Goal: Task Accomplishment & Management: Use online tool/utility

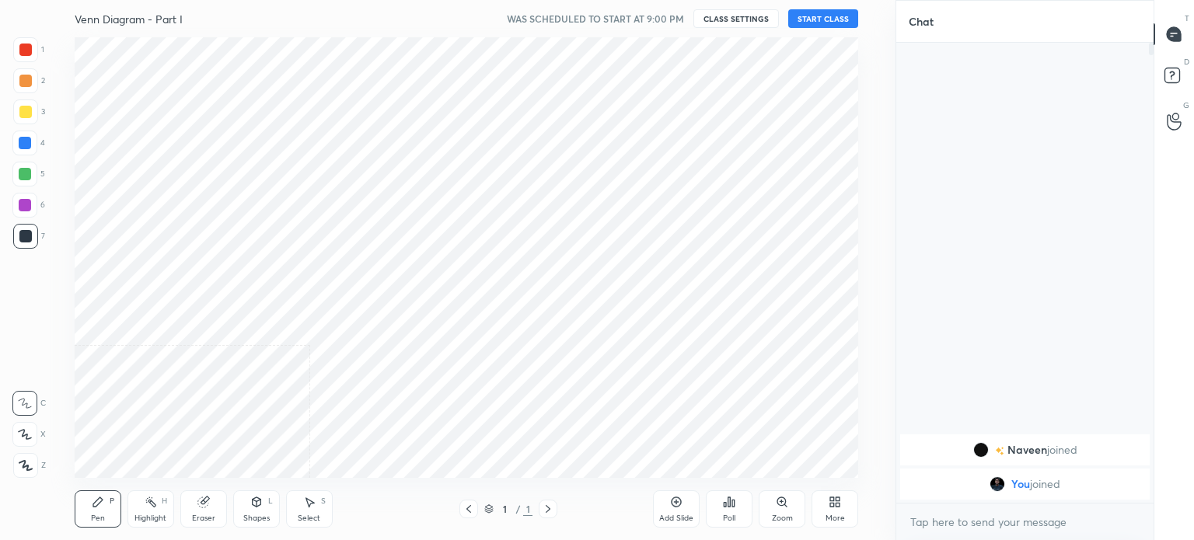
scroll to position [77322, 76930]
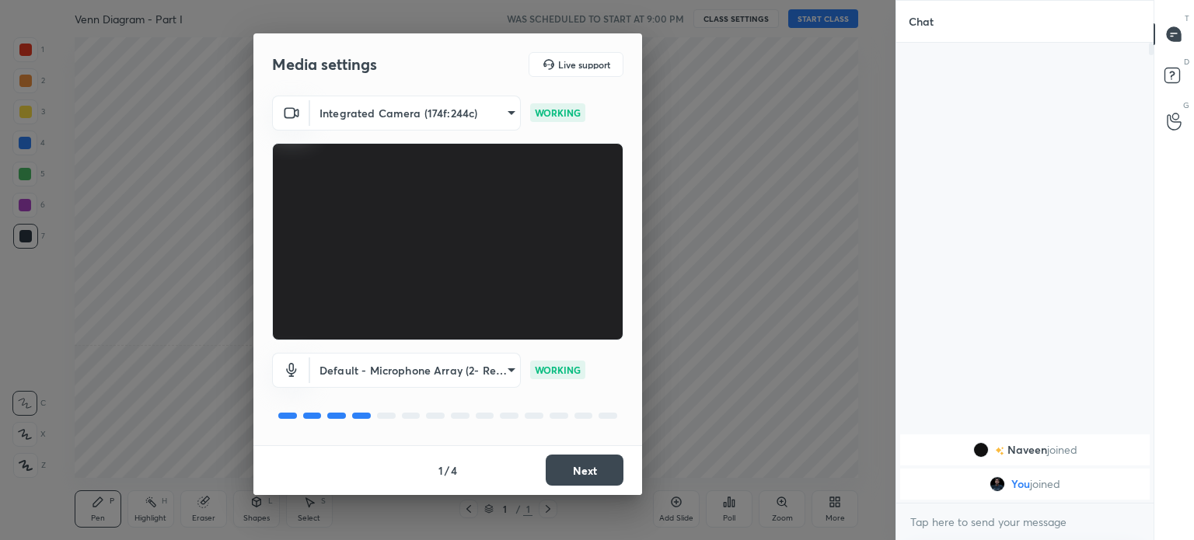
click at [584, 472] on button "Next" at bounding box center [585, 470] width 78 height 31
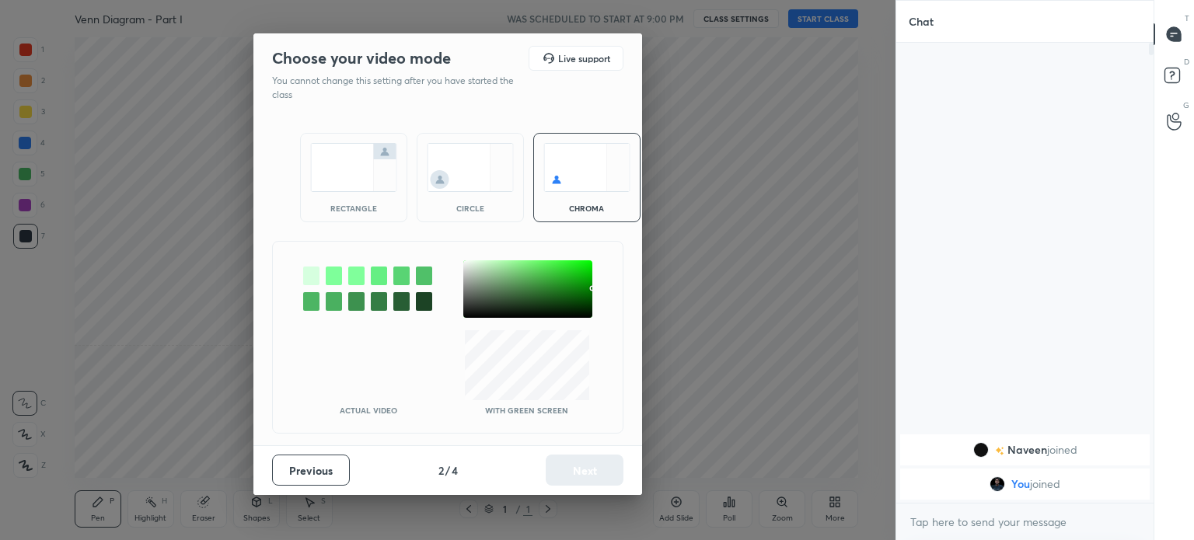
click at [340, 159] on img at bounding box center [353, 167] width 87 height 49
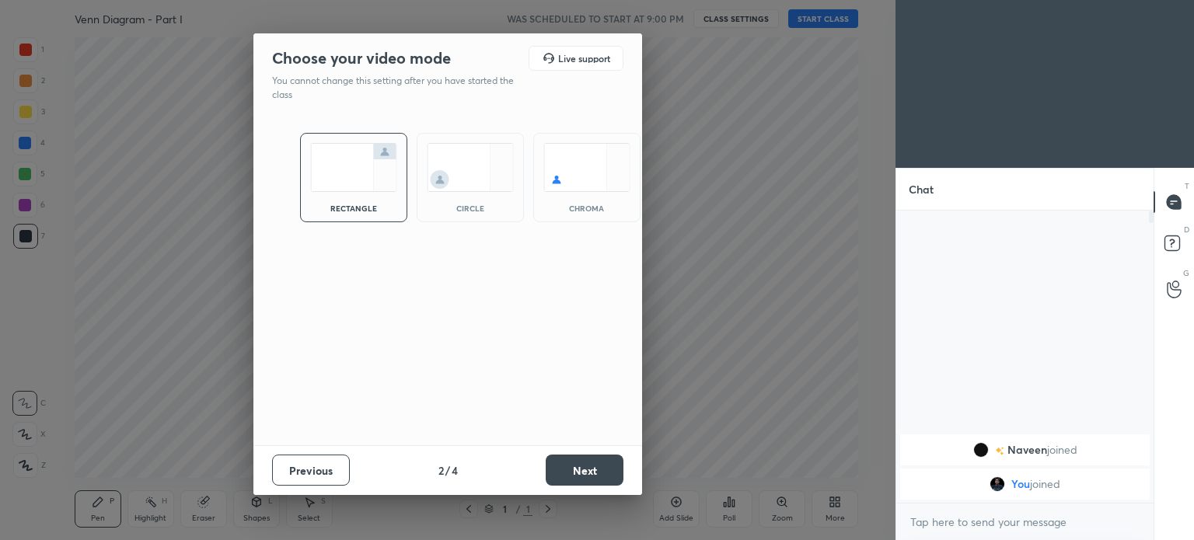
click at [579, 466] on button "Next" at bounding box center [585, 470] width 78 height 31
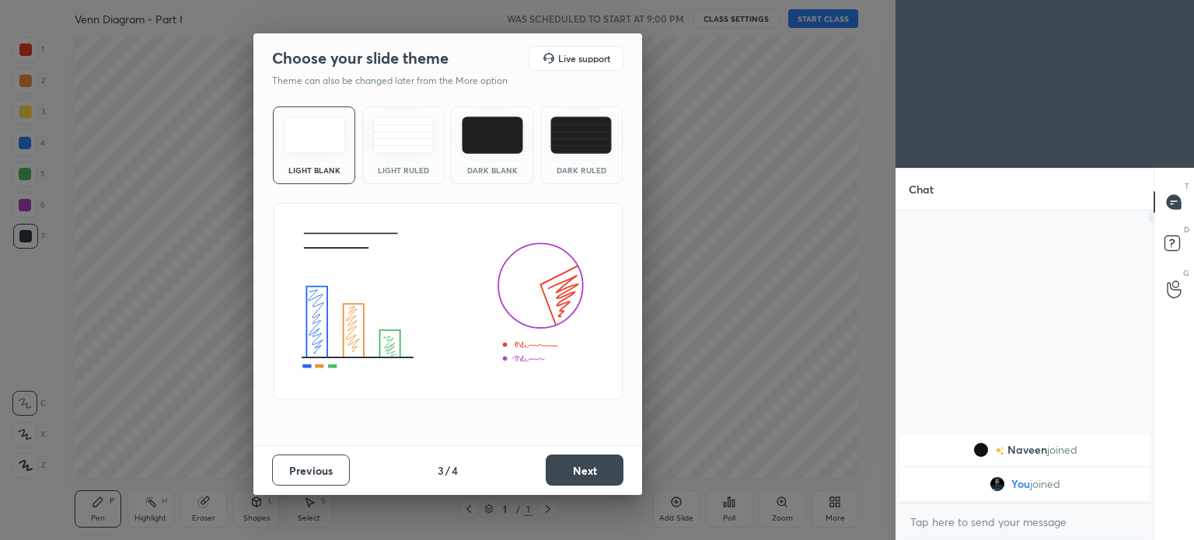
click at [572, 467] on button "Next" at bounding box center [585, 470] width 78 height 31
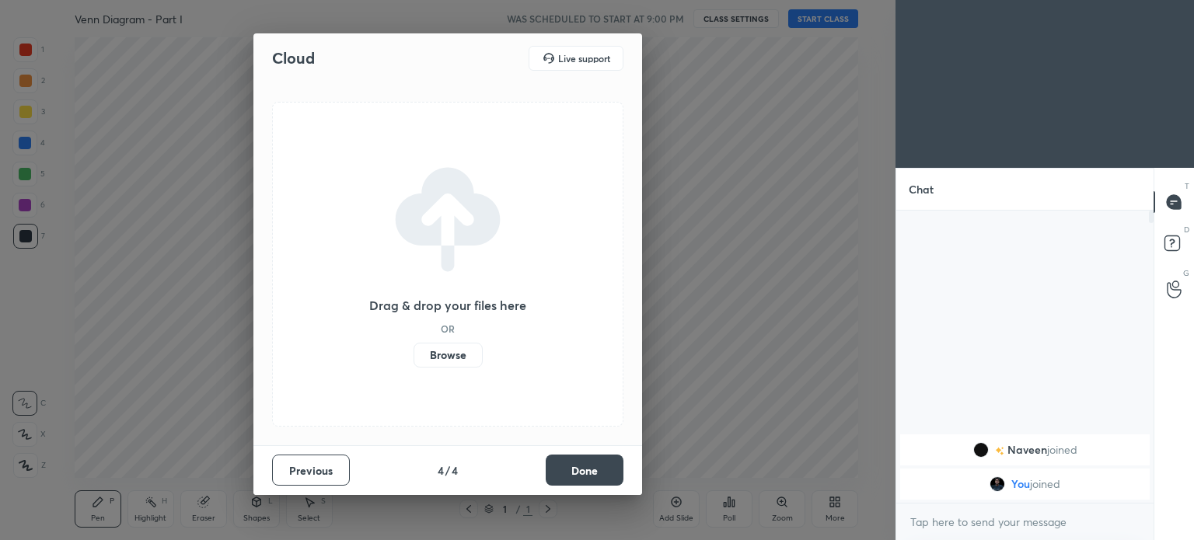
click at [599, 467] on button "Done" at bounding box center [585, 470] width 78 height 31
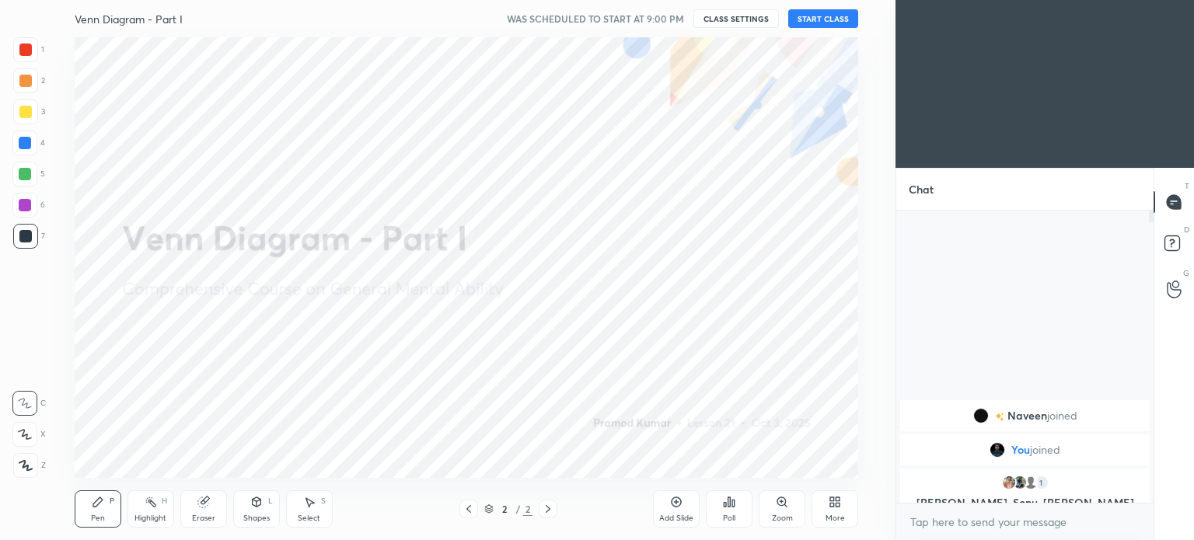
click at [837, 19] on button "START CLASS" at bounding box center [824, 18] width 70 height 19
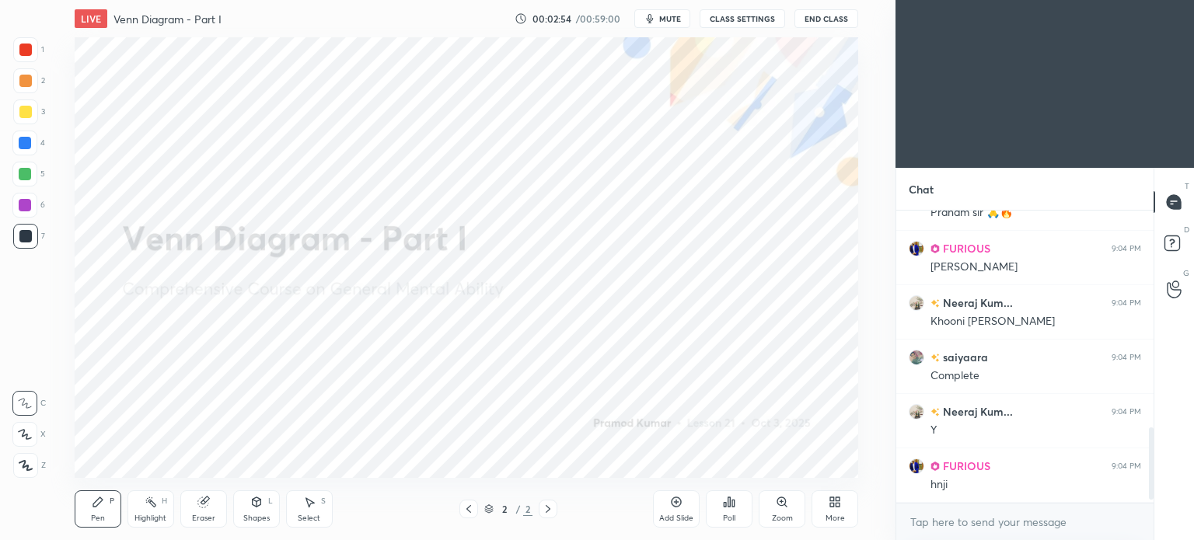
scroll to position [890, 0]
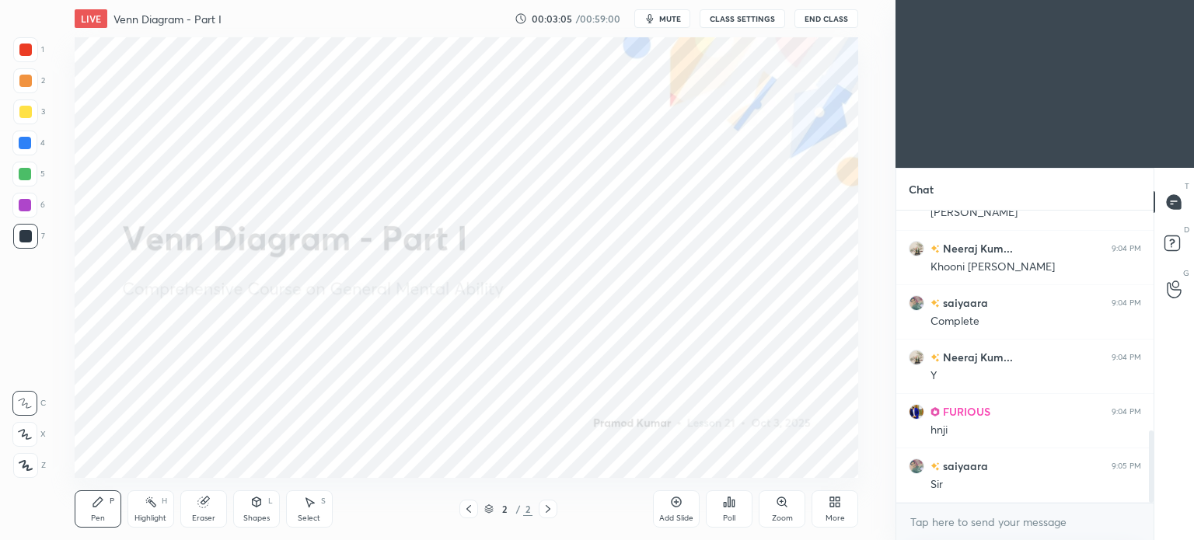
click at [673, 502] on icon at bounding box center [676, 502] width 12 height 12
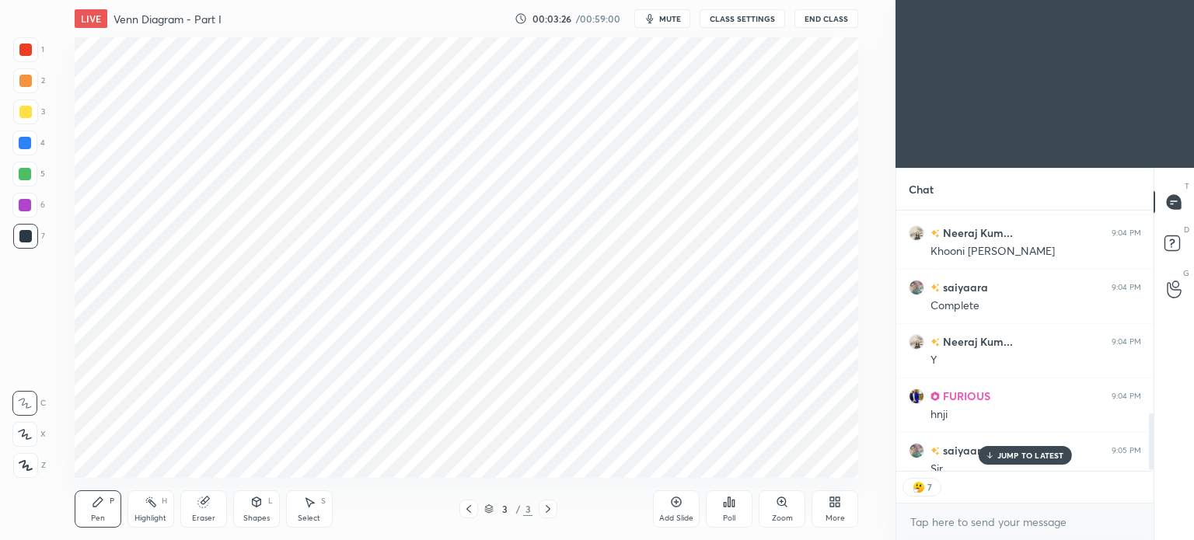
scroll to position [936, 0]
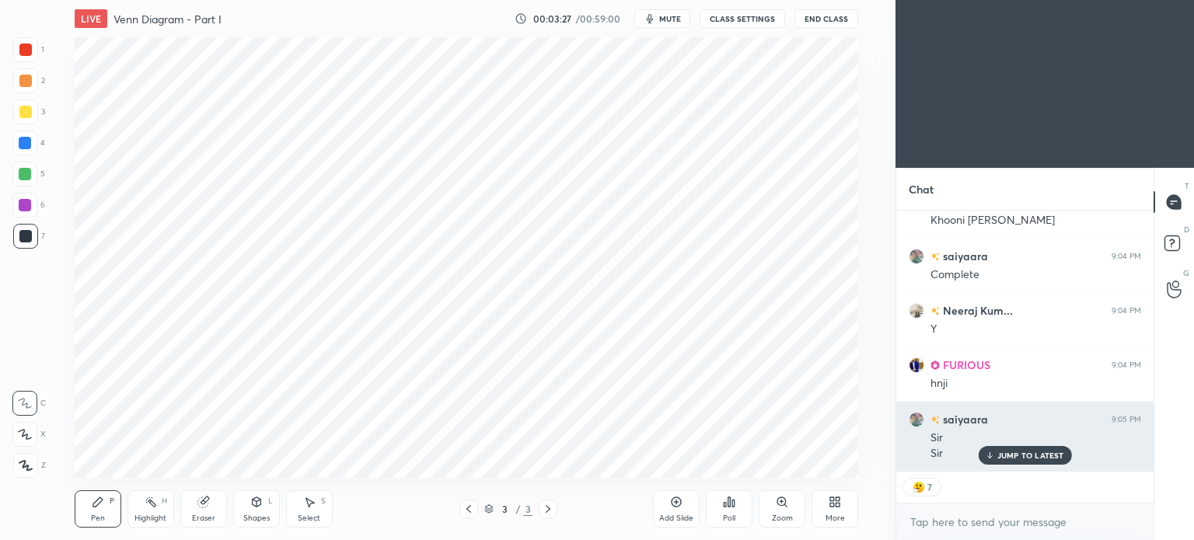
click at [1023, 452] on p "JUMP TO LATEST" at bounding box center [1031, 455] width 67 height 9
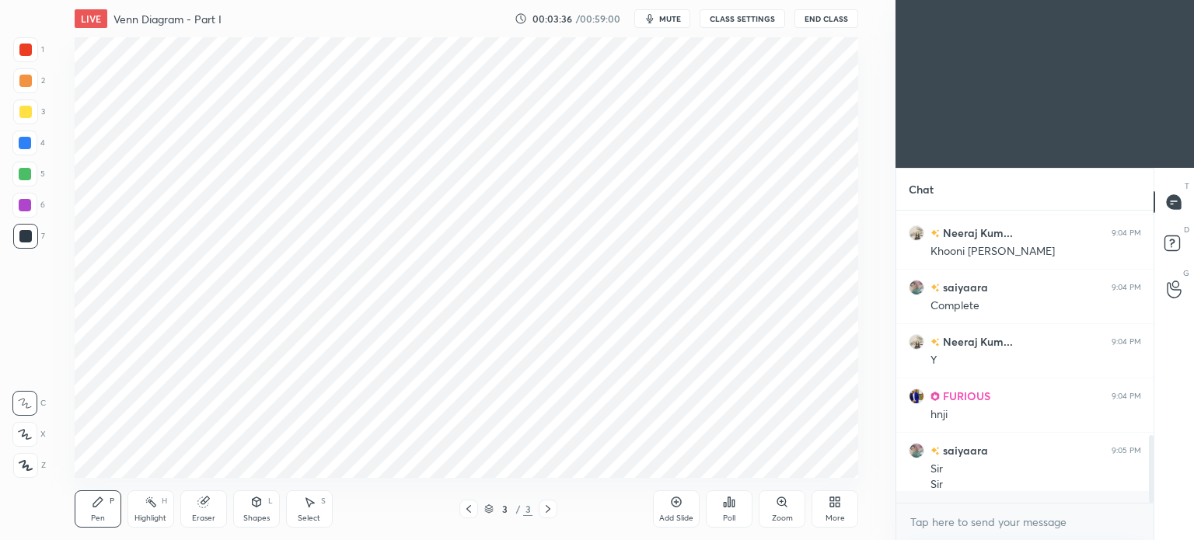
scroll to position [288, 253]
click at [663, 16] on span "mute" at bounding box center [670, 18] width 22 height 11
click at [663, 15] on span "unmute" at bounding box center [668, 18] width 33 height 11
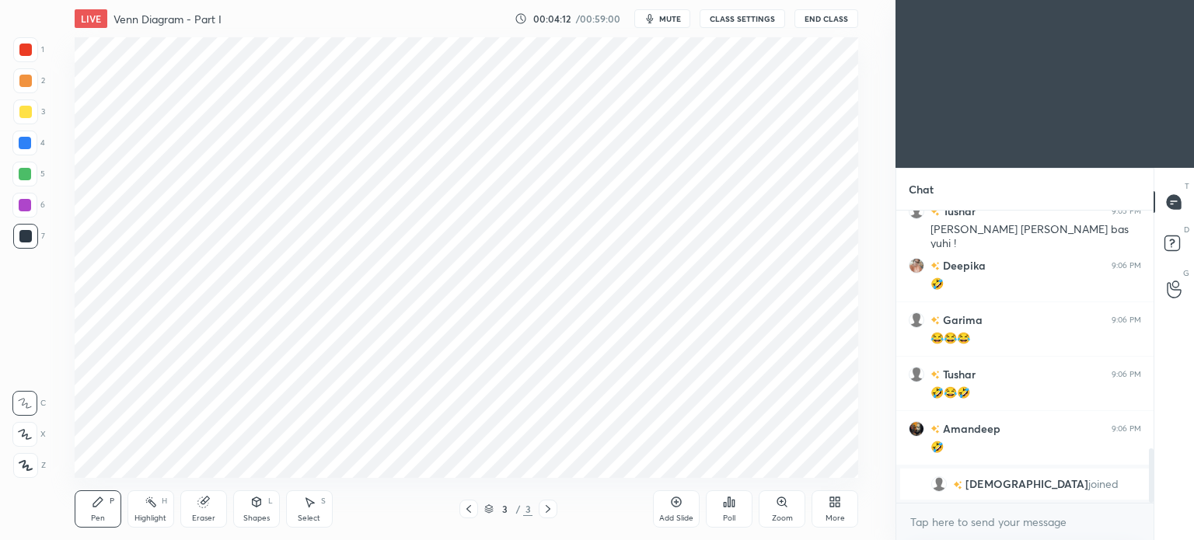
scroll to position [1263, 0]
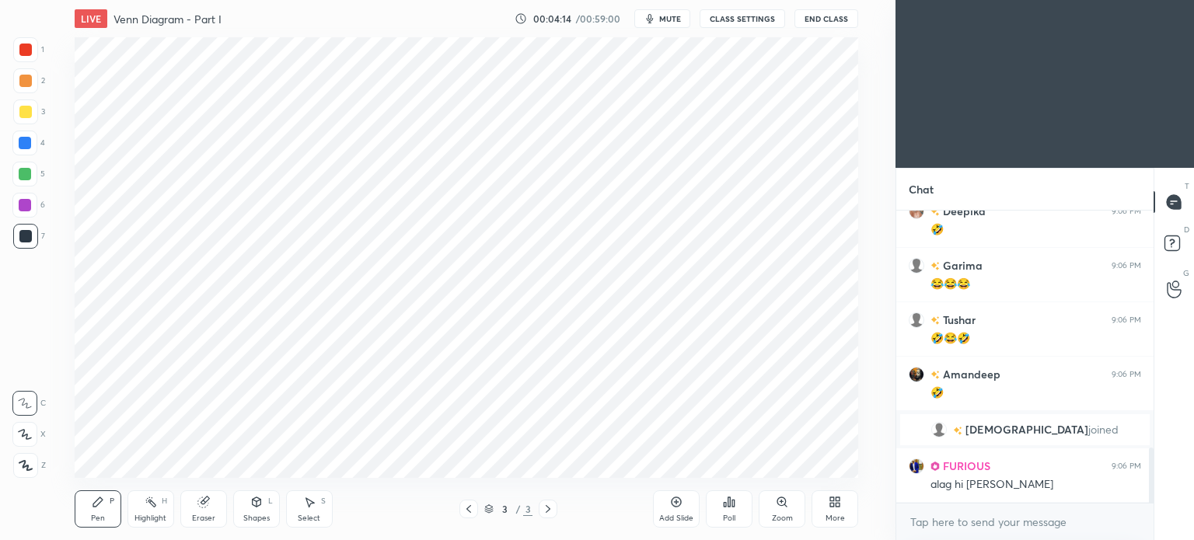
click at [22, 58] on div at bounding box center [25, 49] width 25 height 25
click at [23, 58] on div at bounding box center [25, 49] width 25 height 25
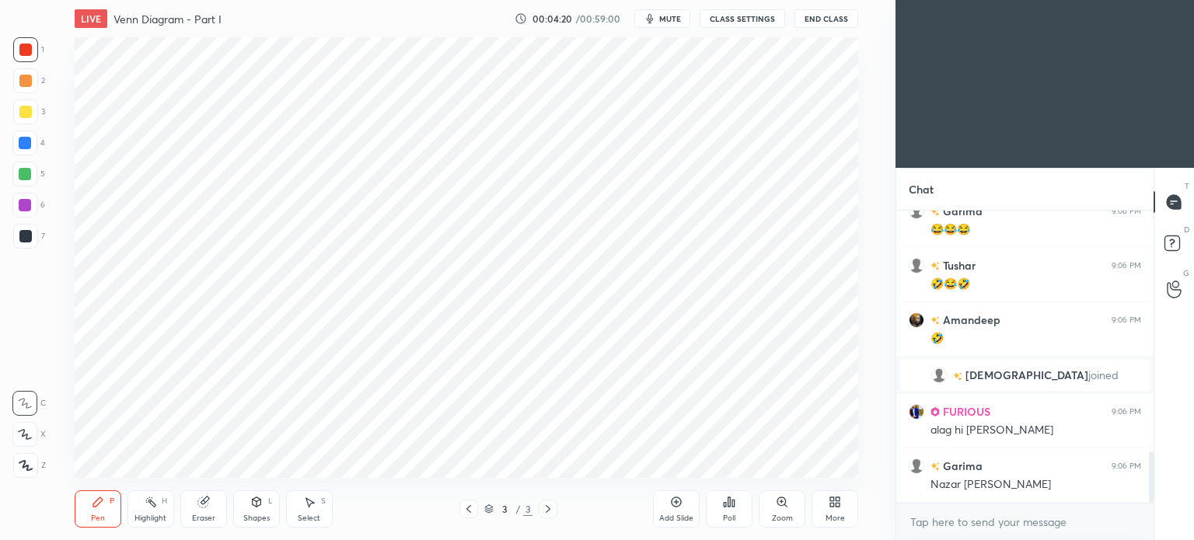
scroll to position [1372, 0]
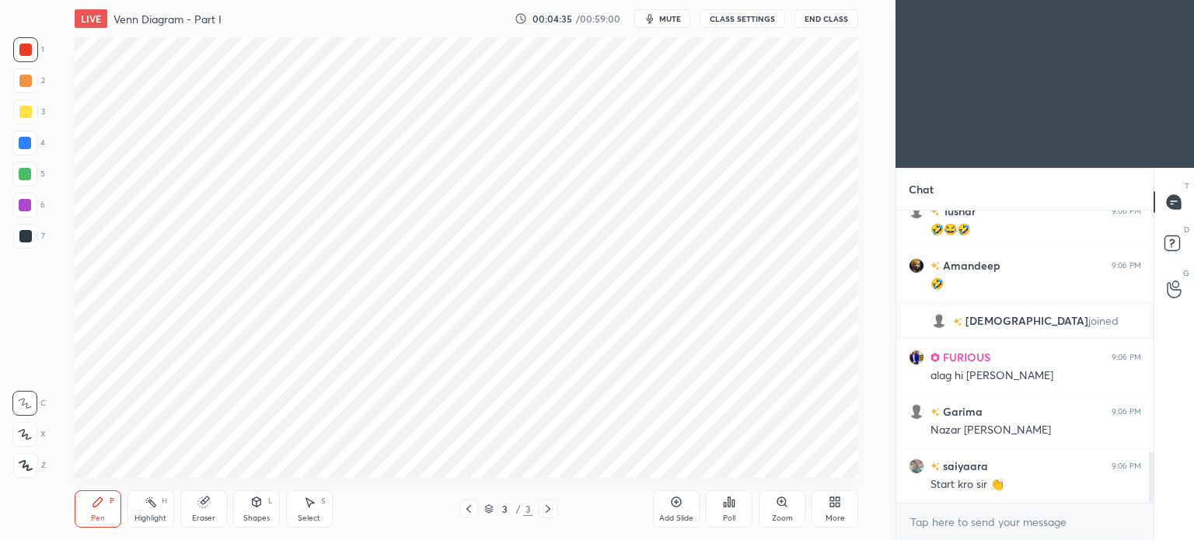
click at [19, 145] on div at bounding box center [25, 143] width 12 height 12
click at [28, 149] on div at bounding box center [25, 143] width 12 height 12
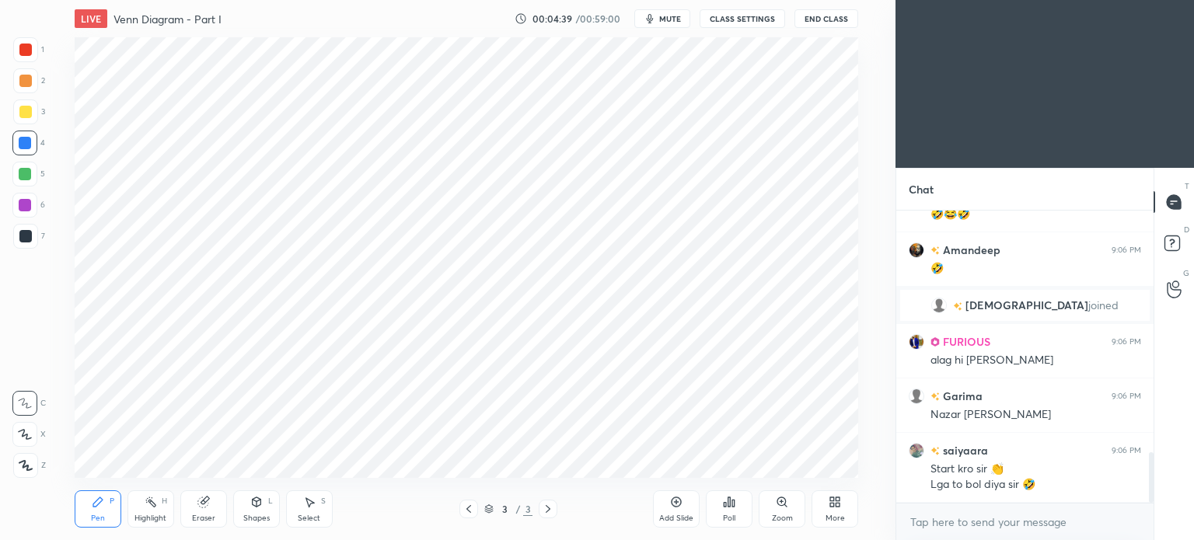
scroll to position [1456, 0]
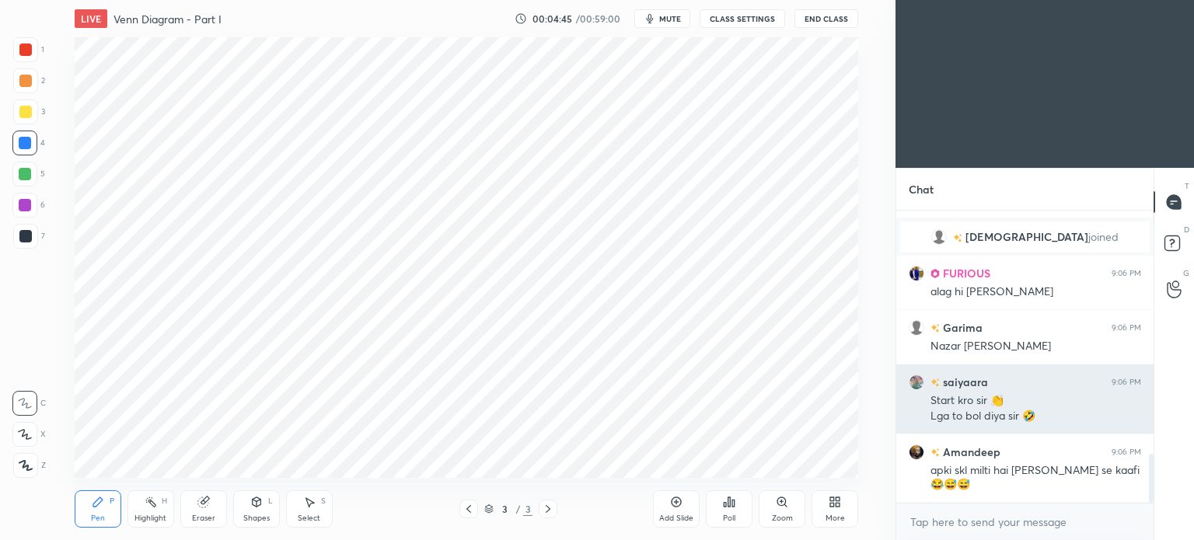
click at [923, 382] on img "grid" at bounding box center [917, 383] width 16 height 16
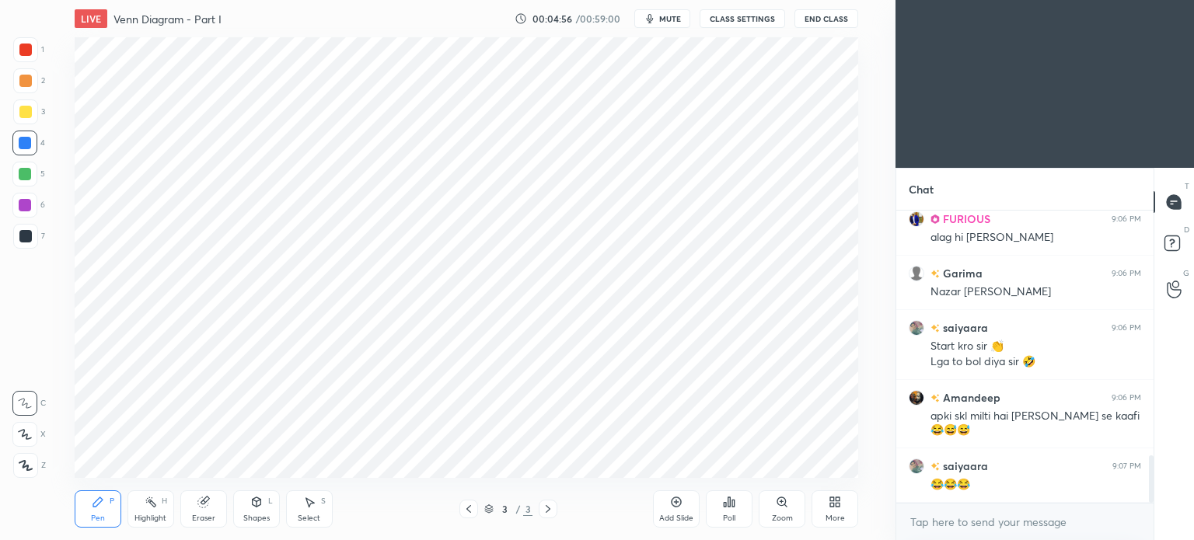
scroll to position [1565, 0]
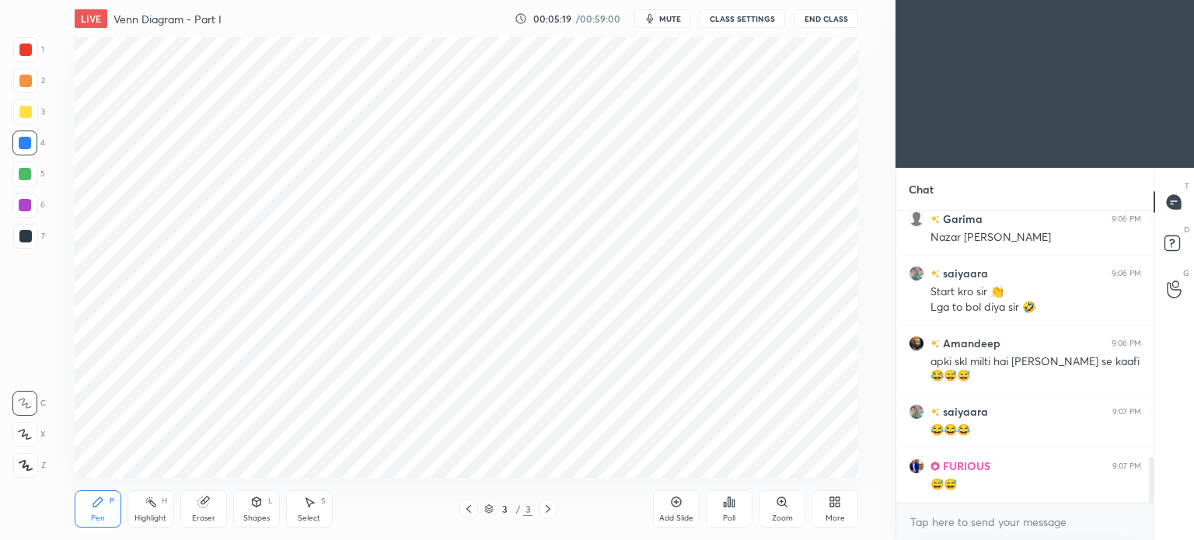
click at [28, 240] on div at bounding box center [25, 236] width 12 height 12
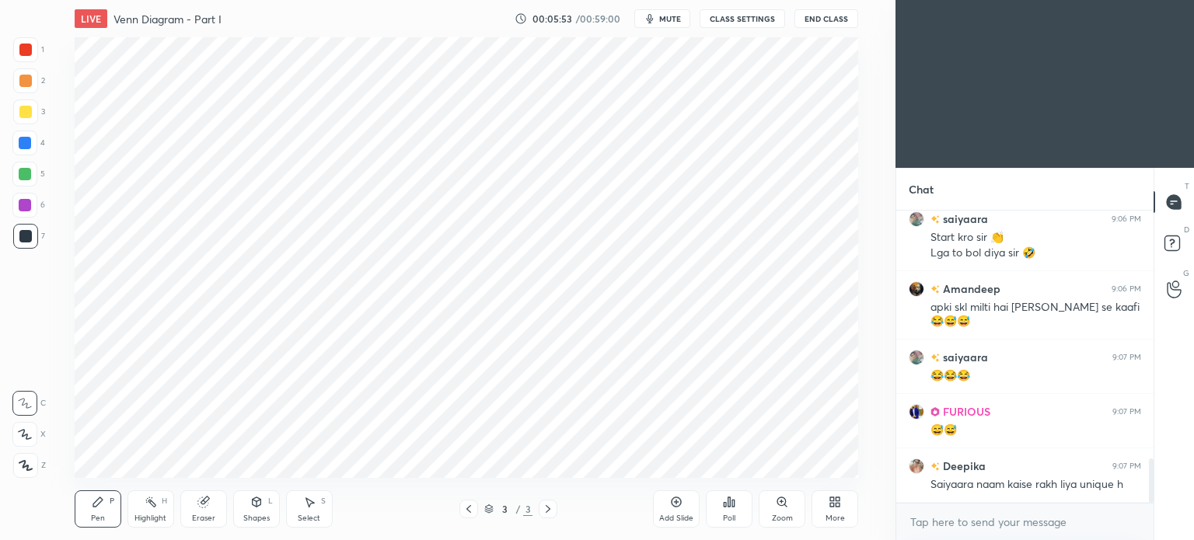
scroll to position [1656, 0]
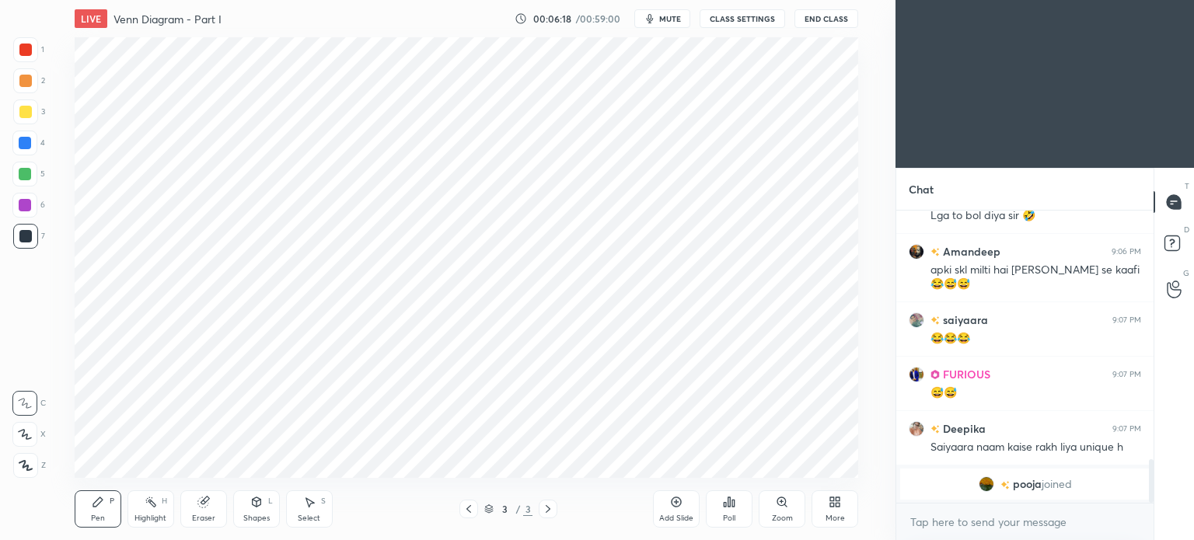
click at [204, 507] on icon at bounding box center [203, 503] width 10 height 10
click at [85, 523] on div "Pen P" at bounding box center [98, 509] width 47 height 37
click at [19, 51] on div at bounding box center [25, 50] width 12 height 12
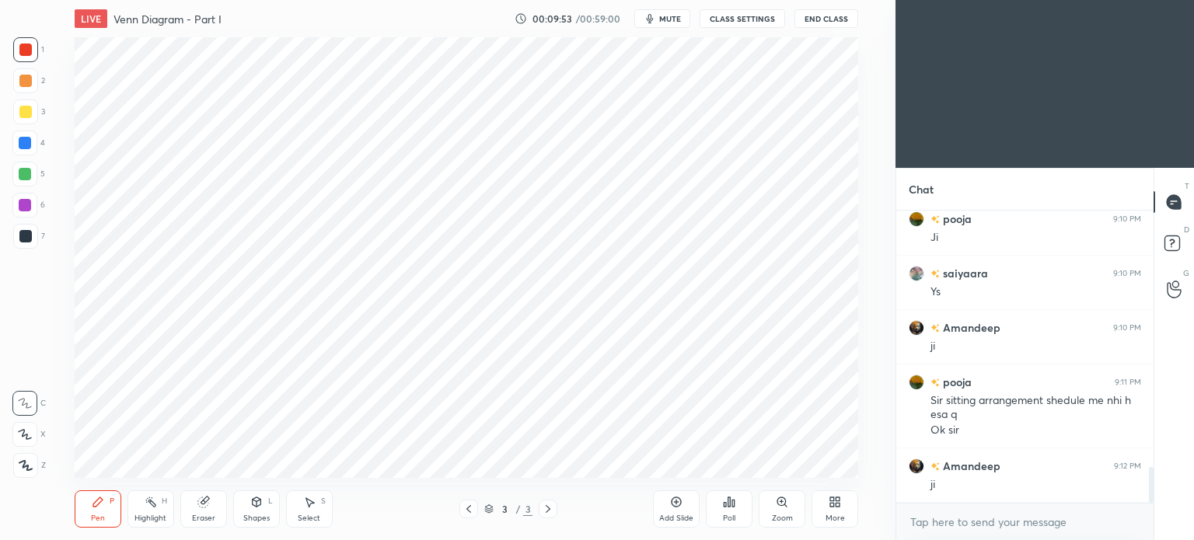
scroll to position [2159, 0]
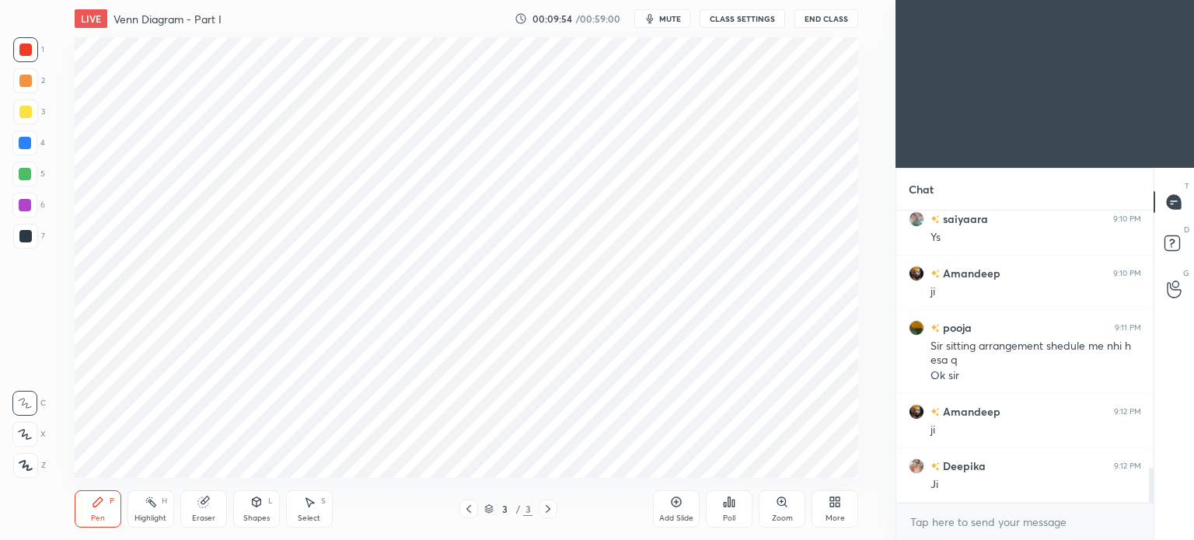
click at [26, 136] on div at bounding box center [24, 143] width 25 height 25
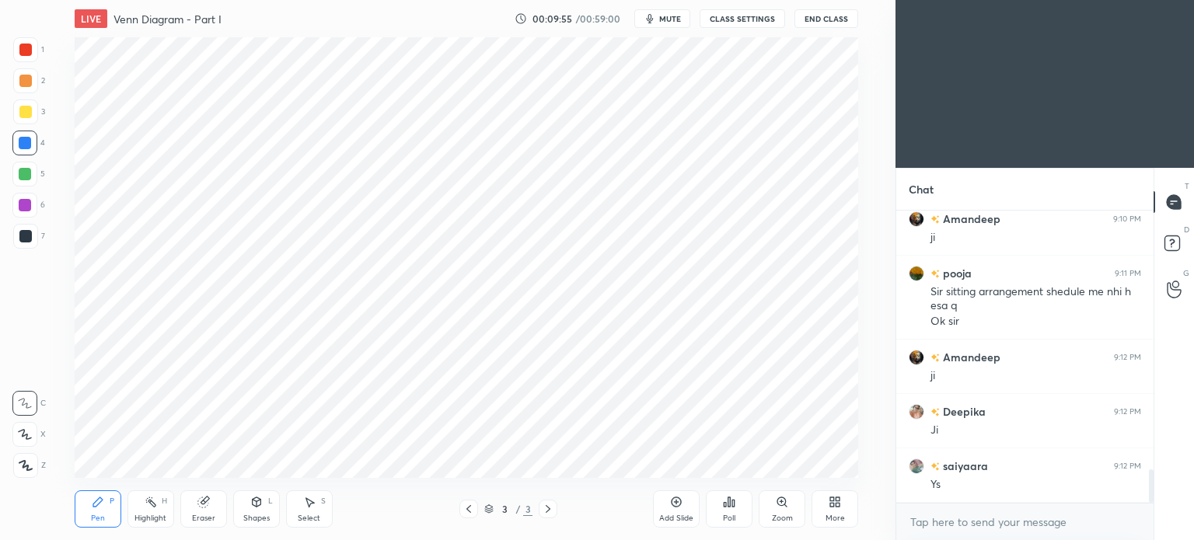
scroll to position [2268, 0]
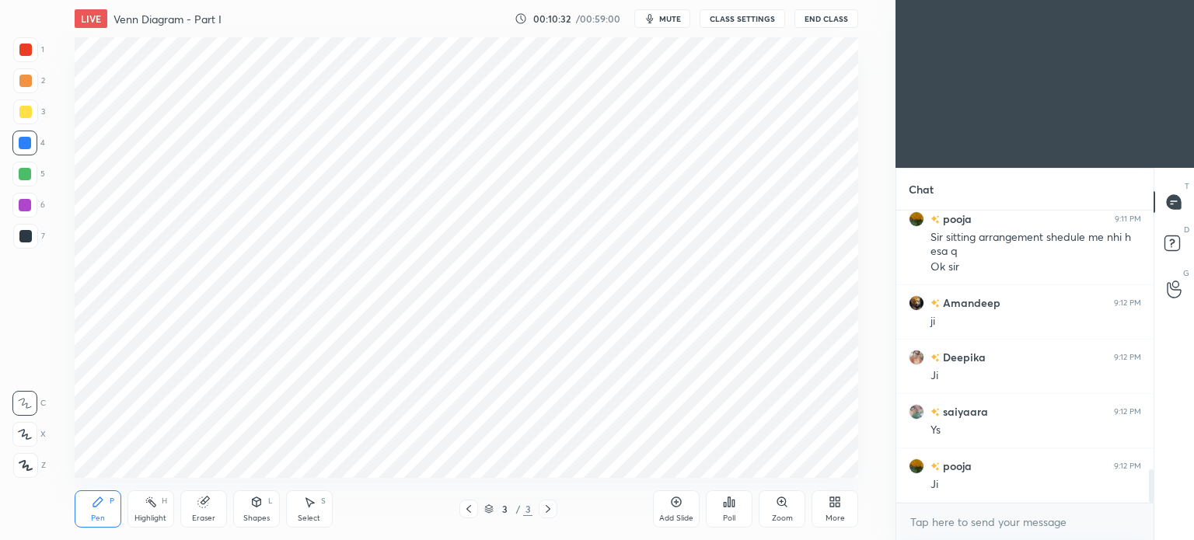
click at [25, 180] on div at bounding box center [25, 174] width 12 height 12
click at [26, 180] on div at bounding box center [24, 174] width 25 height 25
click at [23, 186] on div at bounding box center [24, 174] width 25 height 25
click at [26, 234] on div at bounding box center [25, 236] width 12 height 12
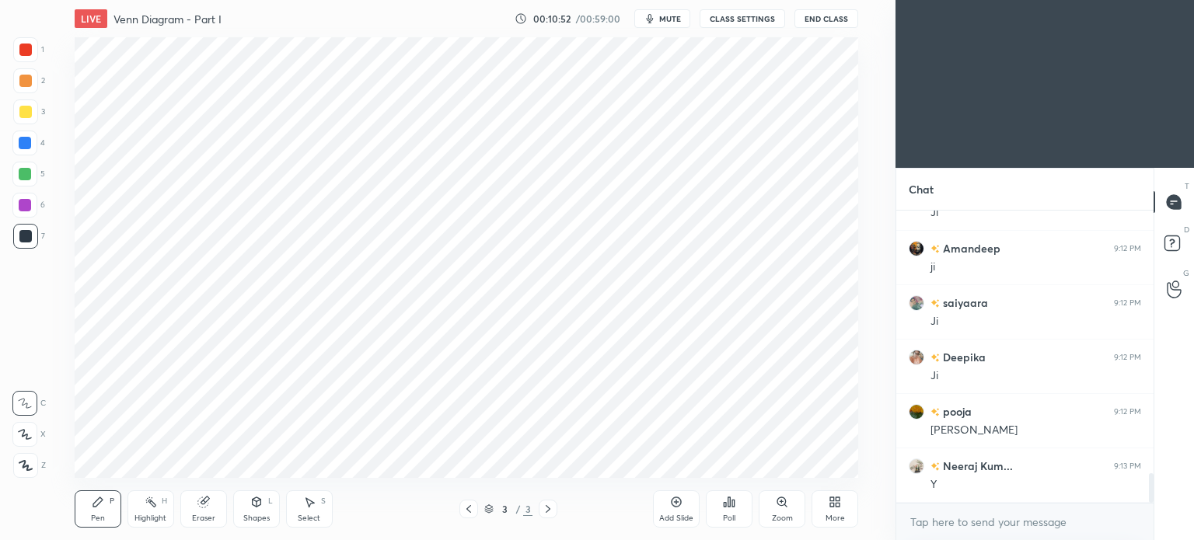
scroll to position [2594, 0]
click at [19, 55] on div at bounding box center [25, 50] width 12 height 12
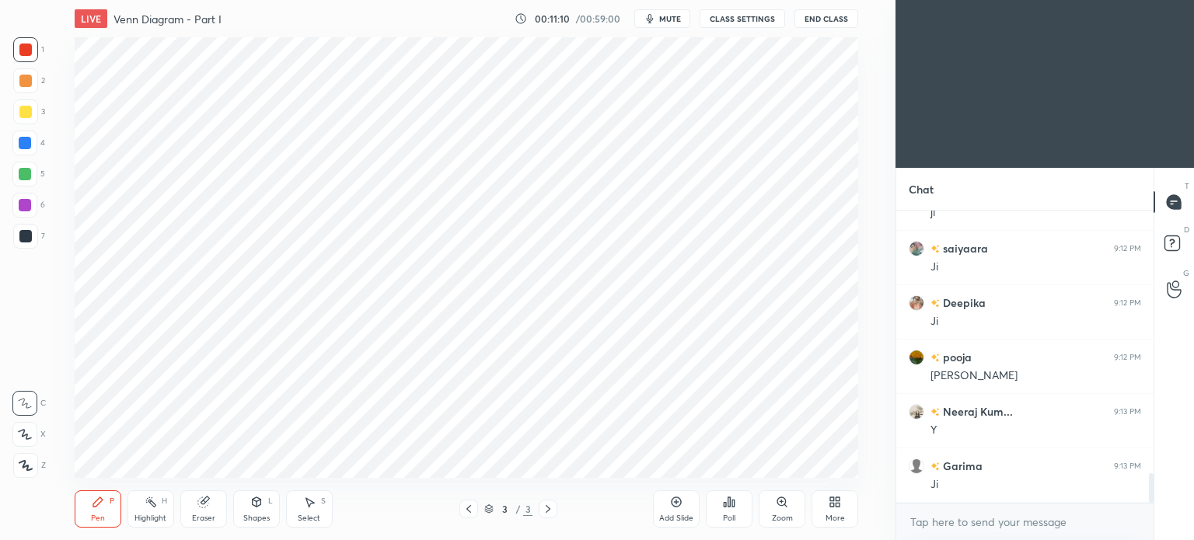
click at [24, 55] on div at bounding box center [25, 50] width 12 height 12
click at [23, 142] on div at bounding box center [25, 143] width 12 height 12
click at [19, 144] on div at bounding box center [25, 143] width 12 height 12
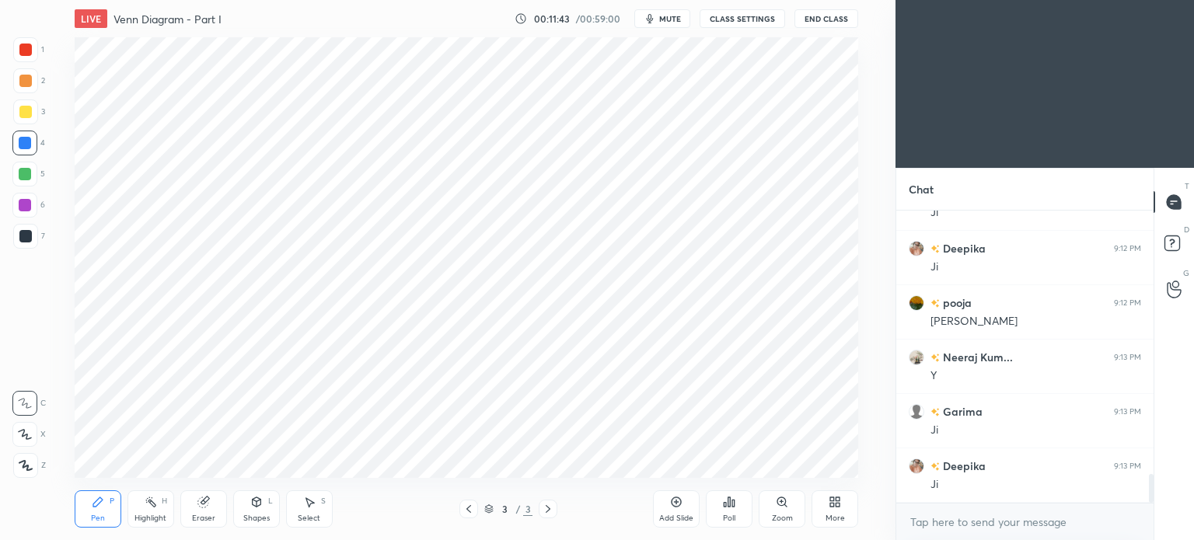
click at [254, 513] on div "Shapes L" at bounding box center [256, 509] width 47 height 37
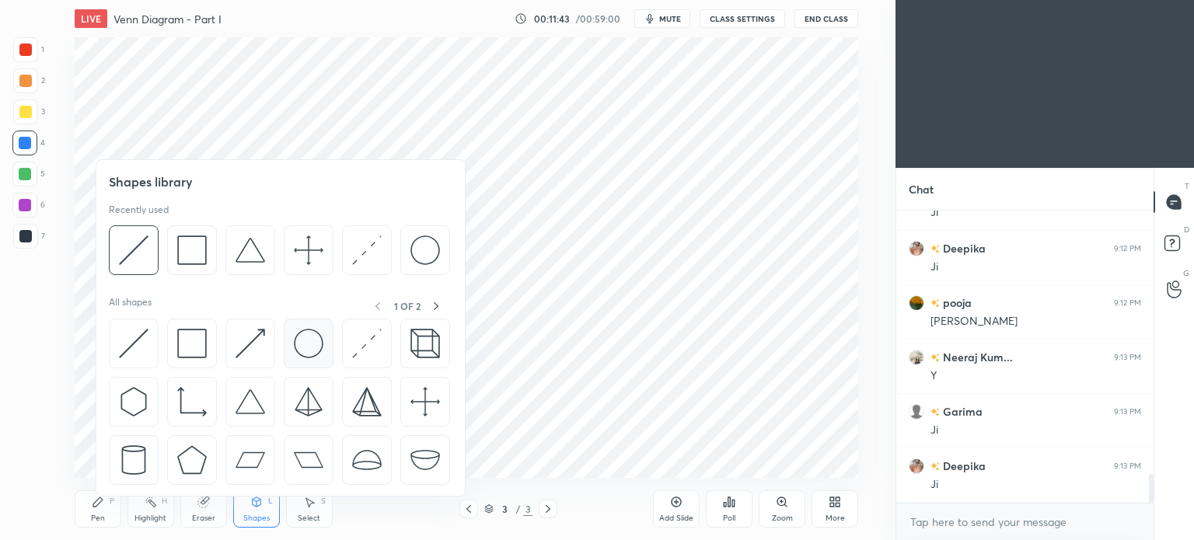
click at [315, 348] on img at bounding box center [309, 344] width 30 height 30
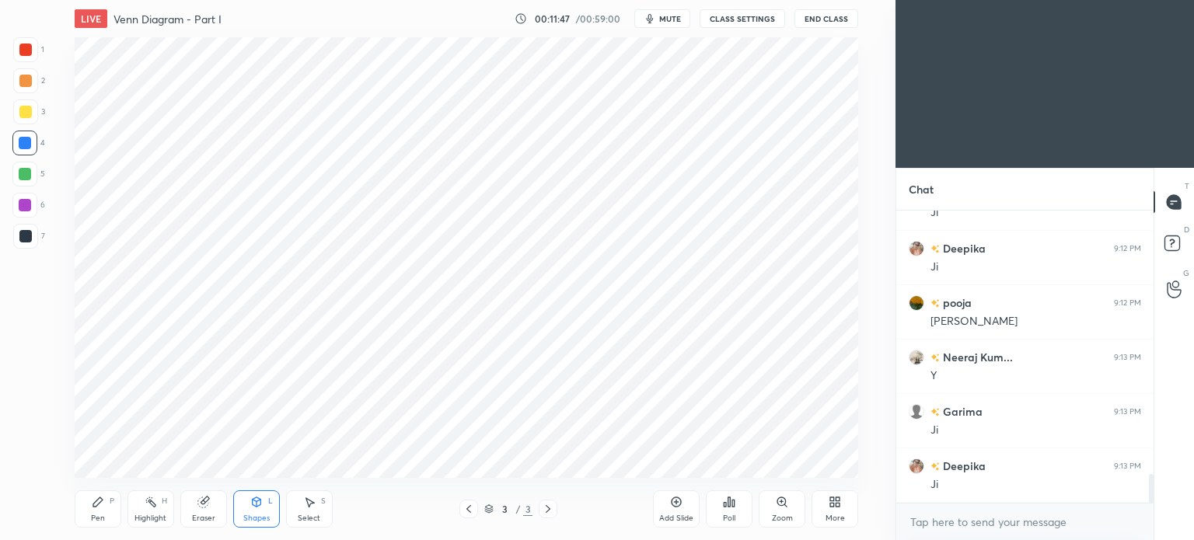
scroll to position [2703, 0]
click at [94, 510] on div "Pen P" at bounding box center [98, 509] width 47 height 37
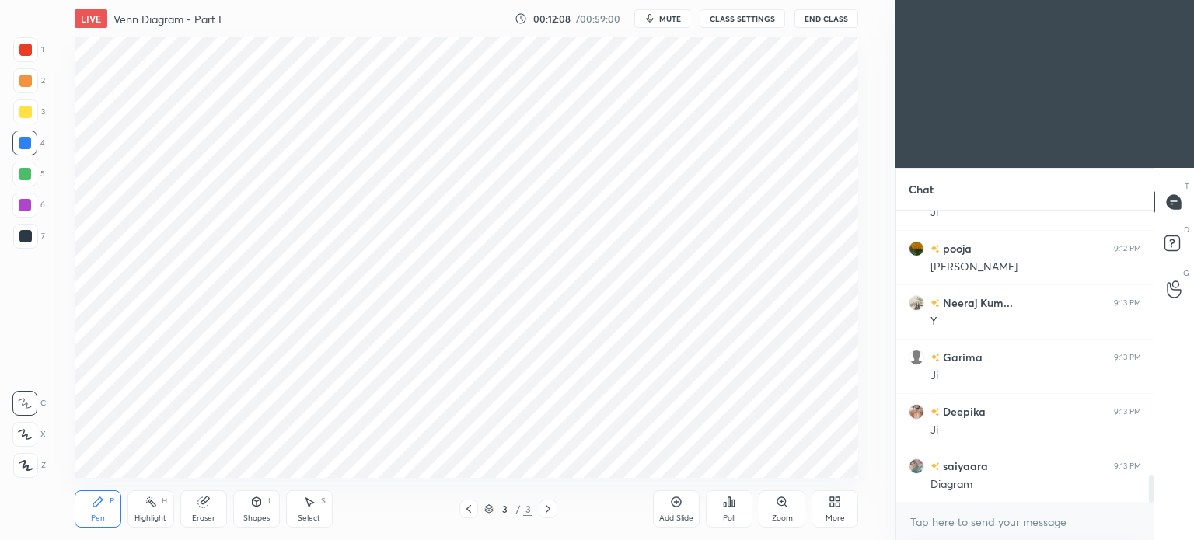
scroll to position [2757, 0]
click at [19, 49] on div at bounding box center [25, 50] width 12 height 12
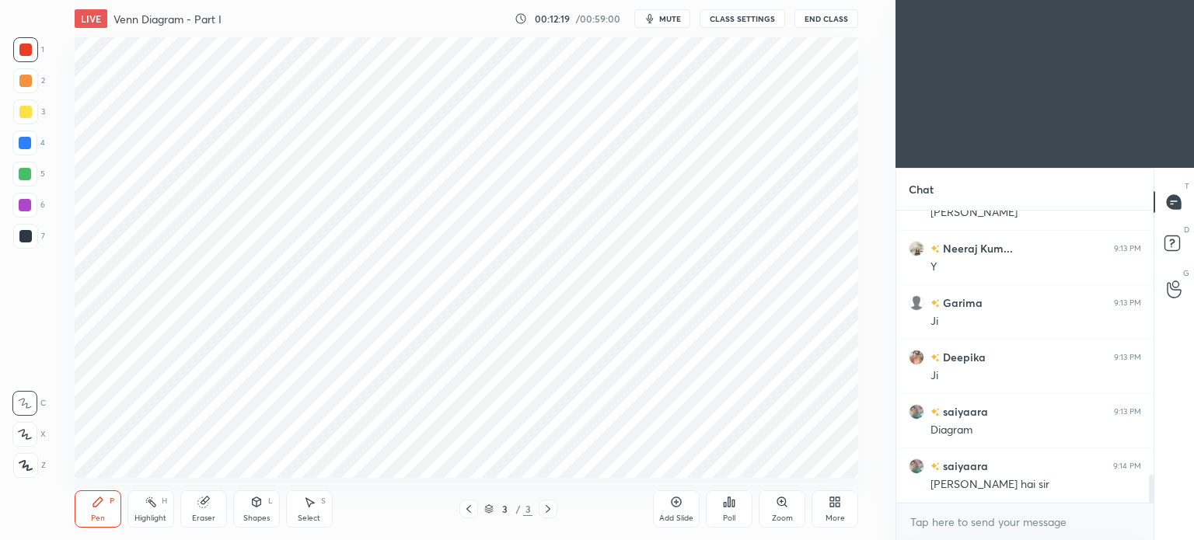
click at [23, 50] on div at bounding box center [25, 50] width 12 height 12
click at [149, 512] on div "Highlight H" at bounding box center [151, 509] width 47 height 37
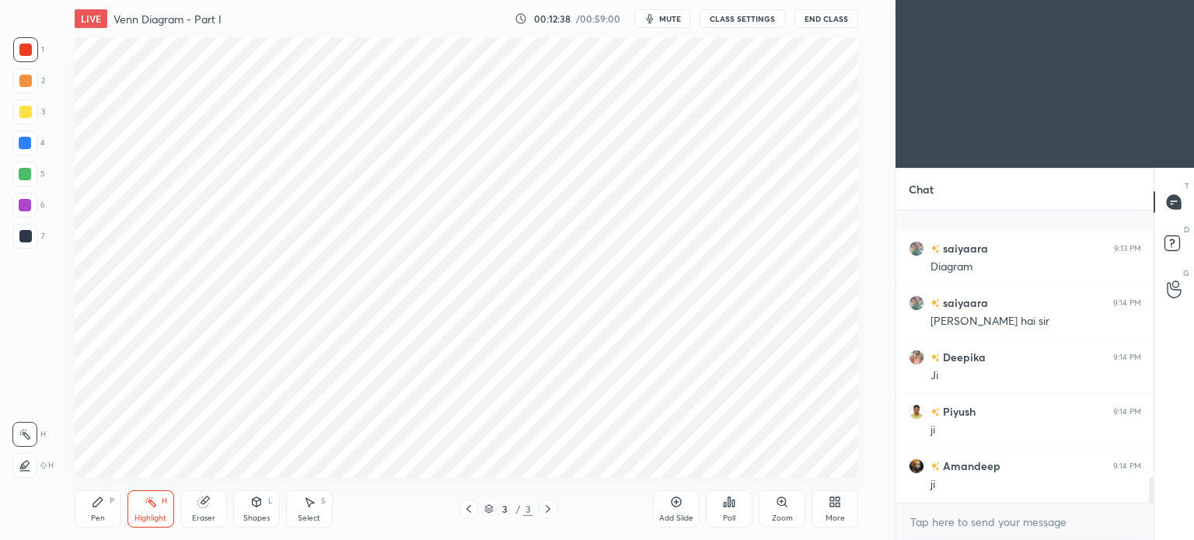
scroll to position [3030, 0]
click at [96, 522] on div "Pen" at bounding box center [98, 519] width 14 height 8
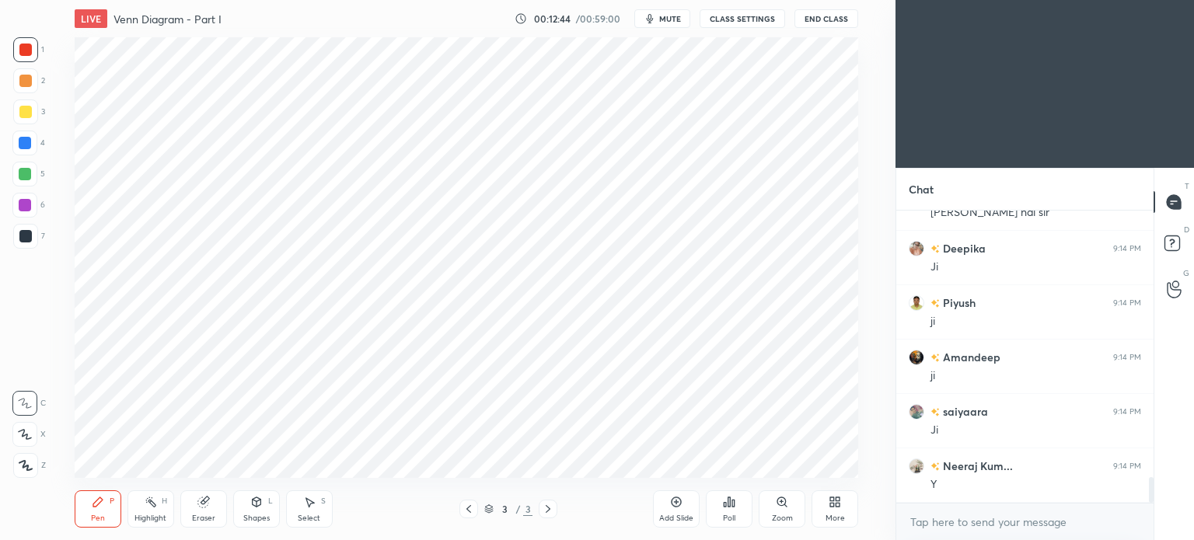
scroll to position [3084, 0]
click at [156, 512] on div "Highlight H" at bounding box center [151, 509] width 47 height 37
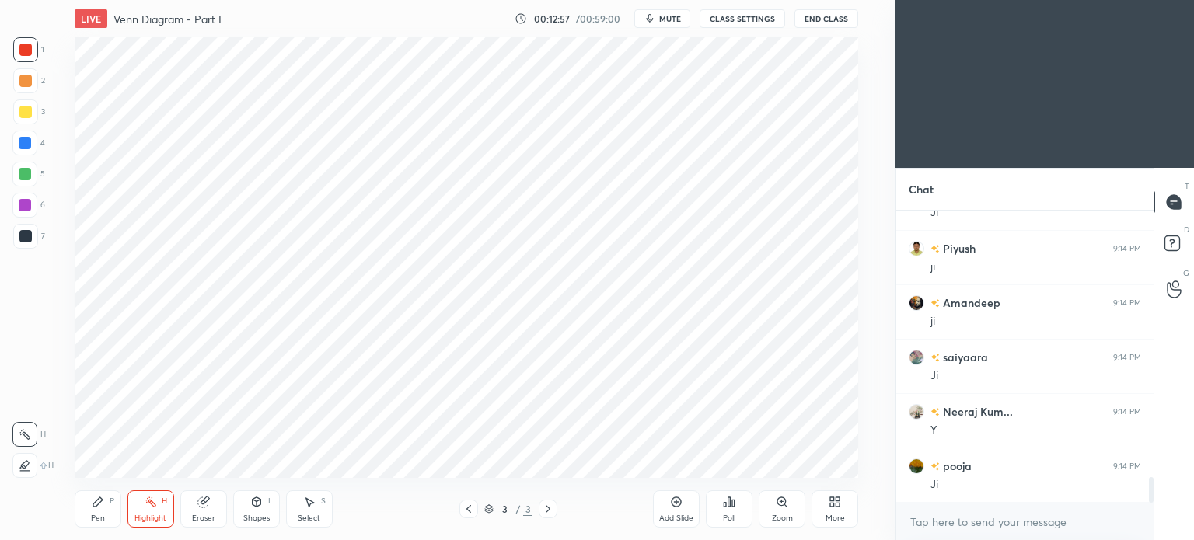
click at [93, 513] on div "Pen P" at bounding box center [98, 509] width 47 height 37
click at [156, 515] on div "Highlight" at bounding box center [151, 519] width 32 height 8
click at [95, 519] on div "Pen" at bounding box center [98, 519] width 14 height 8
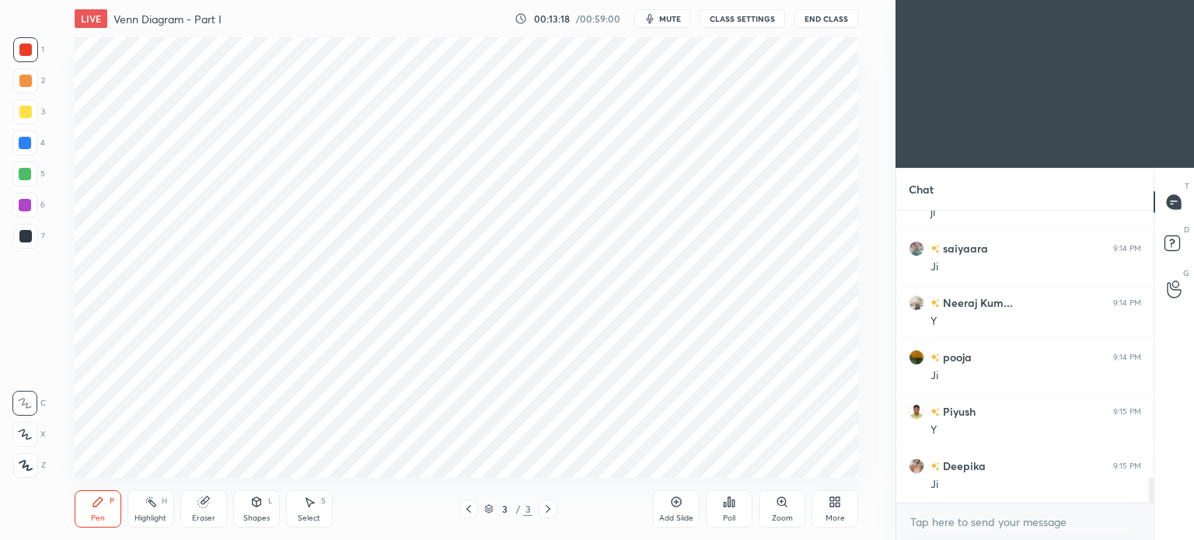
click at [20, 180] on div at bounding box center [25, 174] width 12 height 12
click at [25, 177] on div at bounding box center [25, 174] width 12 height 12
click at [33, 180] on div at bounding box center [24, 174] width 25 height 25
click at [148, 515] on div "Highlight" at bounding box center [151, 519] width 32 height 8
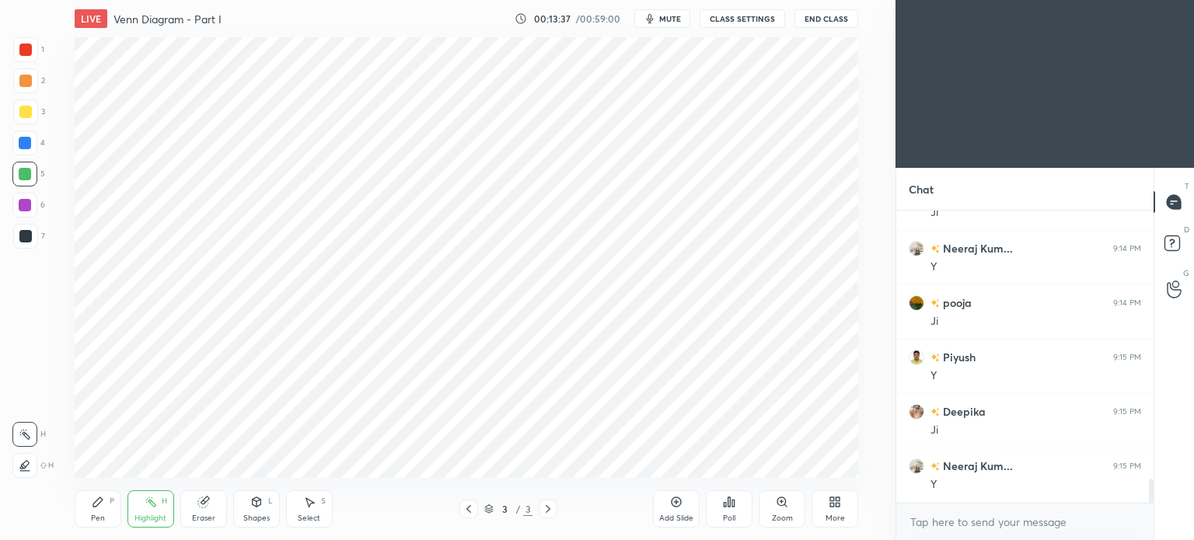
click at [98, 511] on div "Pen P" at bounding box center [98, 509] width 47 height 37
click at [149, 512] on div "Highlight H" at bounding box center [151, 509] width 47 height 37
click at [90, 512] on div "Pen P" at bounding box center [98, 509] width 47 height 37
click at [155, 516] on div "Highlight" at bounding box center [151, 519] width 32 height 8
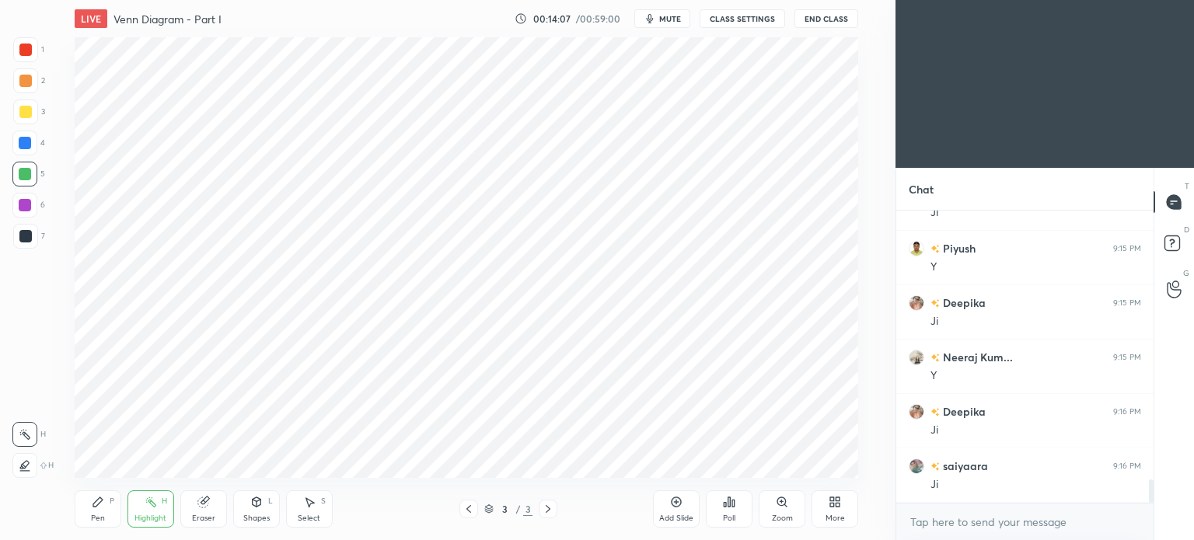
click at [93, 515] on div "Pen" at bounding box center [98, 519] width 14 height 8
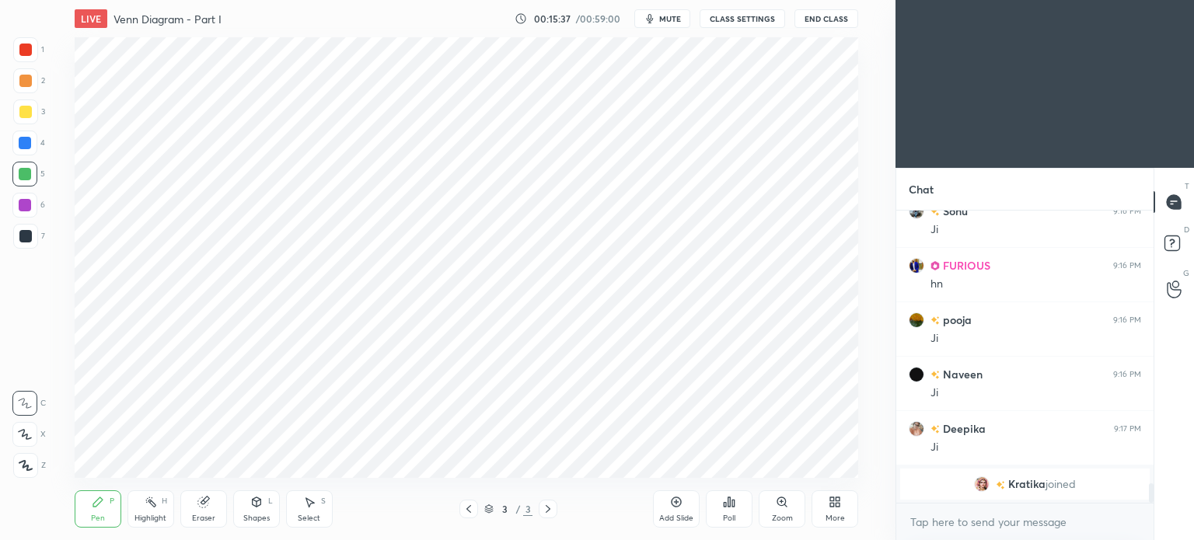
click at [673, 19] on span "mute" at bounding box center [670, 18] width 22 height 11
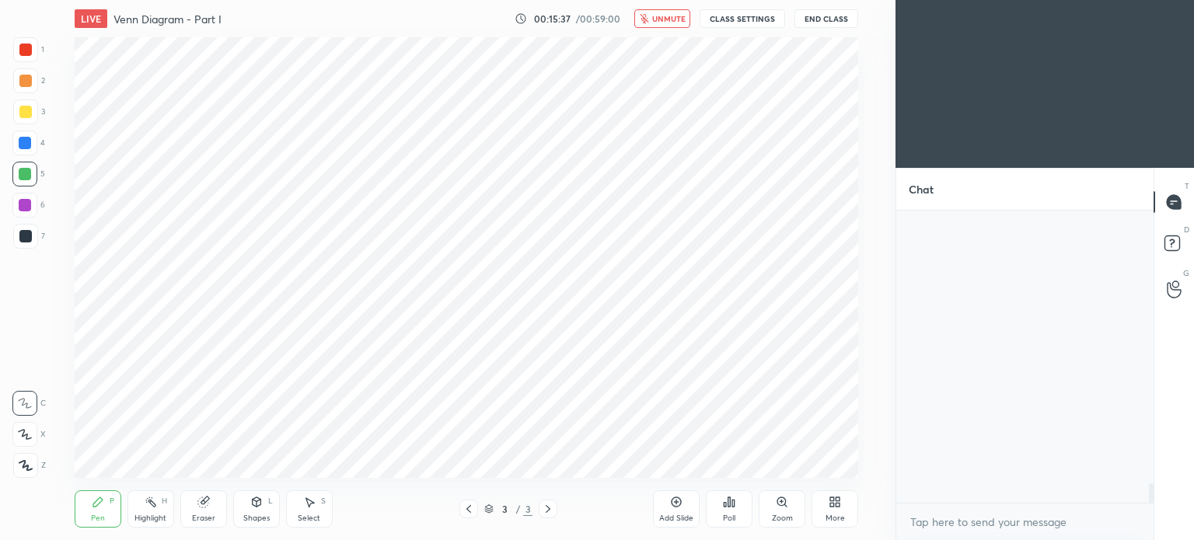
click at [834, 19] on button "End Class" at bounding box center [827, 18] width 64 height 19
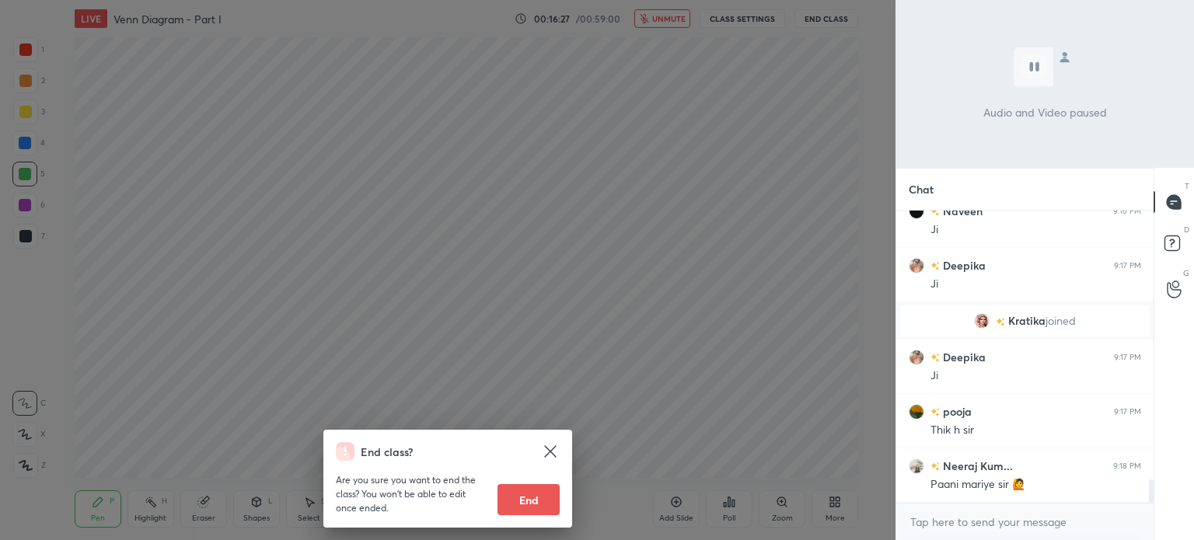
scroll to position [3478, 0]
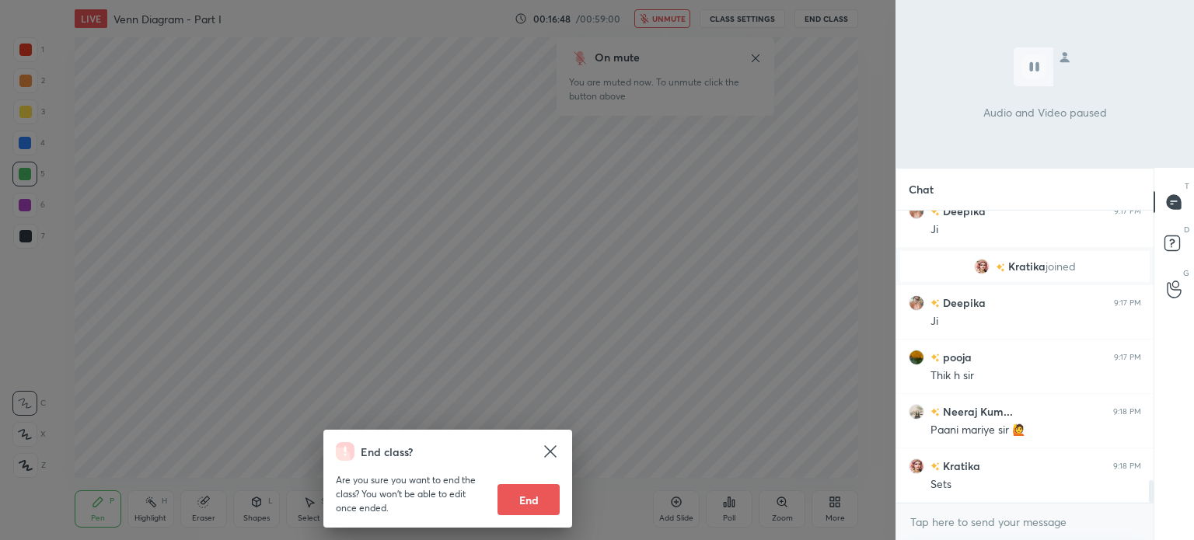
click at [705, 136] on div "End class? Are you sure you want to end the class? You won’t be able to edit on…" at bounding box center [448, 270] width 896 height 540
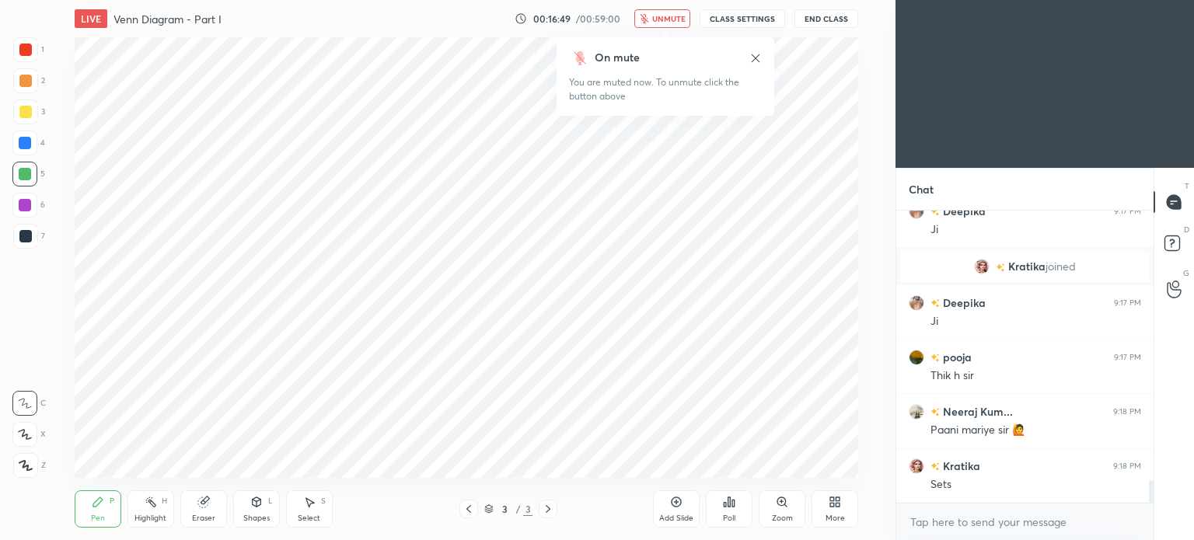
click at [757, 52] on icon at bounding box center [756, 58] width 12 height 12
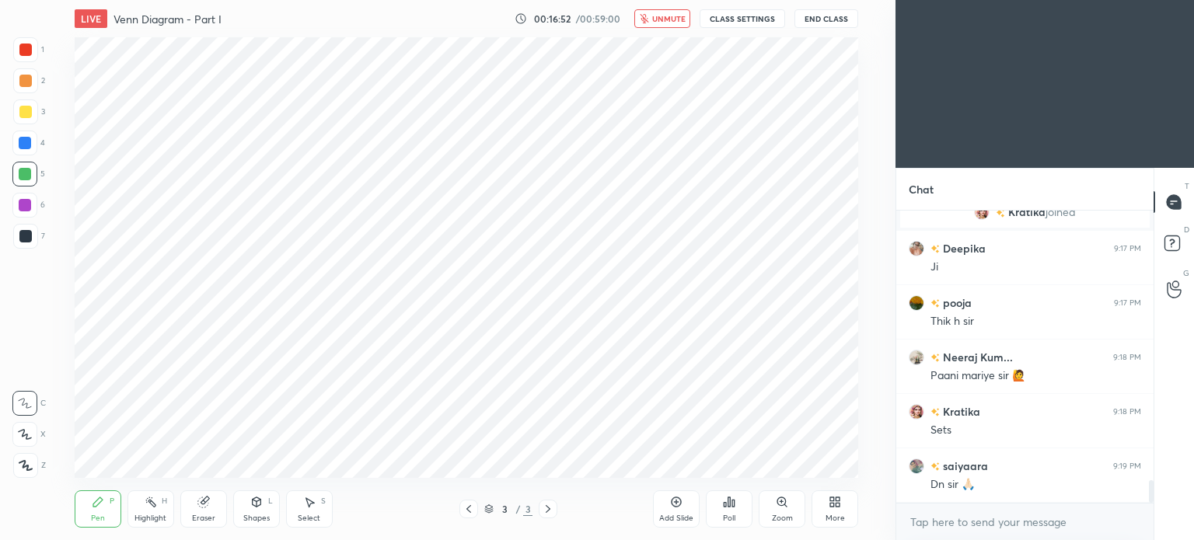
click at [649, 14] on icon "button" at bounding box center [644, 18] width 9 height 9
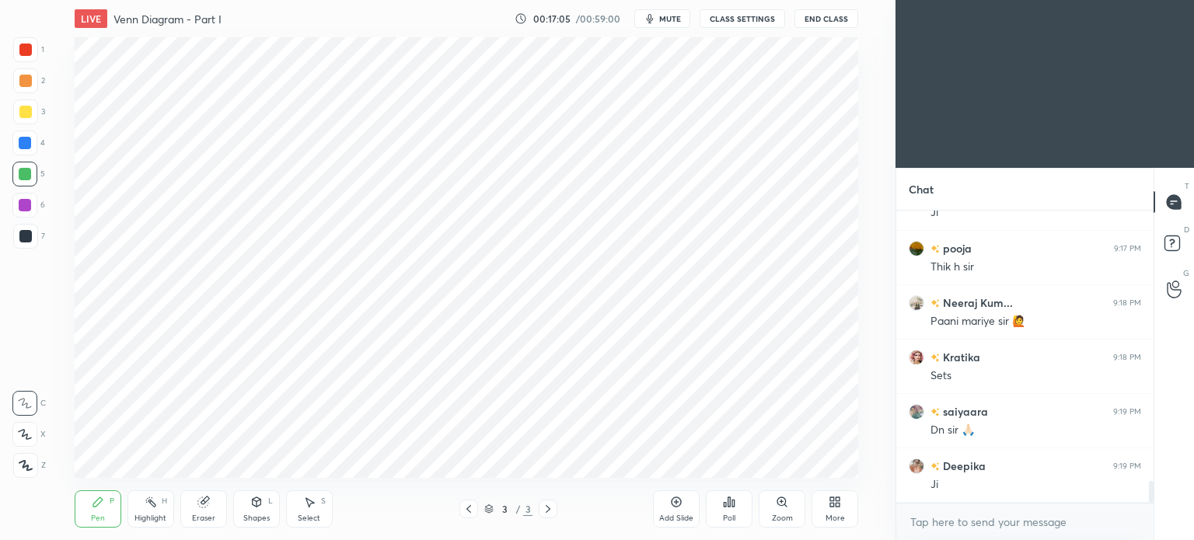
click at [669, 506] on div "Add Slide" at bounding box center [676, 509] width 47 height 37
click at [28, 50] on div at bounding box center [25, 50] width 12 height 12
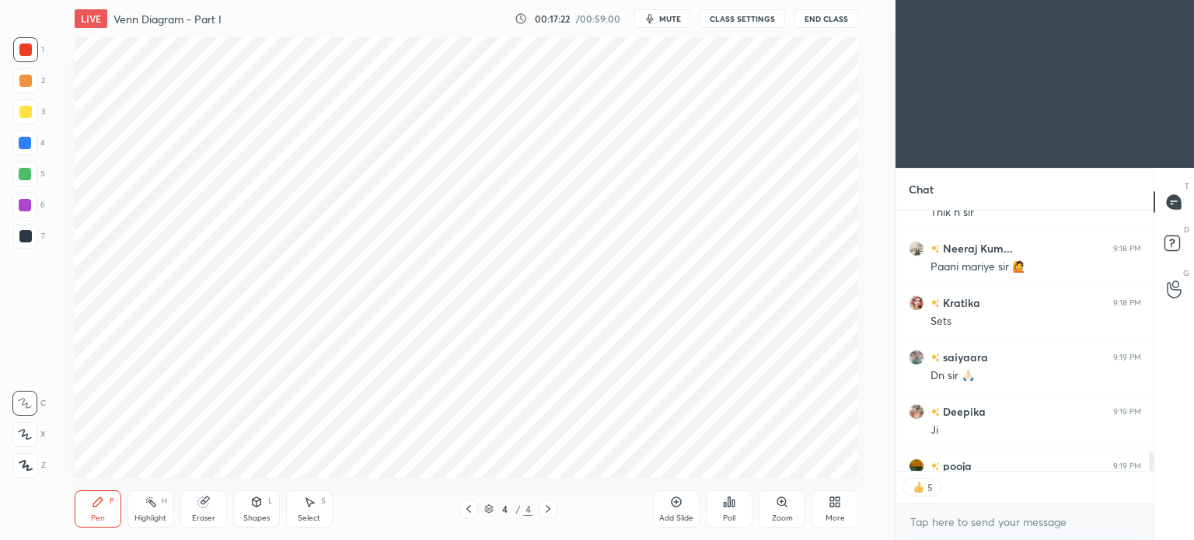
click at [27, 236] on div at bounding box center [25, 236] width 12 height 12
click at [722, 513] on div "Poll" at bounding box center [729, 509] width 47 height 37
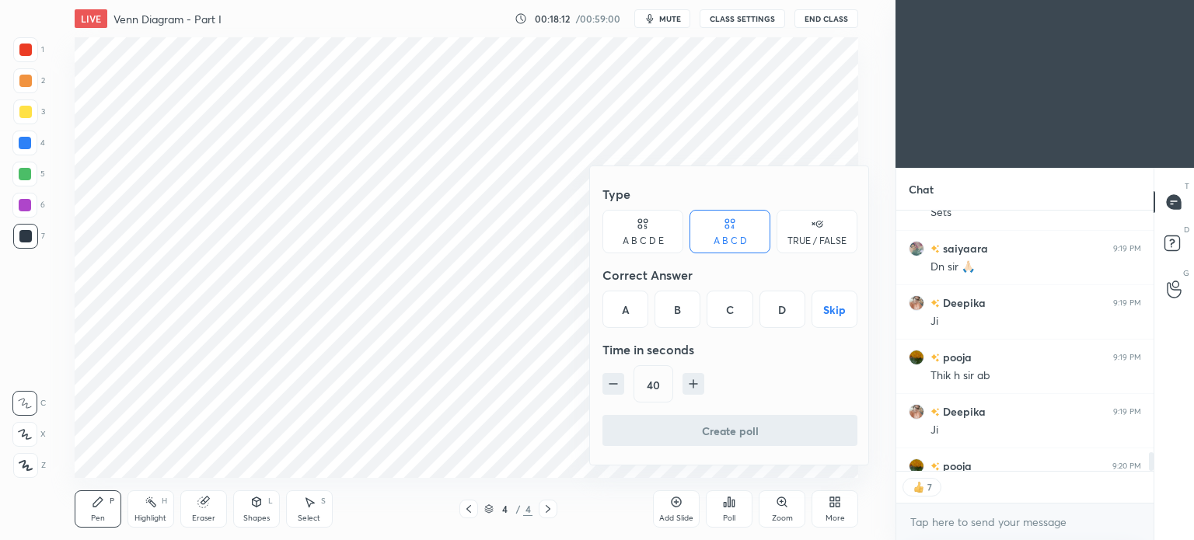
click at [785, 318] on div "D" at bounding box center [783, 309] width 46 height 37
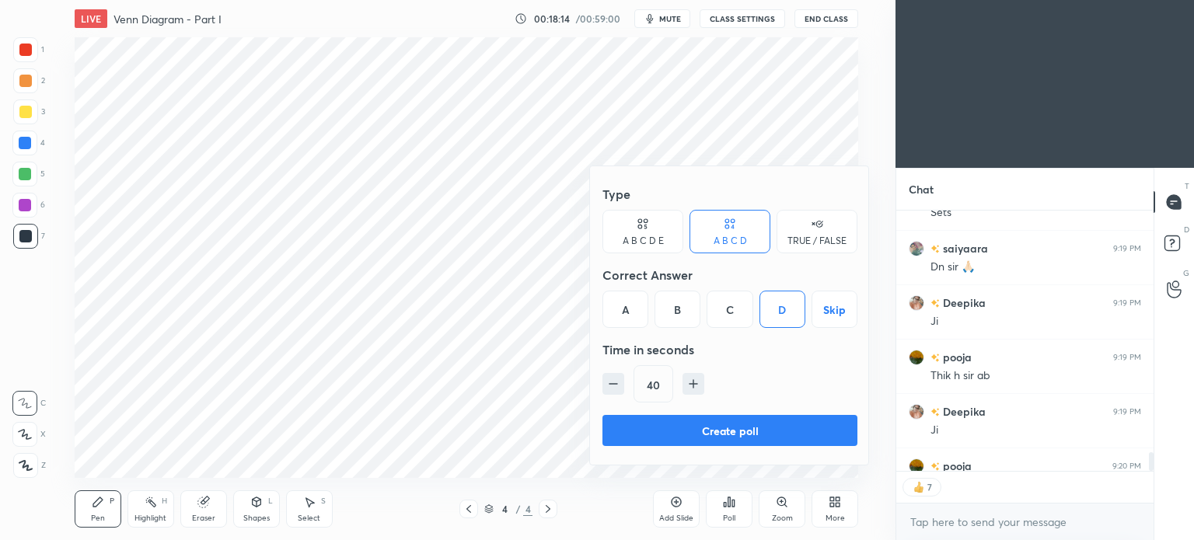
click at [756, 428] on button "Create poll" at bounding box center [730, 430] width 255 height 31
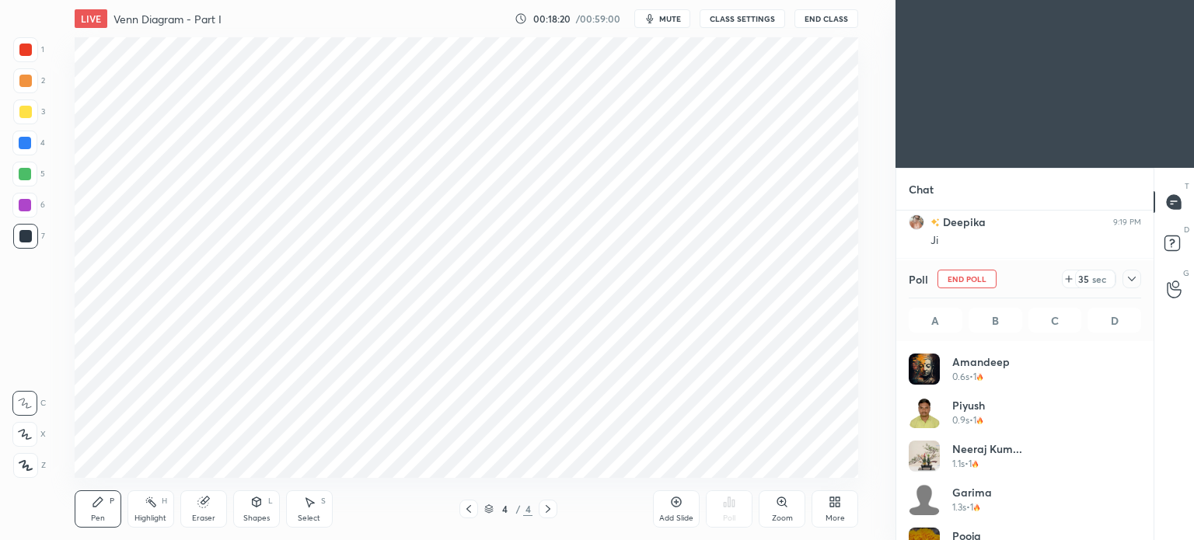
scroll to position [4, 5]
click at [1131, 278] on icon at bounding box center [1132, 279] width 12 height 12
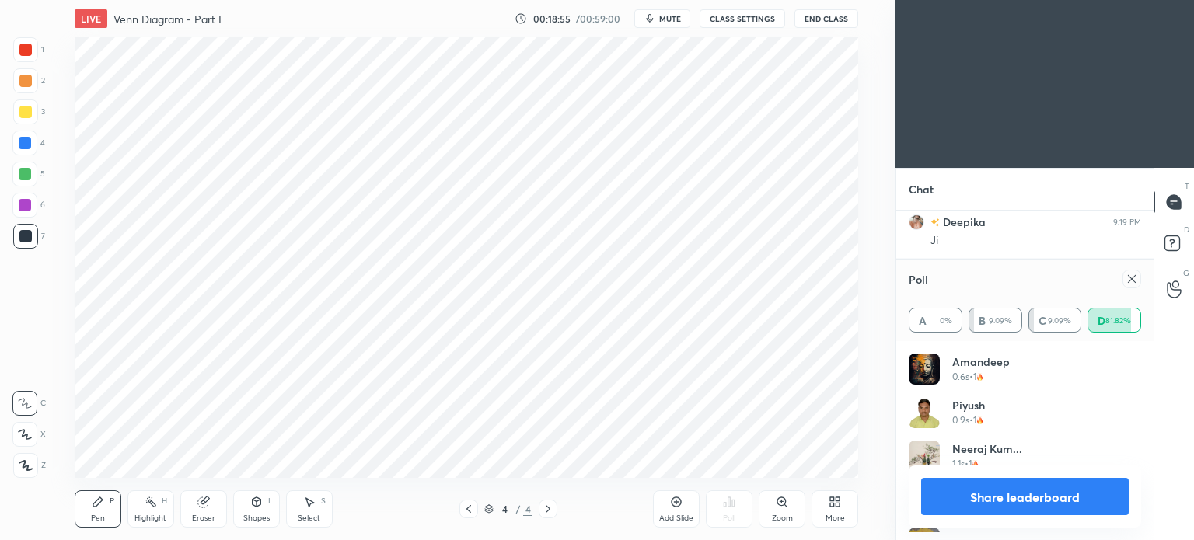
scroll to position [181, 228]
click at [1129, 275] on icon at bounding box center [1132, 279] width 12 height 12
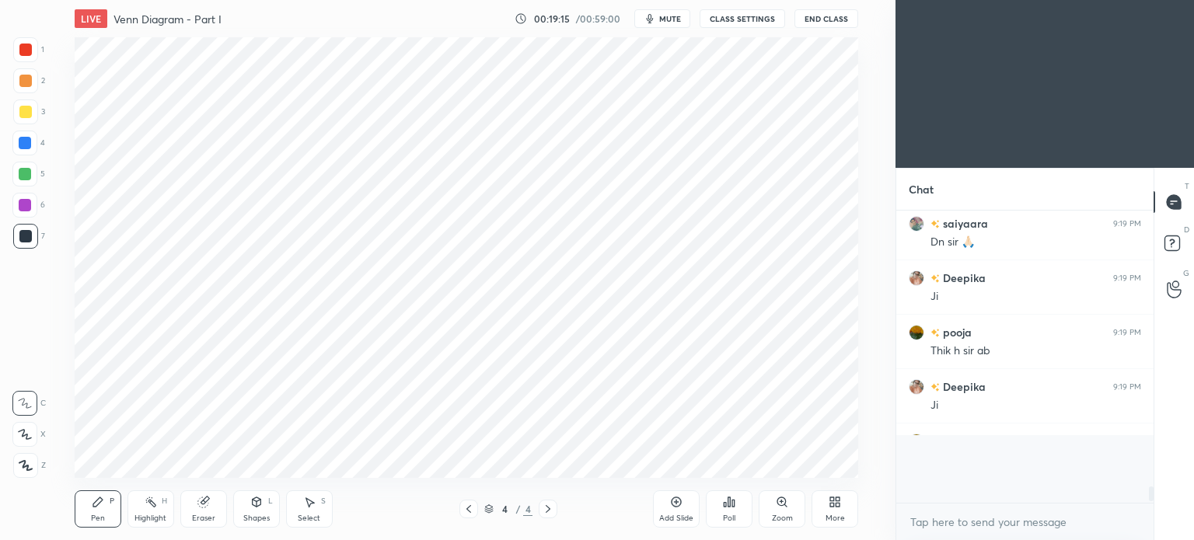
scroll to position [5, 5]
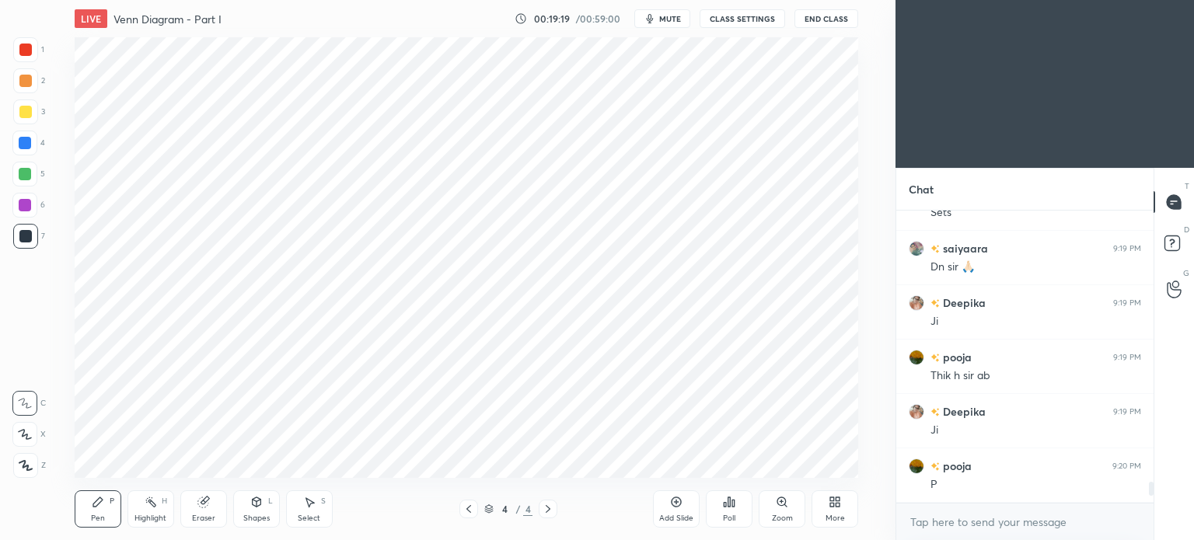
click at [28, 50] on div at bounding box center [25, 50] width 12 height 12
click at [28, 52] on div at bounding box center [25, 50] width 12 height 12
click at [22, 240] on div at bounding box center [25, 236] width 12 height 12
click at [29, 243] on div at bounding box center [25, 236] width 25 height 25
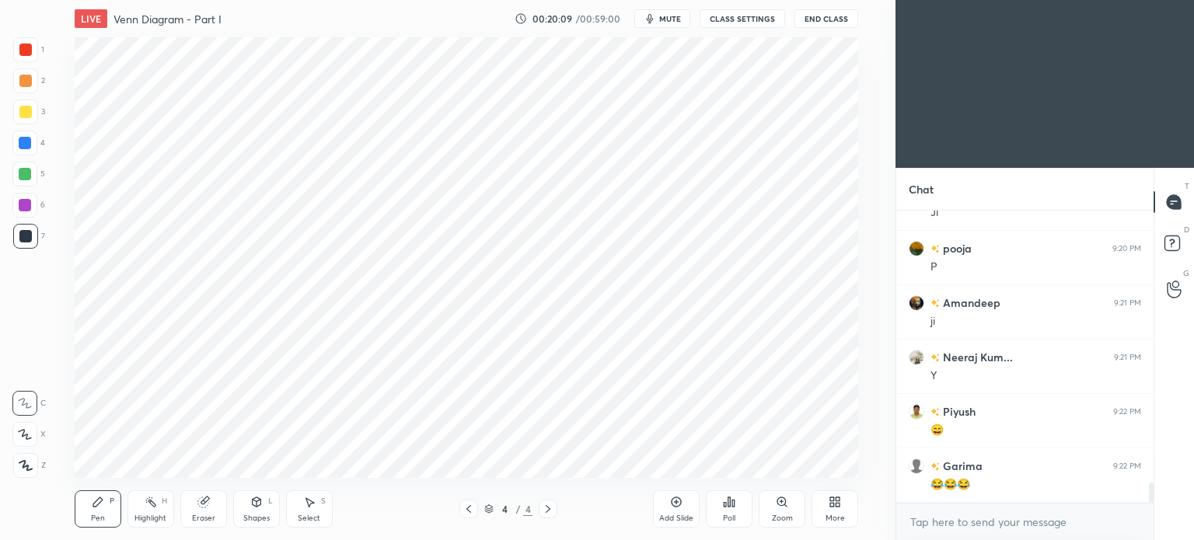
click at [199, 511] on div "Eraser" at bounding box center [203, 509] width 47 height 37
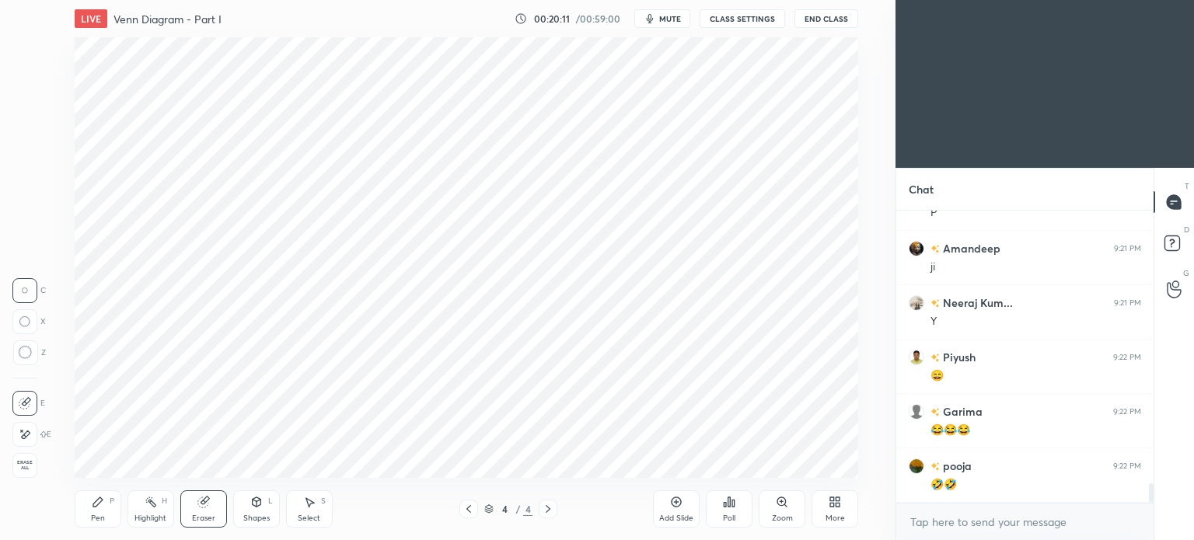
click at [32, 355] on div at bounding box center [25, 353] width 25 height 25
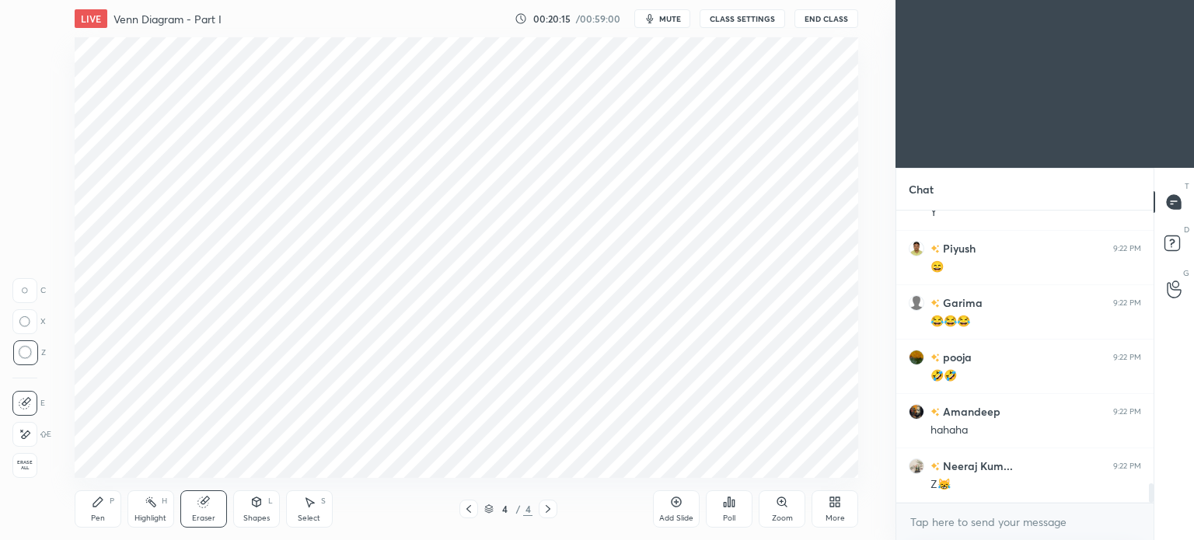
scroll to position [4185, 0]
click at [89, 509] on div "Pen P" at bounding box center [98, 509] width 47 height 37
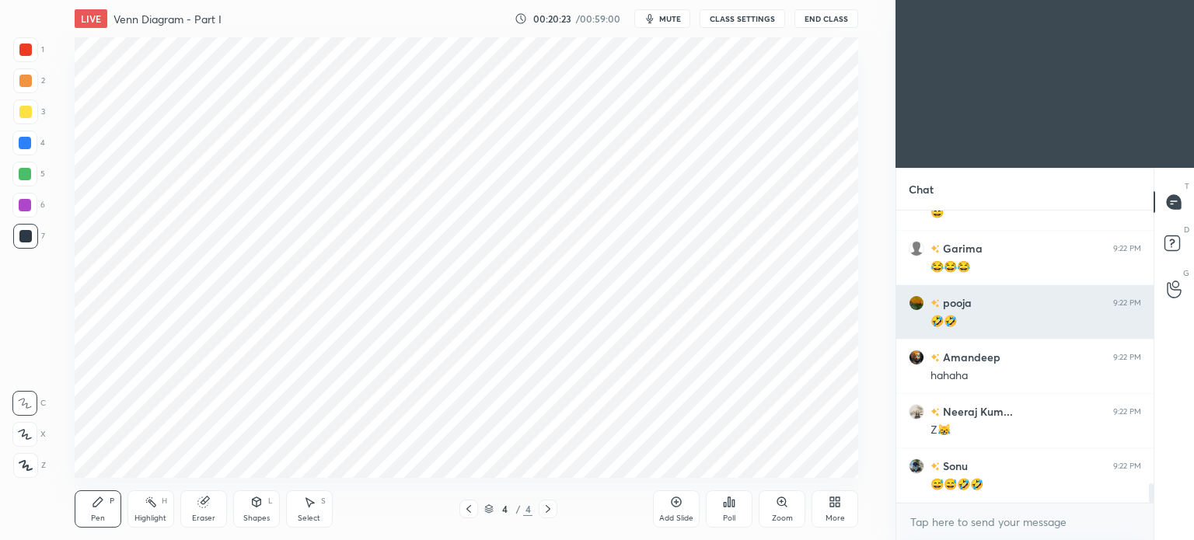
scroll to position [4240, 0]
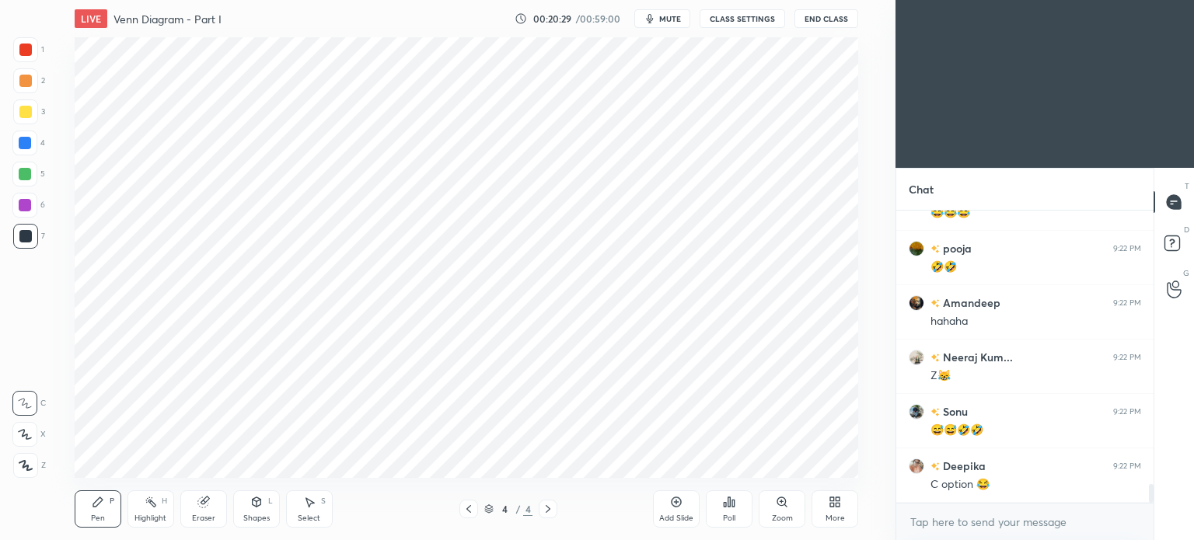
click at [26, 469] on icon at bounding box center [25, 465] width 12 height 9
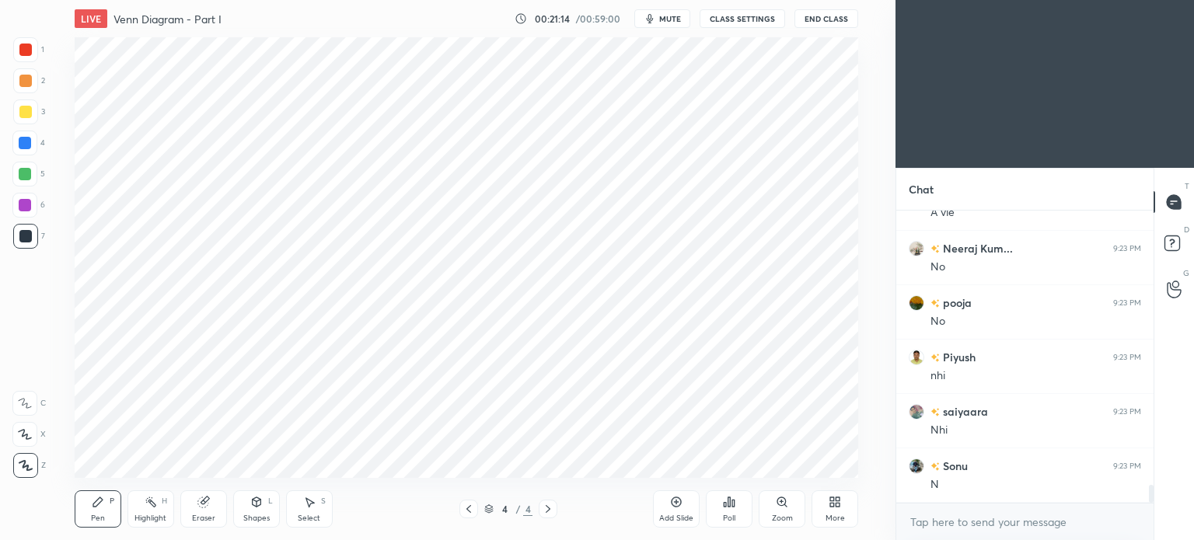
scroll to position [4636, 0]
click at [669, 18] on span "mute" at bounding box center [670, 18] width 22 height 11
click at [676, 19] on span "unmute" at bounding box center [668, 18] width 33 height 11
click at [670, 502] on icon at bounding box center [676, 502] width 12 height 12
click at [29, 48] on div at bounding box center [25, 50] width 12 height 12
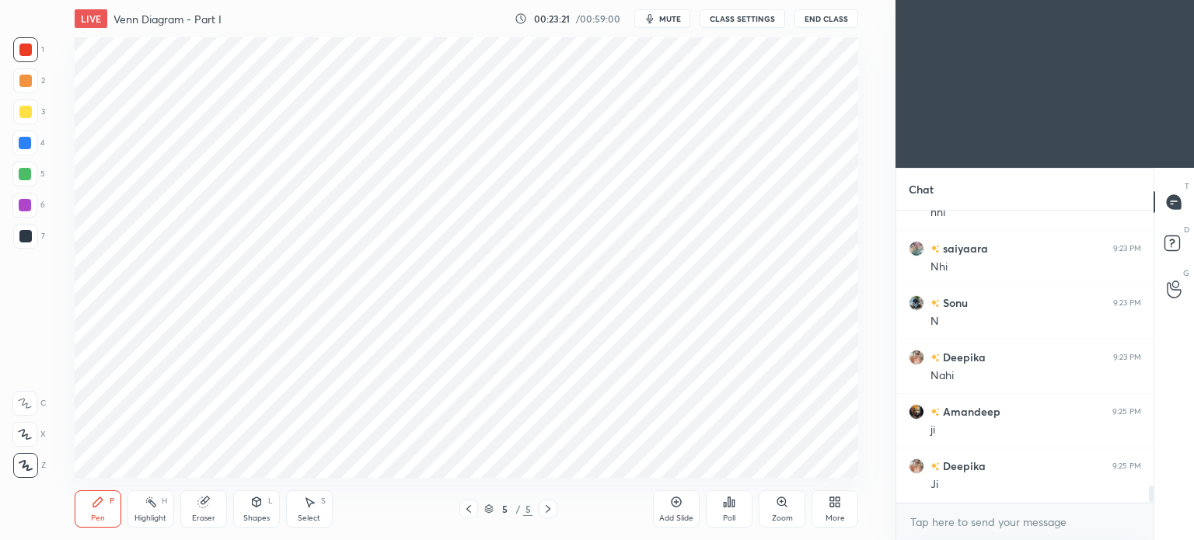
scroll to position [4, 5]
click at [149, 508] on icon at bounding box center [151, 502] width 12 height 12
click at [22, 145] on div at bounding box center [25, 143] width 12 height 12
click at [96, 503] on icon at bounding box center [97, 502] width 9 height 9
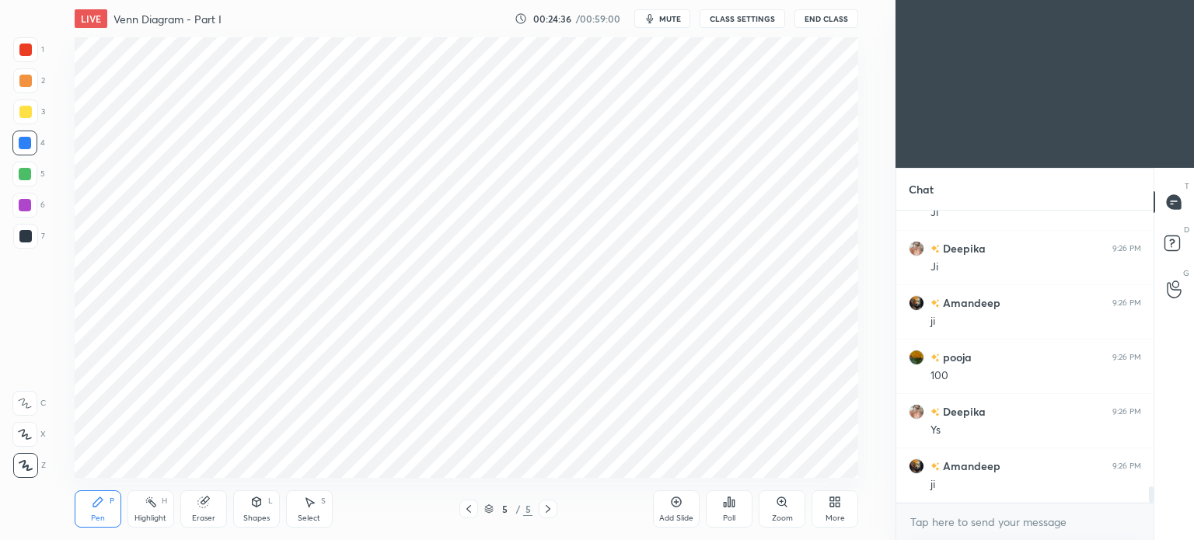
click at [25, 212] on div at bounding box center [24, 205] width 25 height 25
click at [25, 240] on div at bounding box center [25, 236] width 12 height 12
click at [25, 177] on div at bounding box center [25, 174] width 12 height 12
click at [27, 175] on div at bounding box center [25, 174] width 12 height 12
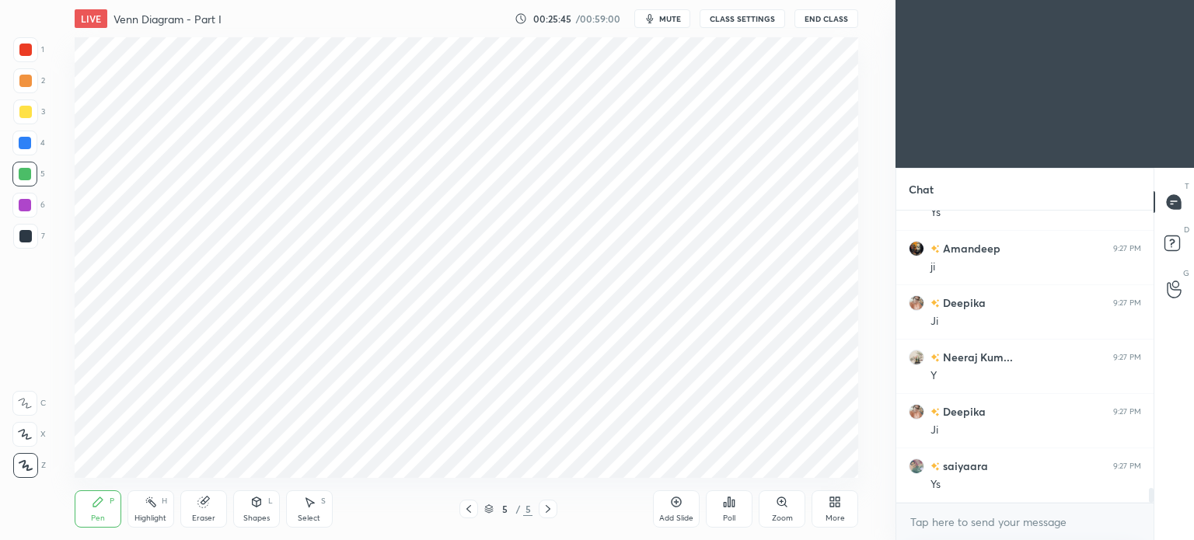
scroll to position [5453, 0]
click at [19, 49] on div at bounding box center [25, 50] width 12 height 12
click at [25, 236] on div at bounding box center [25, 236] width 12 height 12
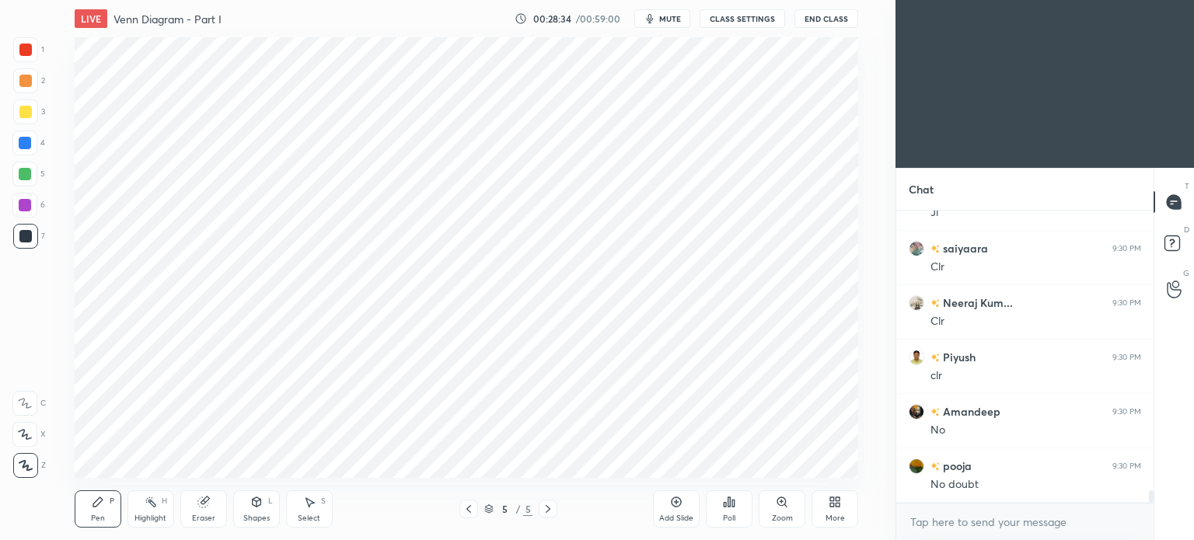
click at [26, 144] on div at bounding box center [25, 143] width 12 height 12
click at [26, 150] on div at bounding box center [24, 143] width 25 height 25
click at [30, 44] on div at bounding box center [25, 50] width 12 height 12
click at [28, 50] on div at bounding box center [25, 50] width 12 height 12
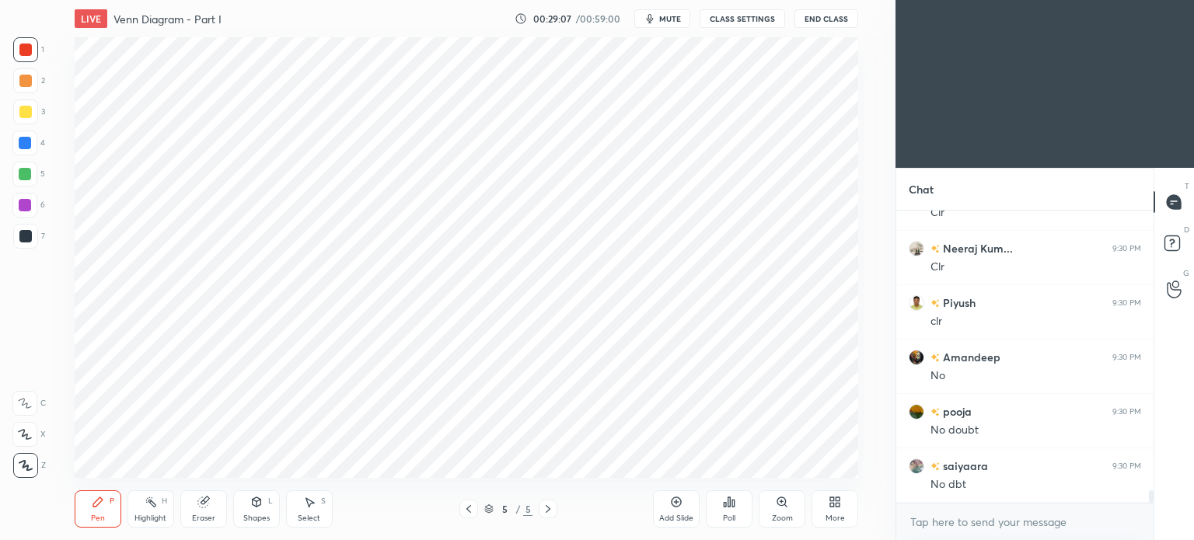
click at [25, 239] on div at bounding box center [25, 236] width 12 height 12
click at [23, 248] on div at bounding box center [25, 236] width 25 height 25
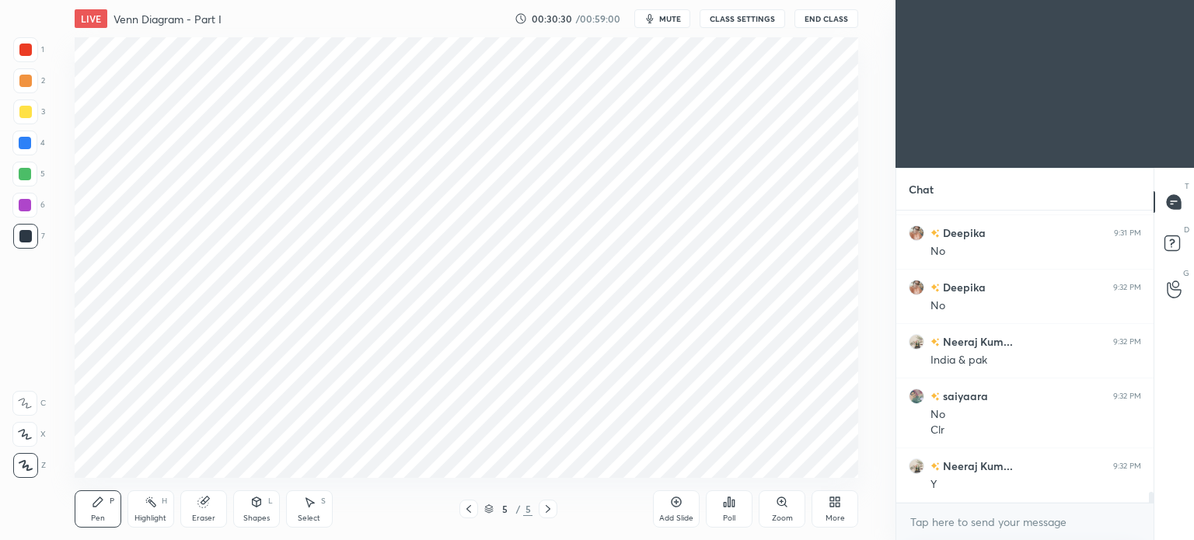
scroll to position [7374, 0]
click at [743, 468] on div "Poll" at bounding box center [729, 509] width 47 height 87
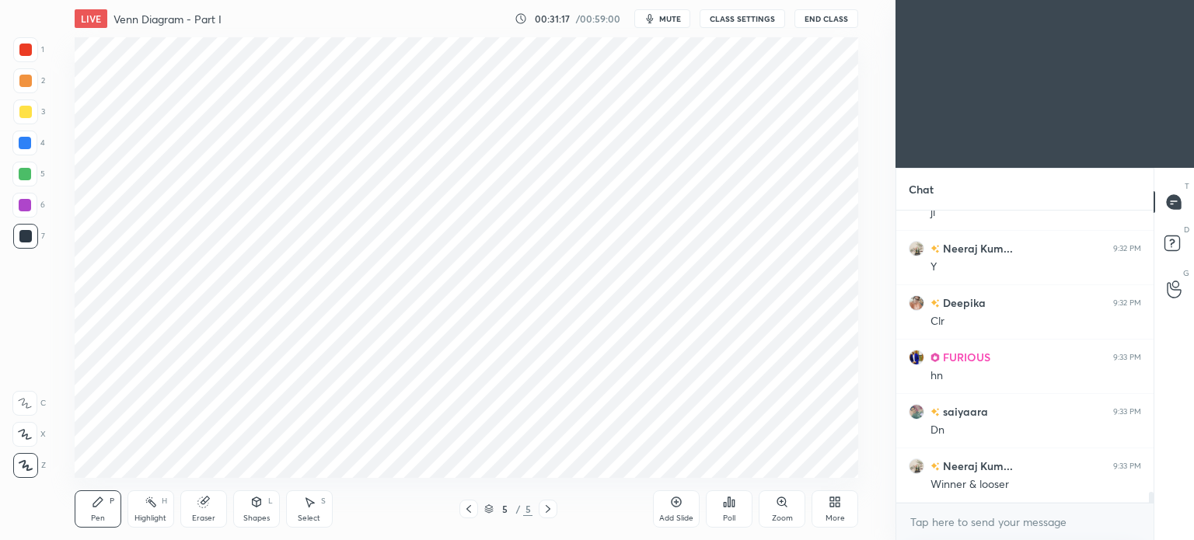
scroll to position [7716, 0]
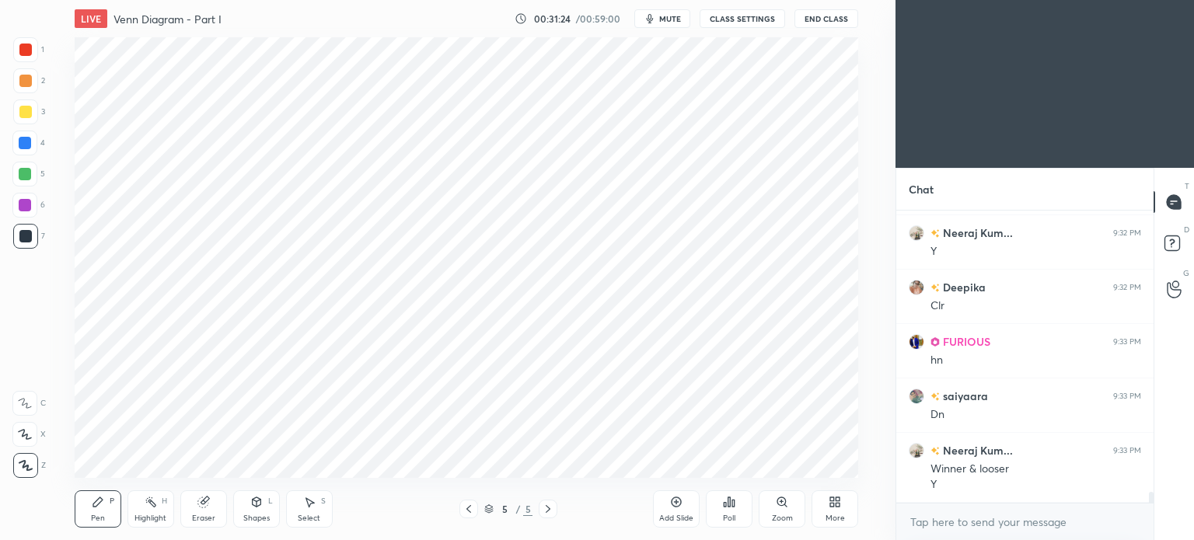
click at [28, 140] on div at bounding box center [25, 143] width 12 height 12
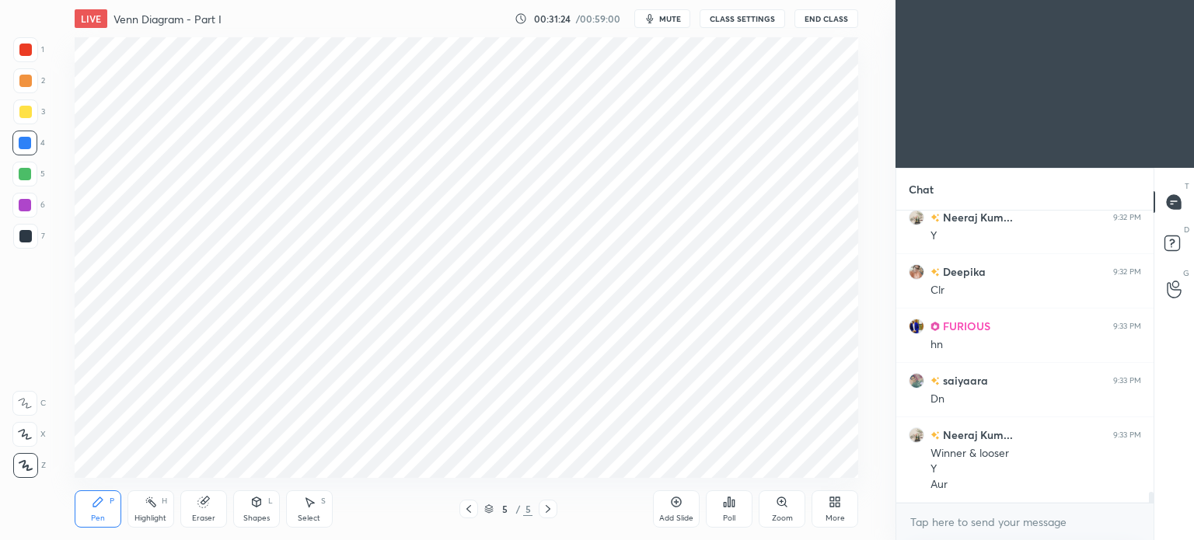
click at [22, 196] on div at bounding box center [24, 205] width 25 height 25
click at [26, 201] on div at bounding box center [25, 205] width 12 height 12
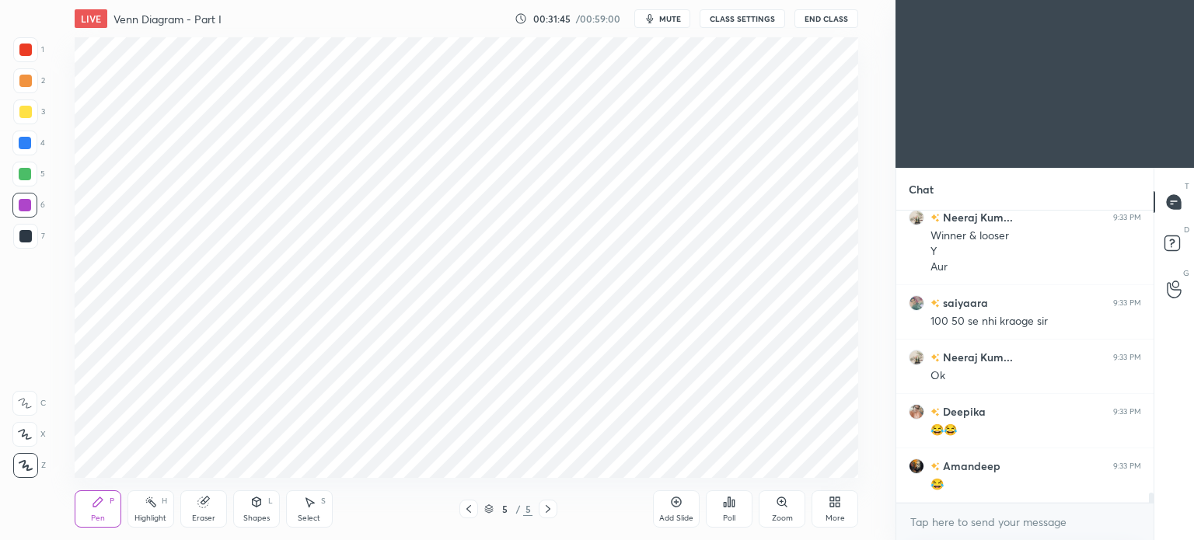
scroll to position [8003, 0]
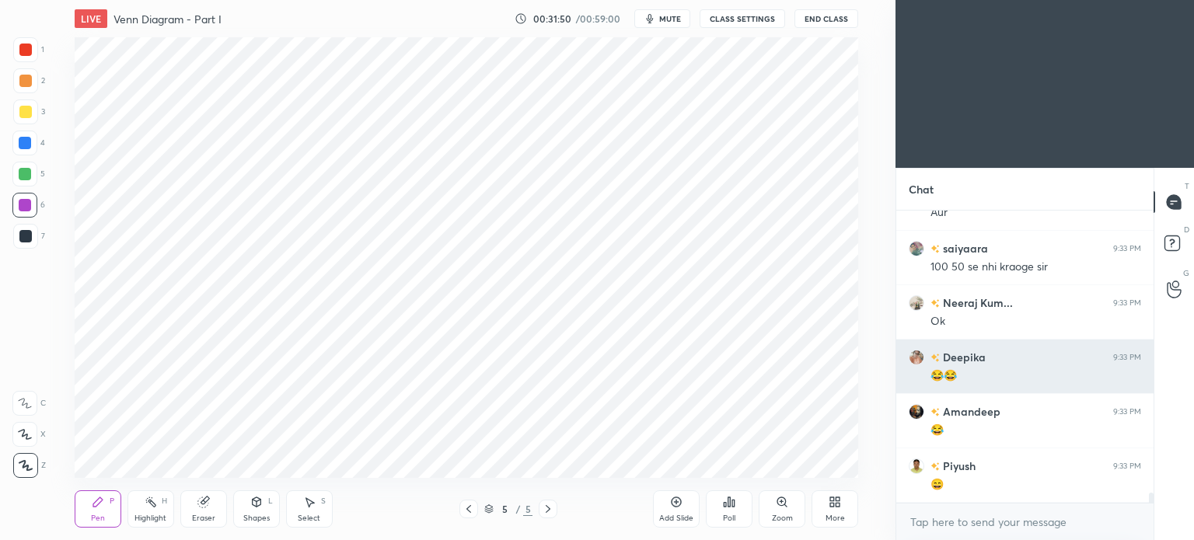
click at [953, 364] on h6 "Deepika" at bounding box center [963, 357] width 46 height 16
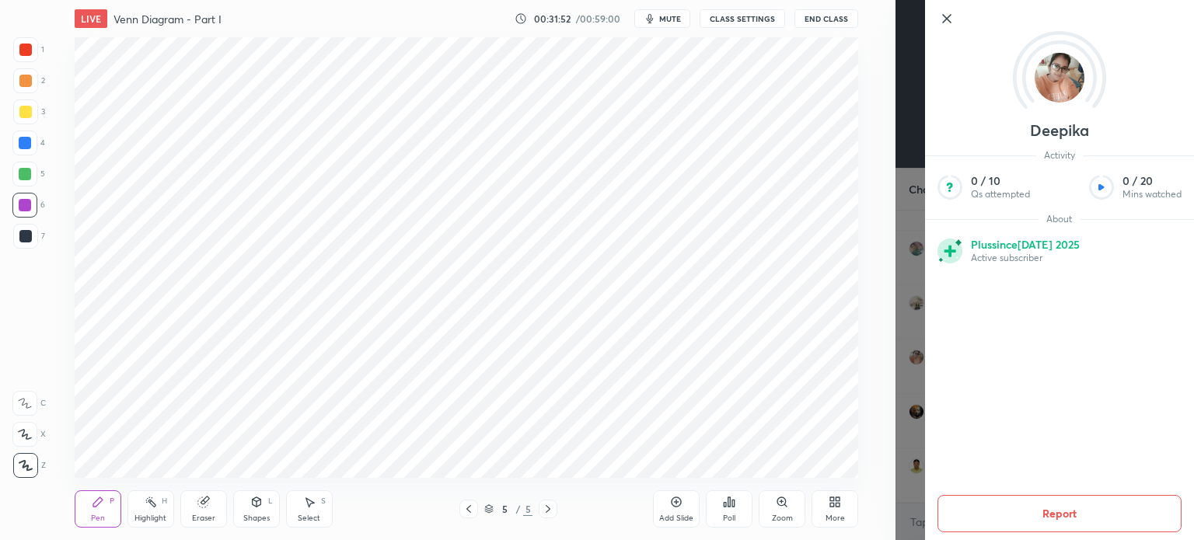
click at [865, 283] on div "Setting up your live class Poll for secs No correct answer Start poll" at bounding box center [467, 257] width 834 height 441
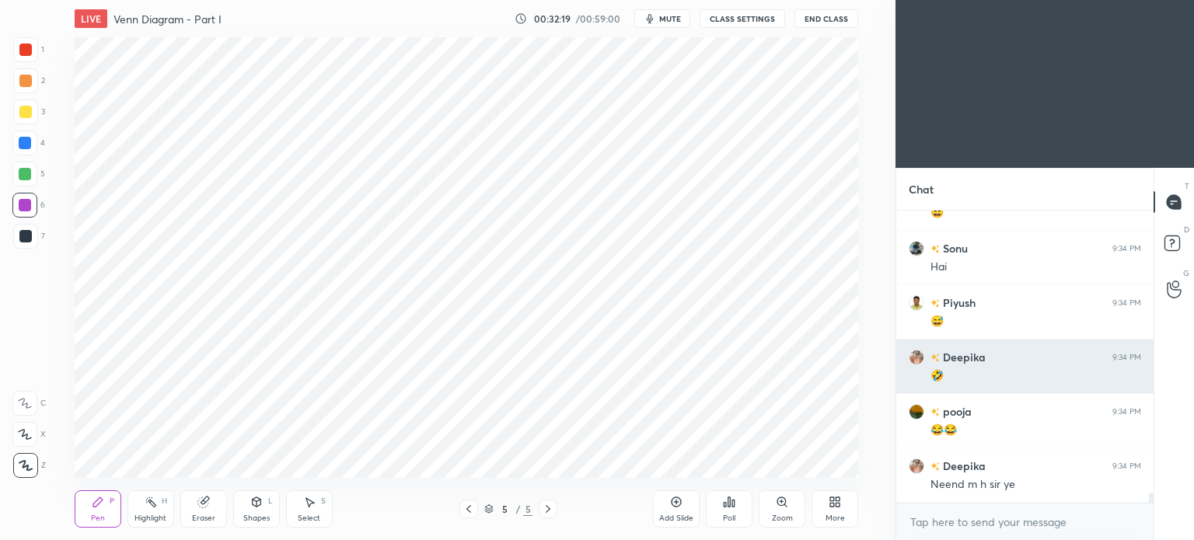
scroll to position [8330, 0]
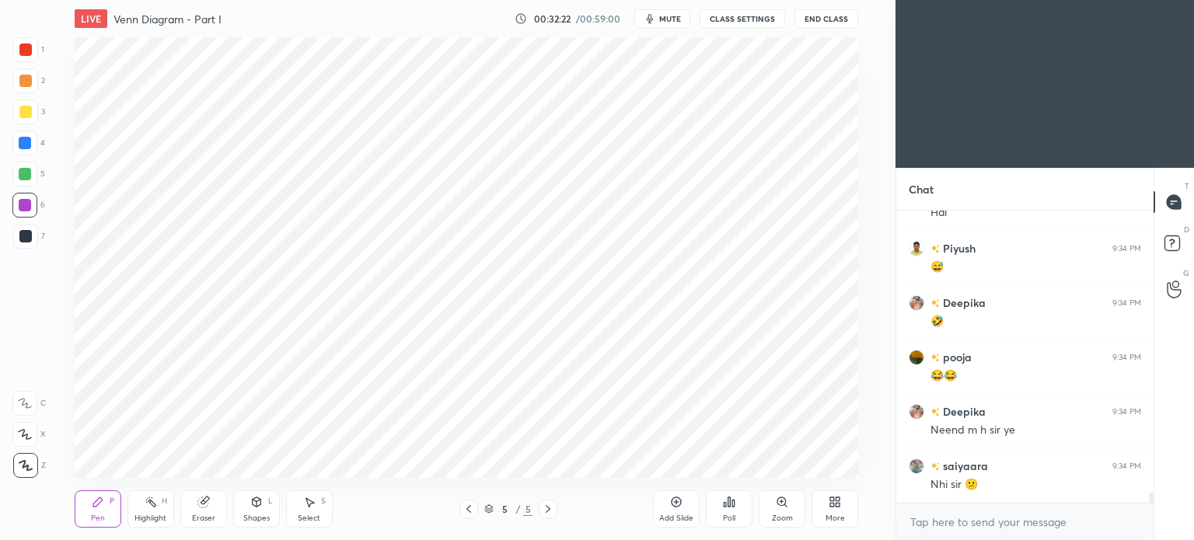
click at [23, 180] on div at bounding box center [25, 174] width 12 height 12
click at [20, 176] on div at bounding box center [25, 174] width 12 height 12
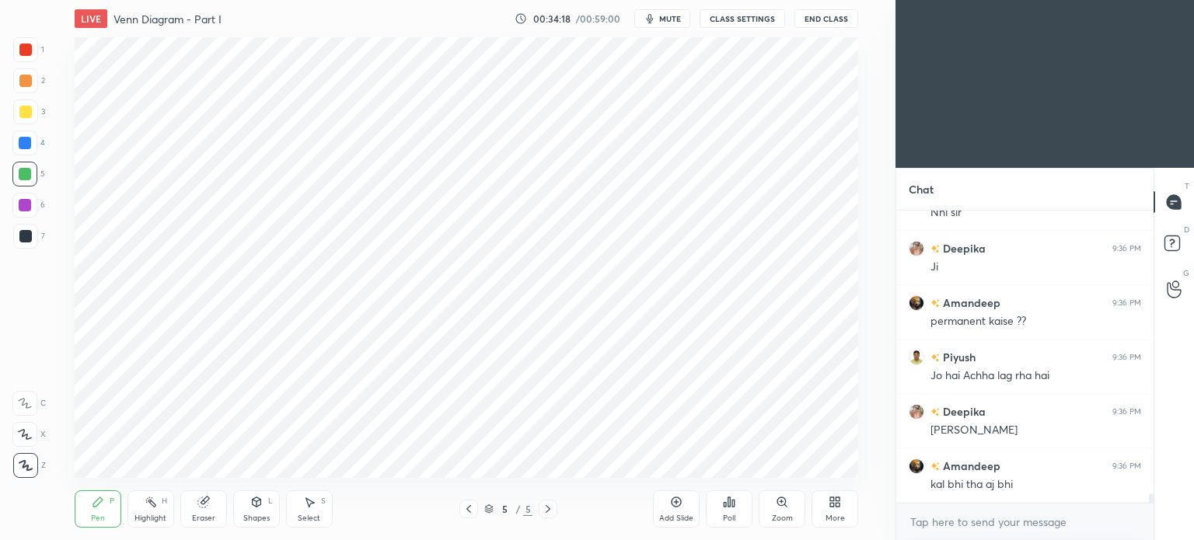
scroll to position [9106, 0]
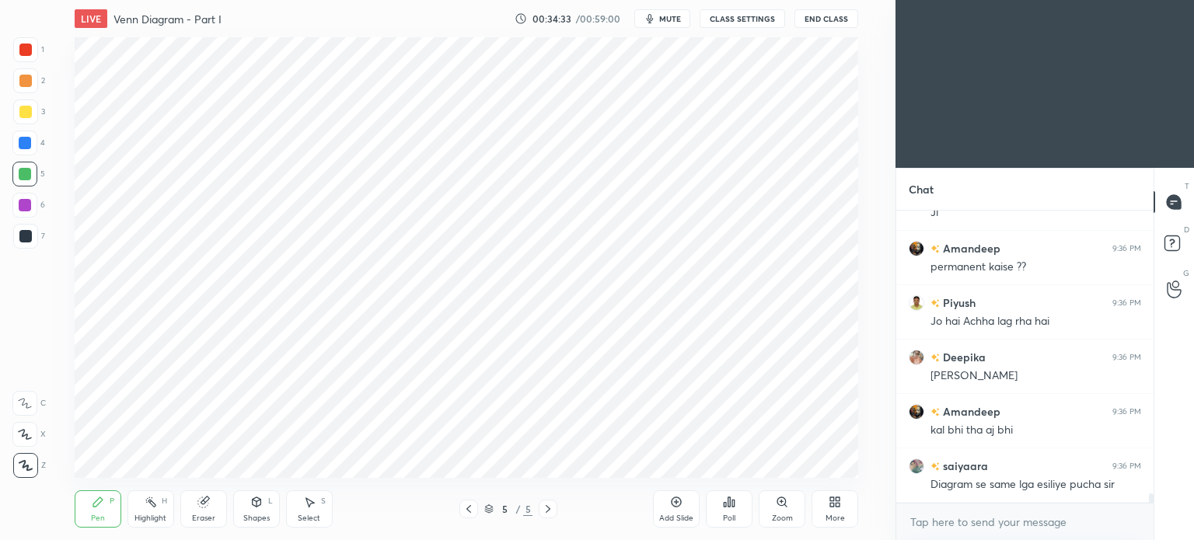
click at [670, 498] on icon at bounding box center [676, 502] width 12 height 12
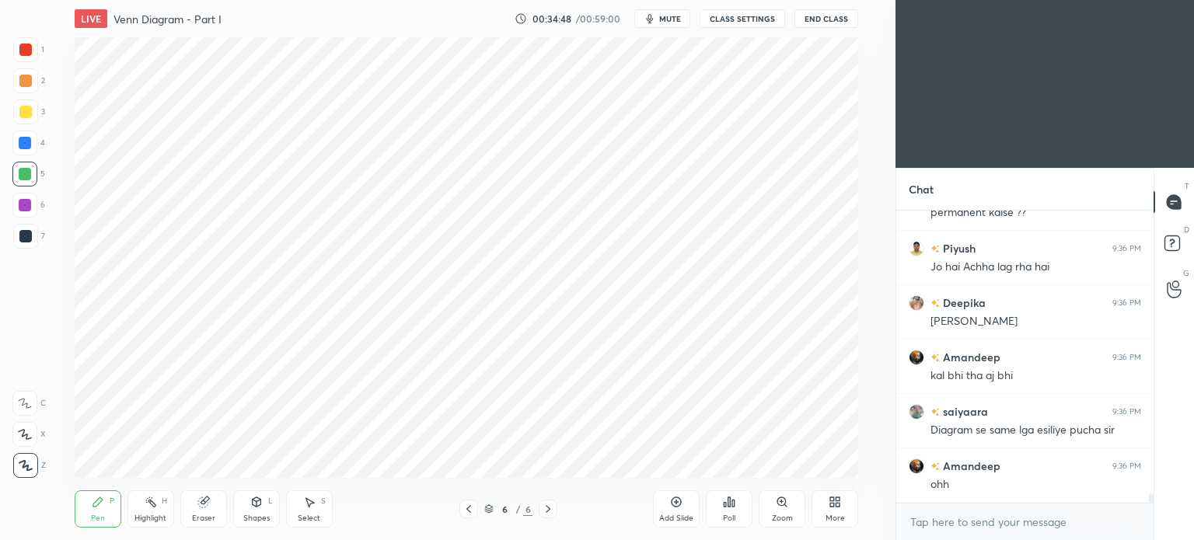
scroll to position [9215, 0]
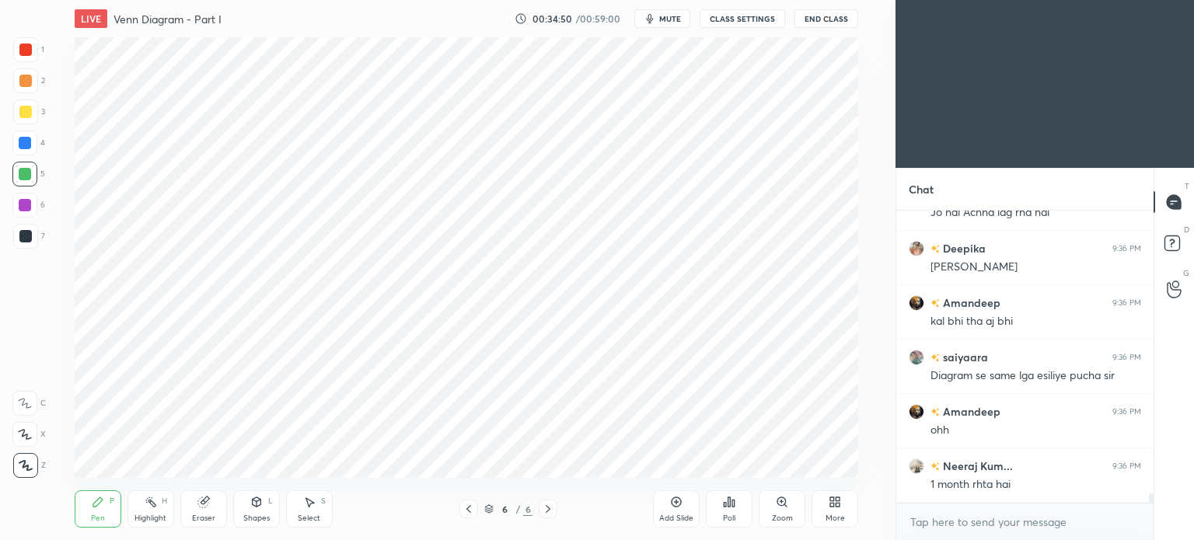
click at [153, 518] on div "Highlight" at bounding box center [151, 519] width 32 height 8
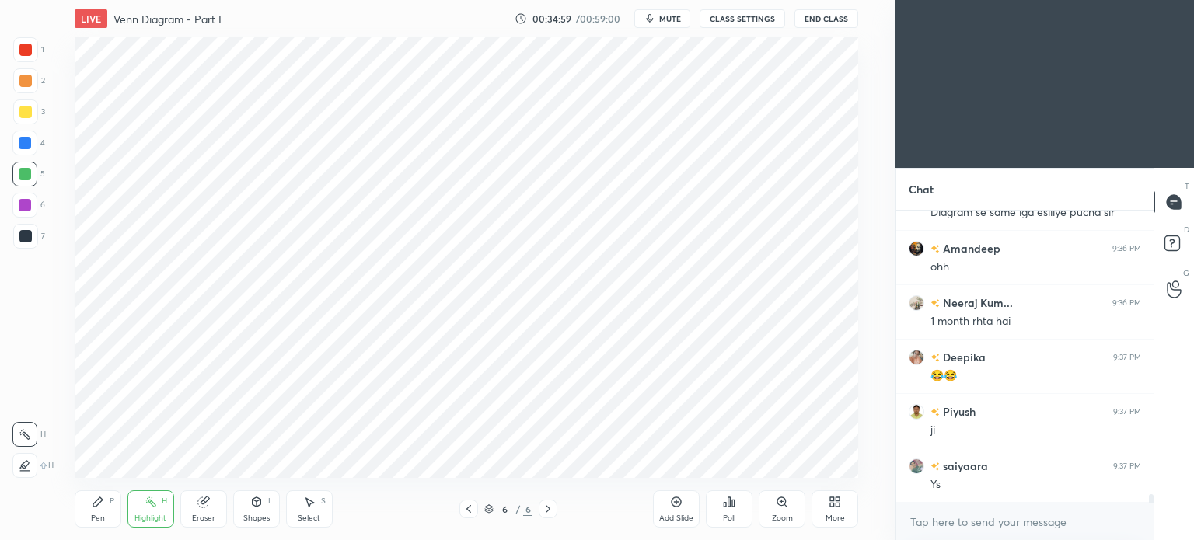
scroll to position [9433, 0]
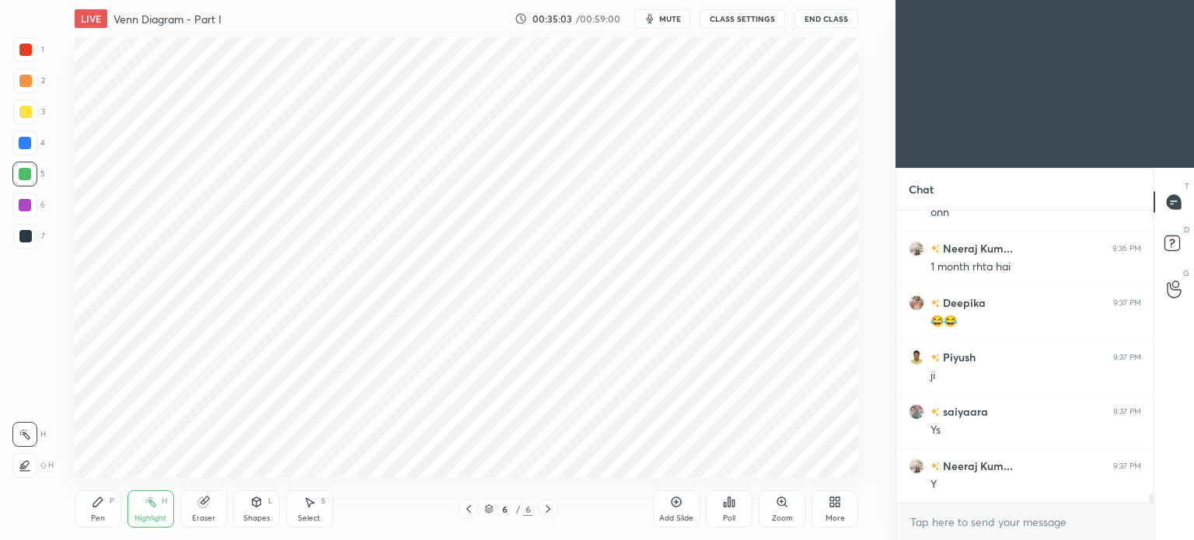
click at [106, 507] on div "Pen P" at bounding box center [98, 509] width 47 height 37
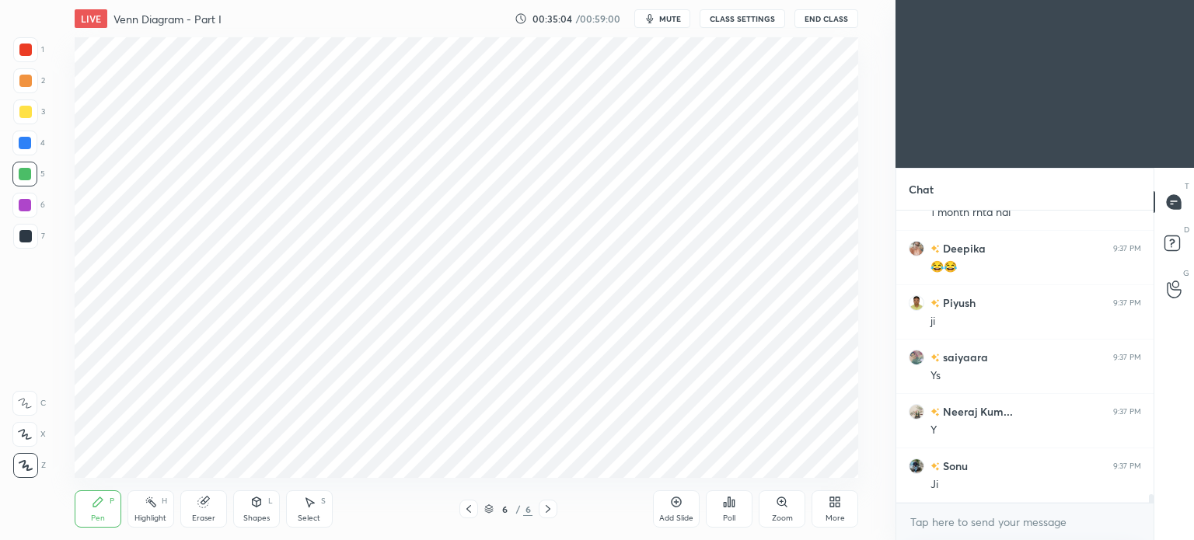
click at [156, 500] on icon at bounding box center [151, 502] width 12 height 12
click at [108, 505] on div "Pen P" at bounding box center [98, 509] width 47 height 37
click at [26, 142] on div at bounding box center [25, 143] width 12 height 12
click at [146, 509] on div "Highlight H" at bounding box center [151, 509] width 47 height 37
click at [86, 506] on div "Pen P" at bounding box center [98, 509] width 47 height 37
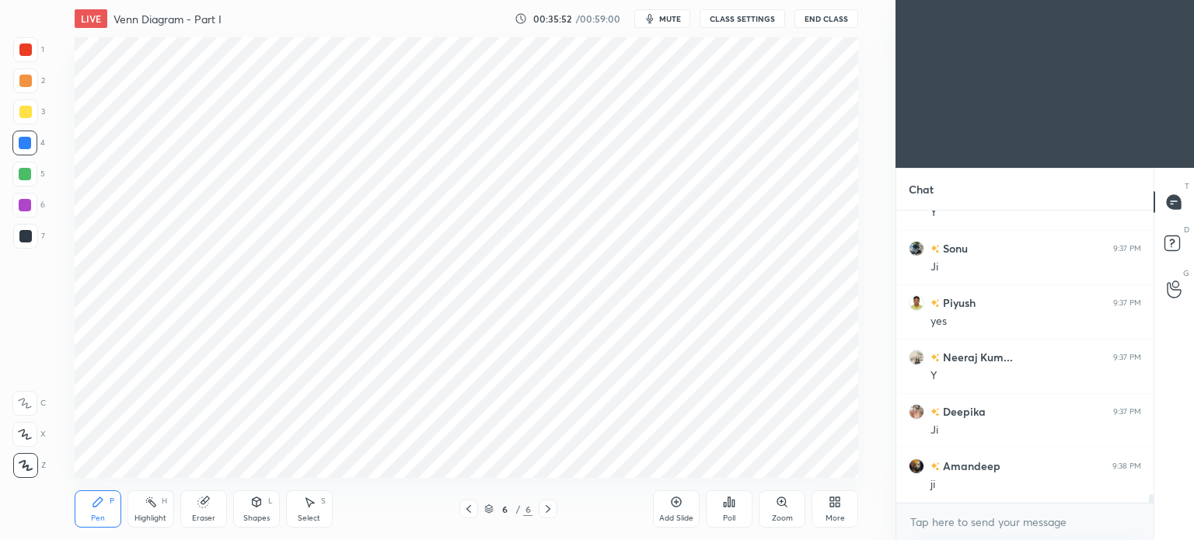
scroll to position [9759, 0]
click at [672, 16] on span "mute" at bounding box center [670, 18] width 22 height 11
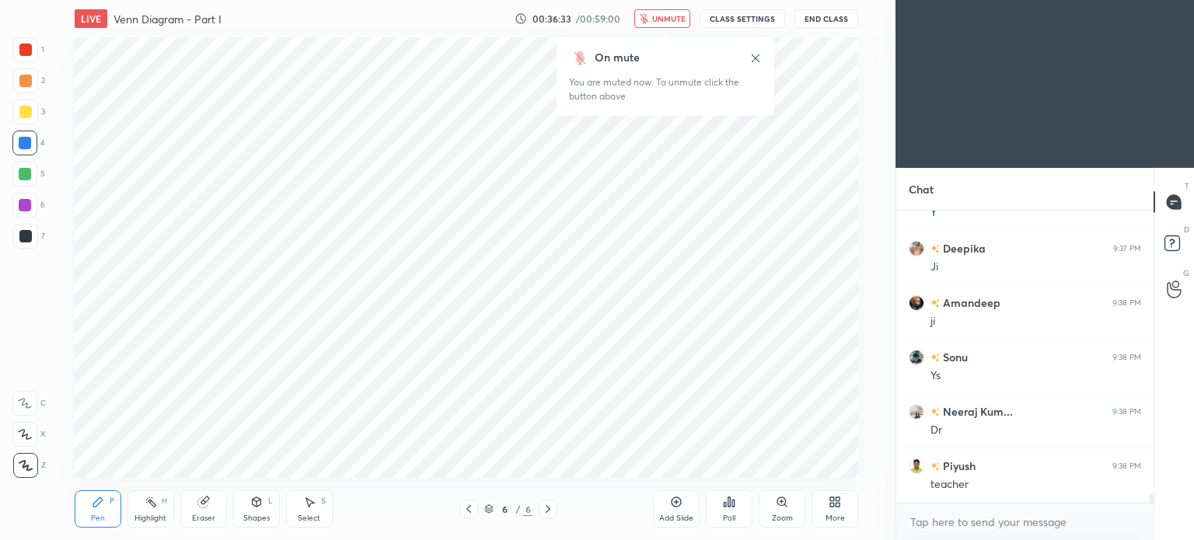
scroll to position [9923, 0]
click at [825, 23] on button "End Class" at bounding box center [827, 18] width 64 height 19
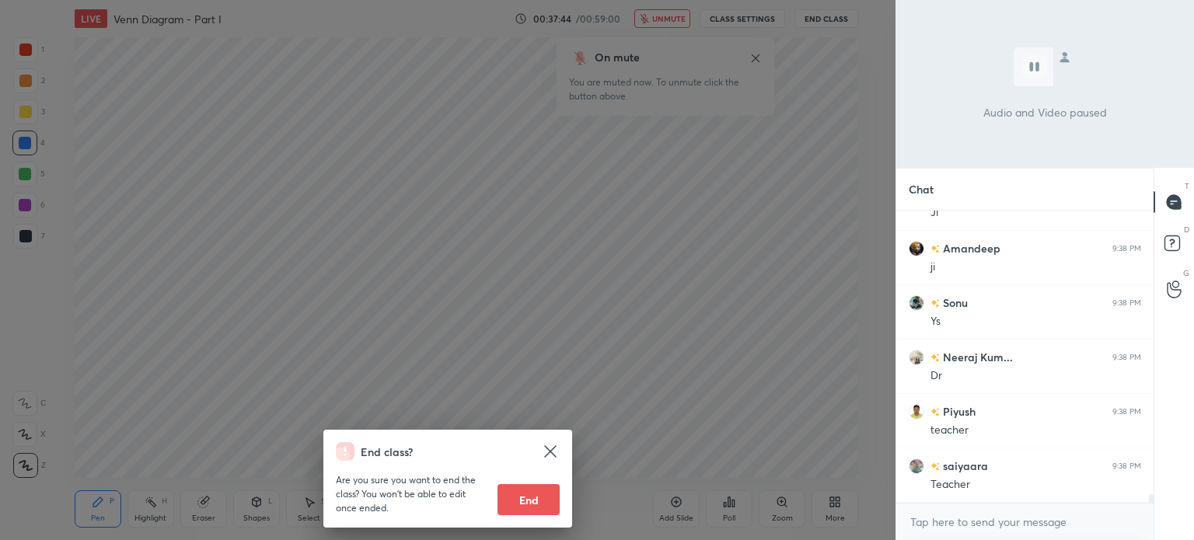
click at [672, 105] on div "End class? Are you sure you want to end the class? You won’t be able to edit on…" at bounding box center [448, 270] width 896 height 540
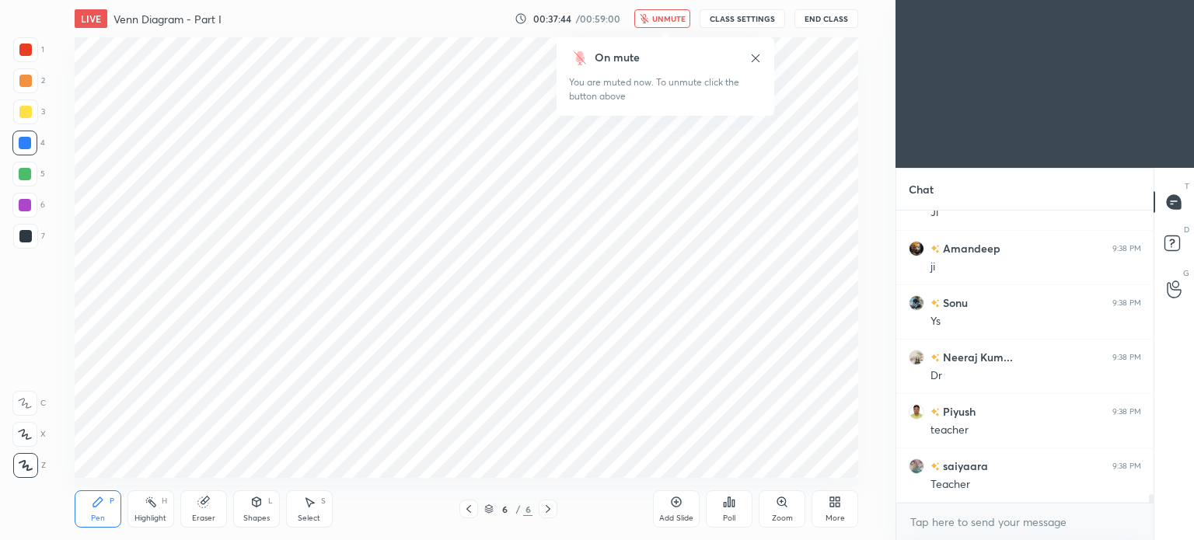
click at [670, 18] on span "unmute" at bounding box center [668, 18] width 33 height 11
click at [28, 48] on div at bounding box center [25, 50] width 12 height 12
click at [25, 149] on div at bounding box center [25, 143] width 12 height 12
click at [670, 16] on span "mute" at bounding box center [670, 18] width 22 height 11
click at [666, 17] on span "unmute" at bounding box center [668, 18] width 33 height 11
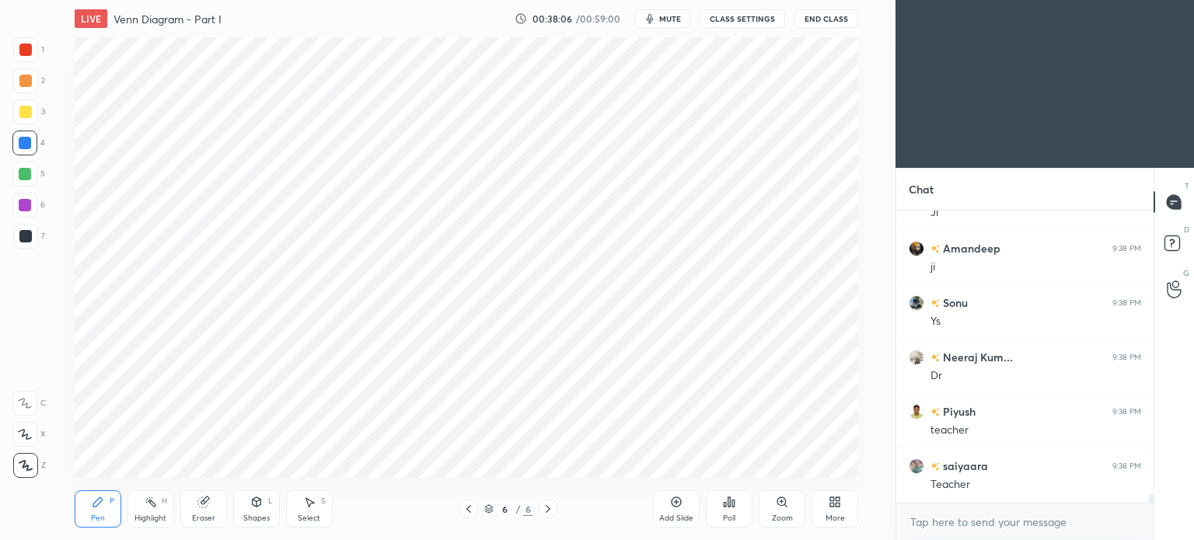
click at [208, 512] on div "Eraser" at bounding box center [203, 509] width 47 height 37
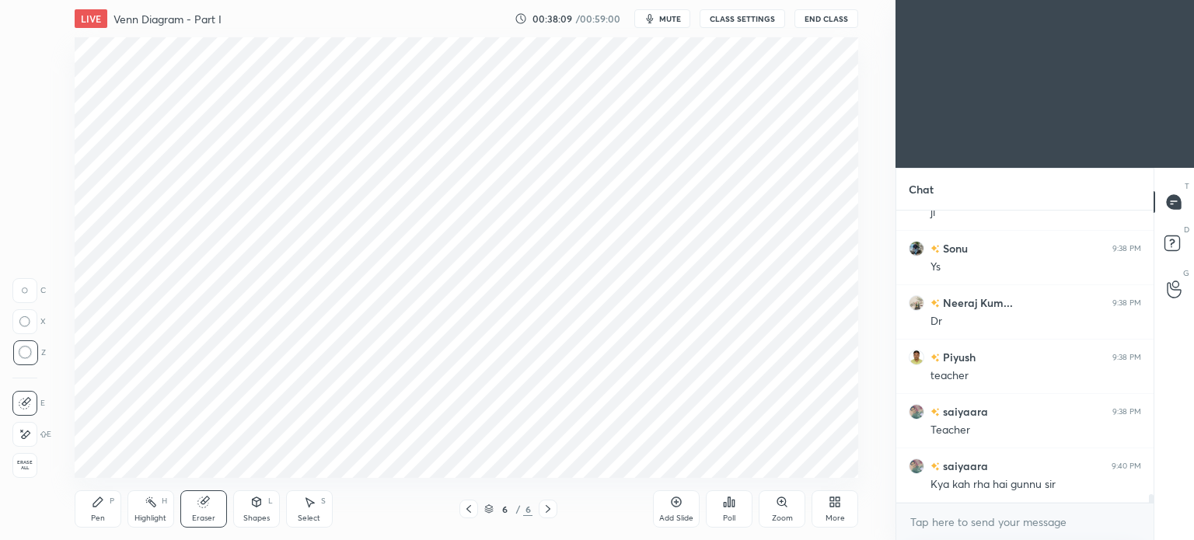
click at [96, 512] on div "Pen P" at bounding box center [98, 509] width 47 height 37
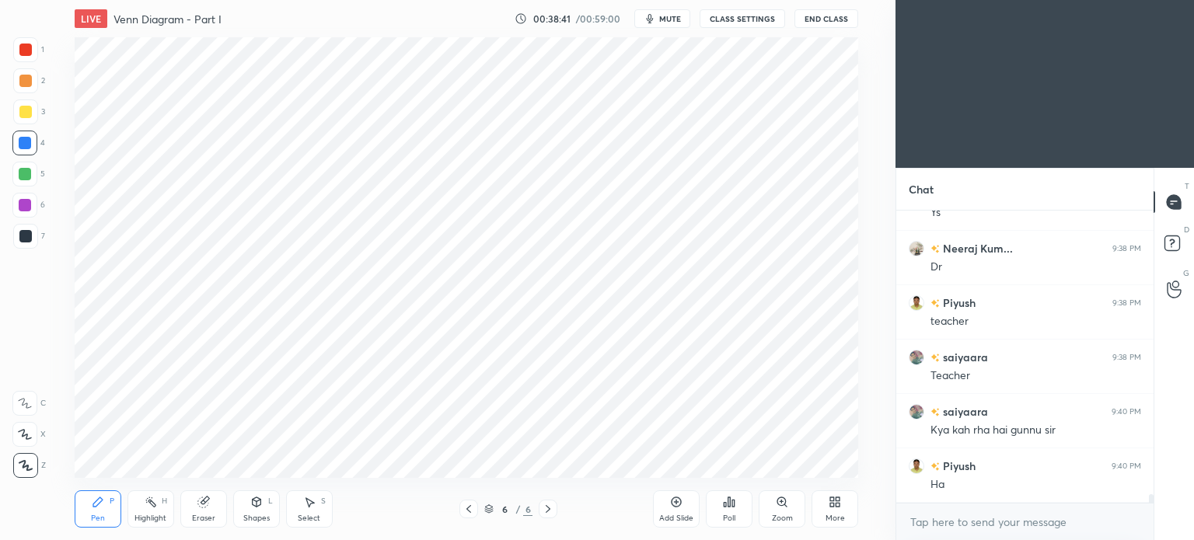
click at [19, 50] on div at bounding box center [25, 50] width 12 height 12
click at [668, 18] on span "mute" at bounding box center [670, 18] width 22 height 11
click at [663, 19] on span "unmute" at bounding box center [668, 18] width 33 height 11
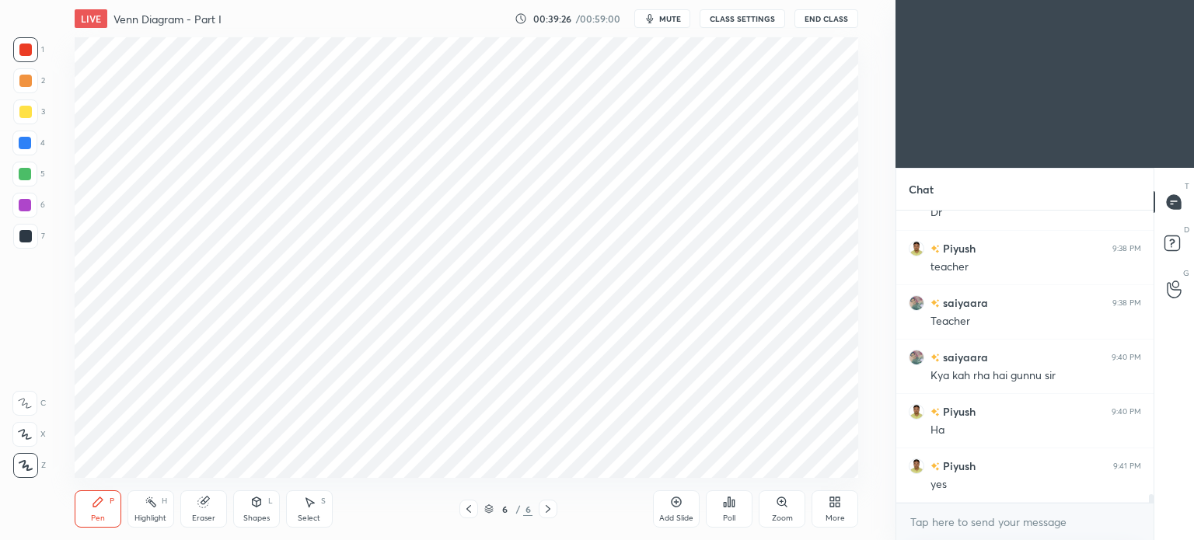
scroll to position [10140, 0]
click at [669, 15] on span "mute" at bounding box center [670, 18] width 22 height 11
click at [804, 15] on button "End Class" at bounding box center [827, 18] width 64 height 19
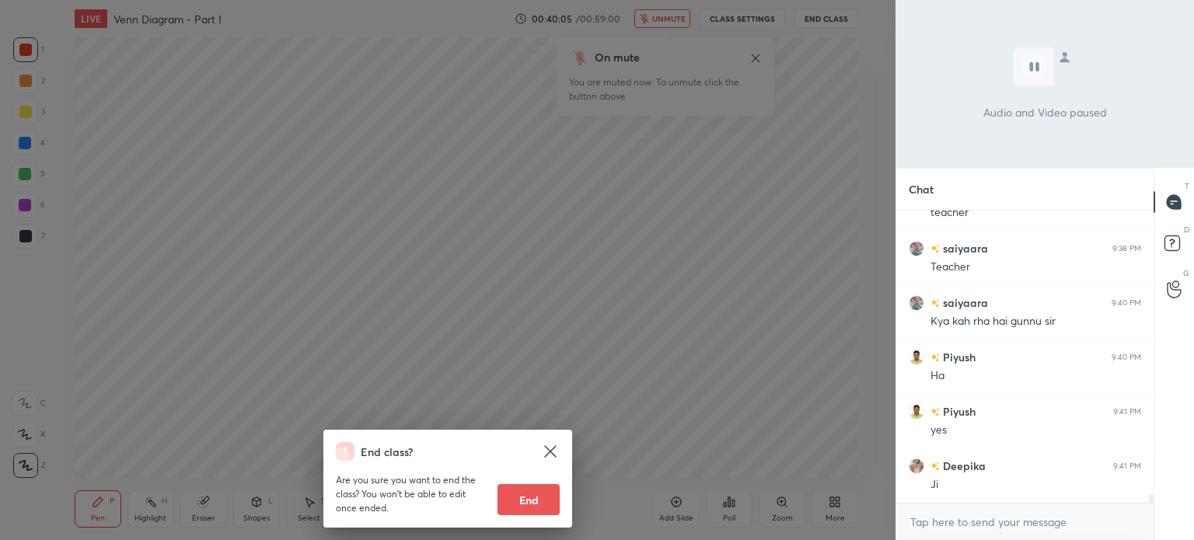
click at [649, 315] on div "End class? Are you sure you want to end the class? You won’t be able to edit on…" at bounding box center [448, 270] width 896 height 540
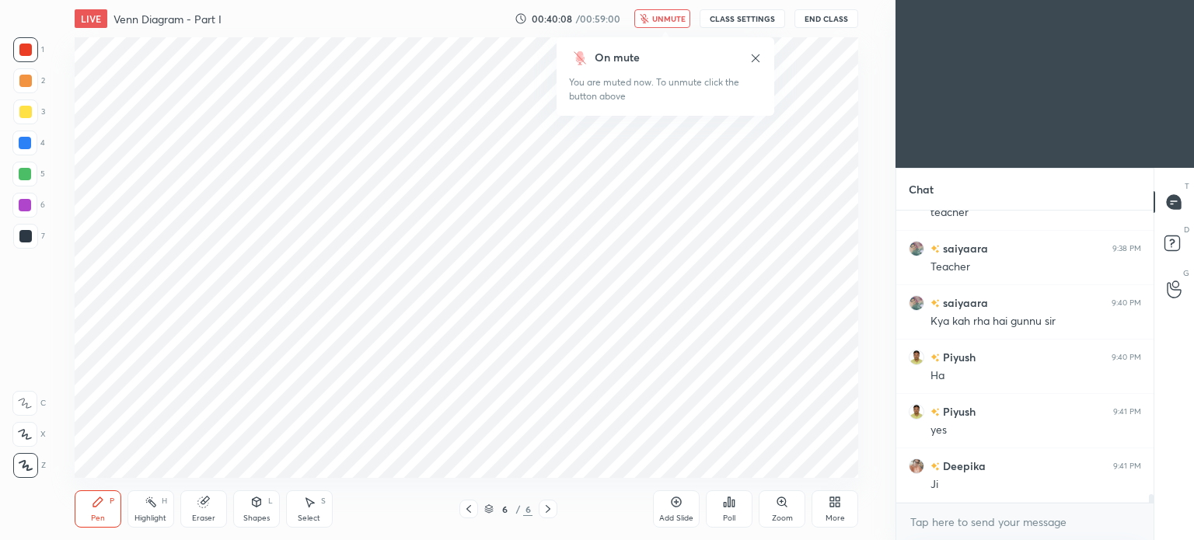
click at [753, 54] on icon at bounding box center [756, 58] width 12 height 12
click at [656, 16] on span "unmute" at bounding box center [668, 18] width 33 height 11
click at [26, 236] on div at bounding box center [25, 236] width 12 height 12
click at [150, 511] on div "Highlight H" at bounding box center [151, 509] width 47 height 37
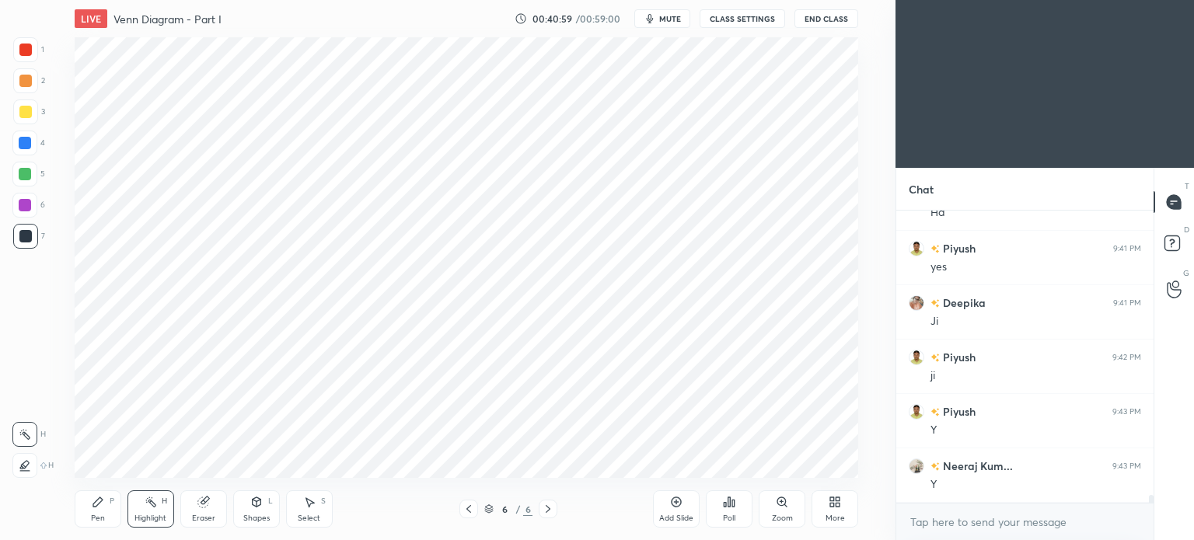
scroll to position [10358, 0]
click at [96, 515] on div "Pen" at bounding box center [98, 519] width 14 height 8
click at [25, 47] on div at bounding box center [25, 50] width 12 height 12
click at [23, 143] on div at bounding box center [25, 143] width 12 height 12
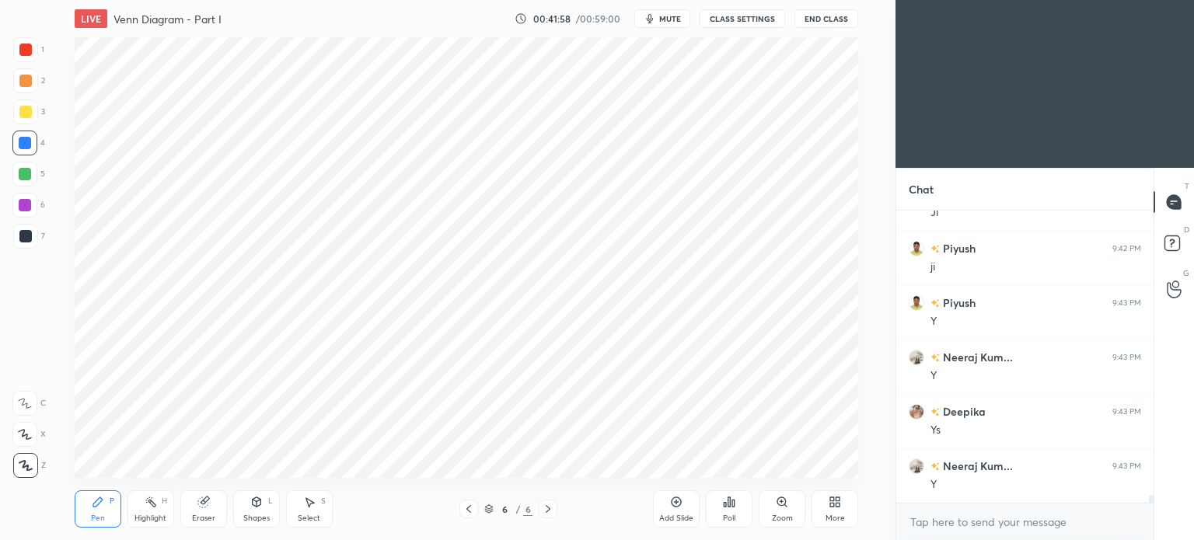
click at [152, 510] on div "Highlight H" at bounding box center [151, 509] width 47 height 37
click at [254, 519] on div "Shapes" at bounding box center [256, 519] width 26 height 8
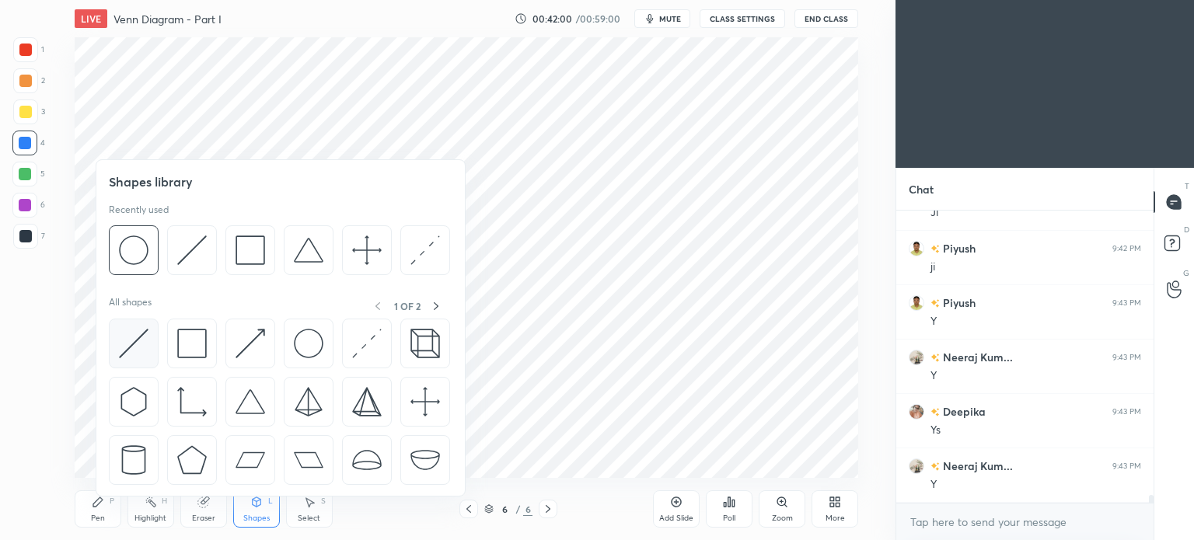
click at [142, 345] on img at bounding box center [134, 344] width 30 height 30
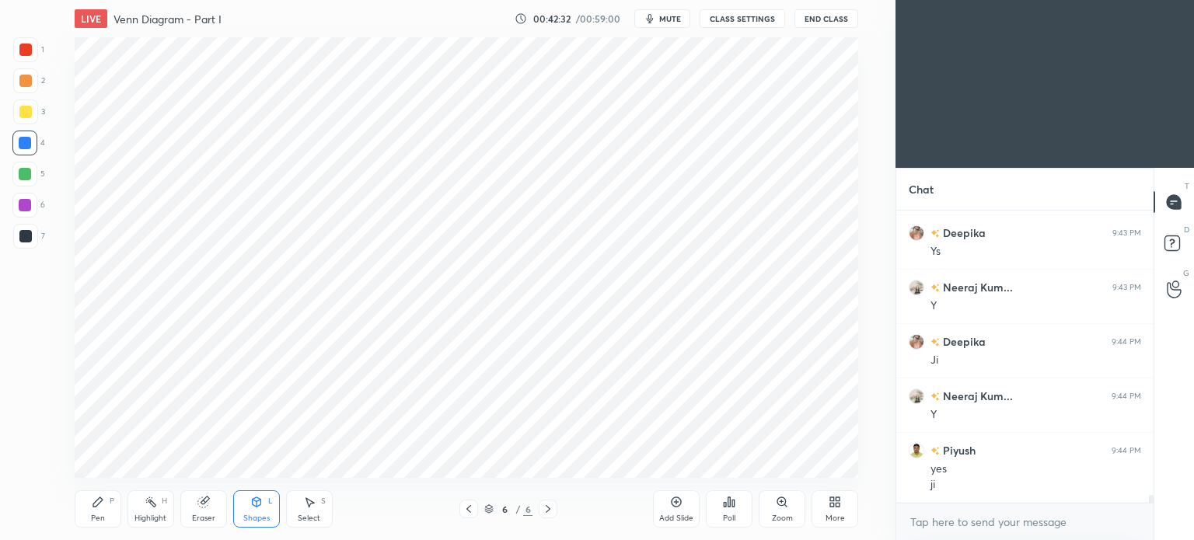
scroll to position [10646, 0]
click at [99, 503] on icon at bounding box center [97, 502] width 9 height 9
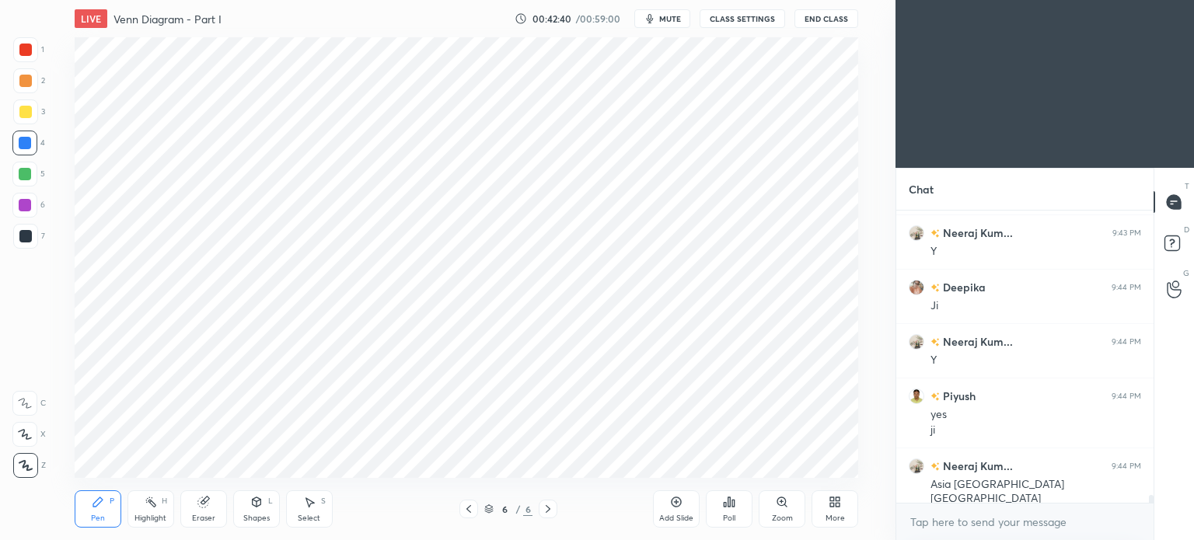
click at [156, 507] on icon at bounding box center [151, 502] width 12 height 12
click at [204, 513] on div "Eraser" at bounding box center [203, 509] width 47 height 37
click at [96, 518] on div "Pen" at bounding box center [98, 519] width 14 height 8
click at [656, 23] on icon "button" at bounding box center [650, 18] width 12 height 12
click at [816, 16] on button "End Class" at bounding box center [827, 18] width 64 height 19
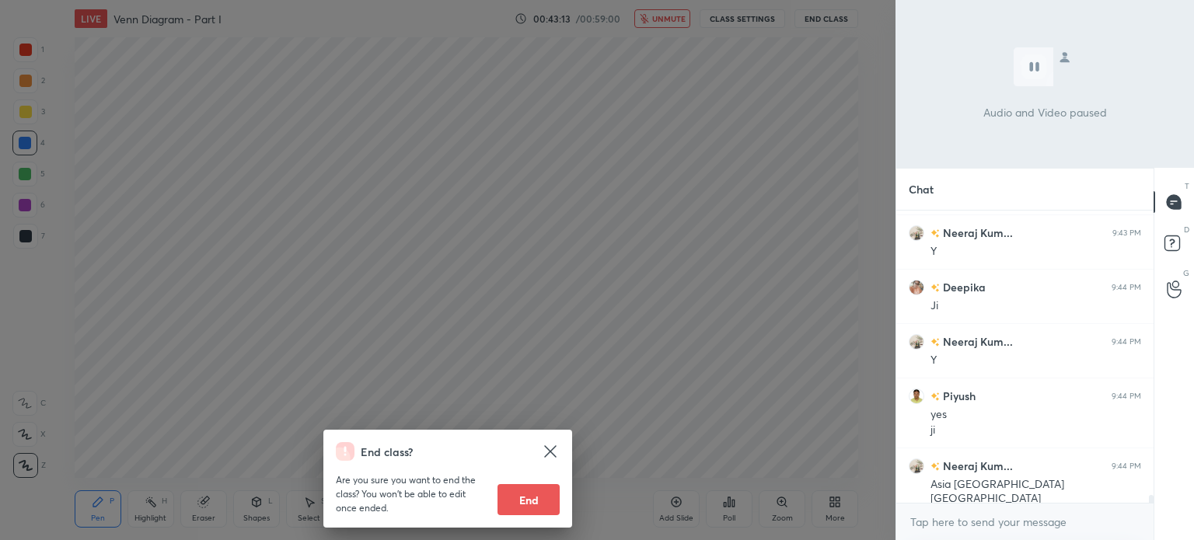
click at [660, 289] on div "End class? Are you sure you want to end the class? You won’t be able to edit on…" at bounding box center [448, 270] width 896 height 540
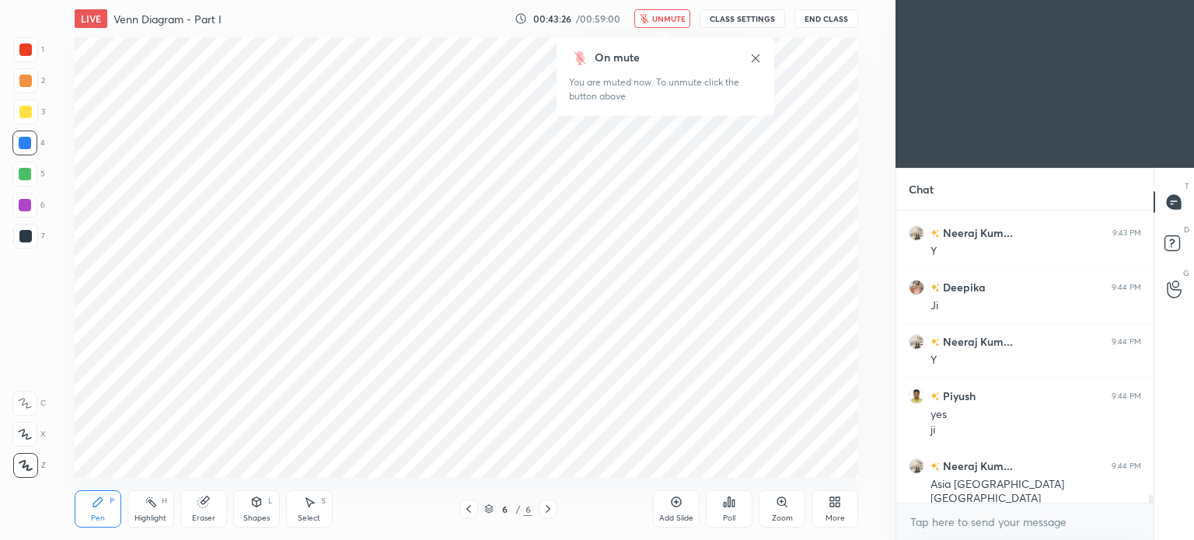
click at [672, 19] on span "unmute" at bounding box center [668, 18] width 33 height 11
click at [25, 174] on div at bounding box center [25, 174] width 12 height 12
click at [23, 182] on div at bounding box center [24, 174] width 25 height 25
click at [25, 202] on div at bounding box center [25, 205] width 12 height 12
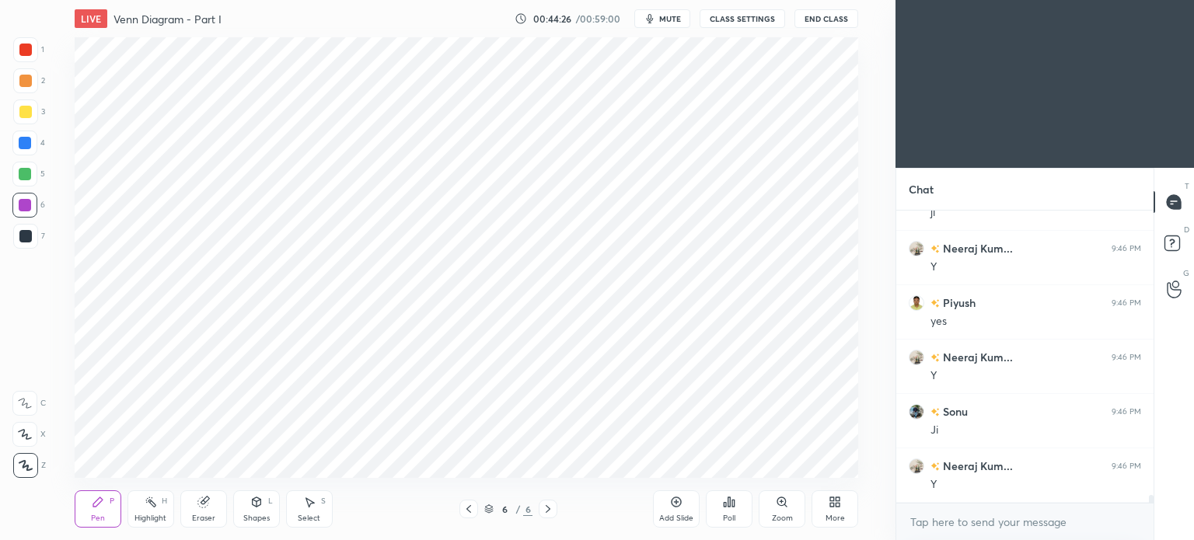
scroll to position [11027, 0]
click at [20, 49] on div at bounding box center [25, 50] width 12 height 12
click at [23, 49] on div at bounding box center [25, 50] width 12 height 12
click at [822, 13] on button "End Class" at bounding box center [827, 18] width 64 height 19
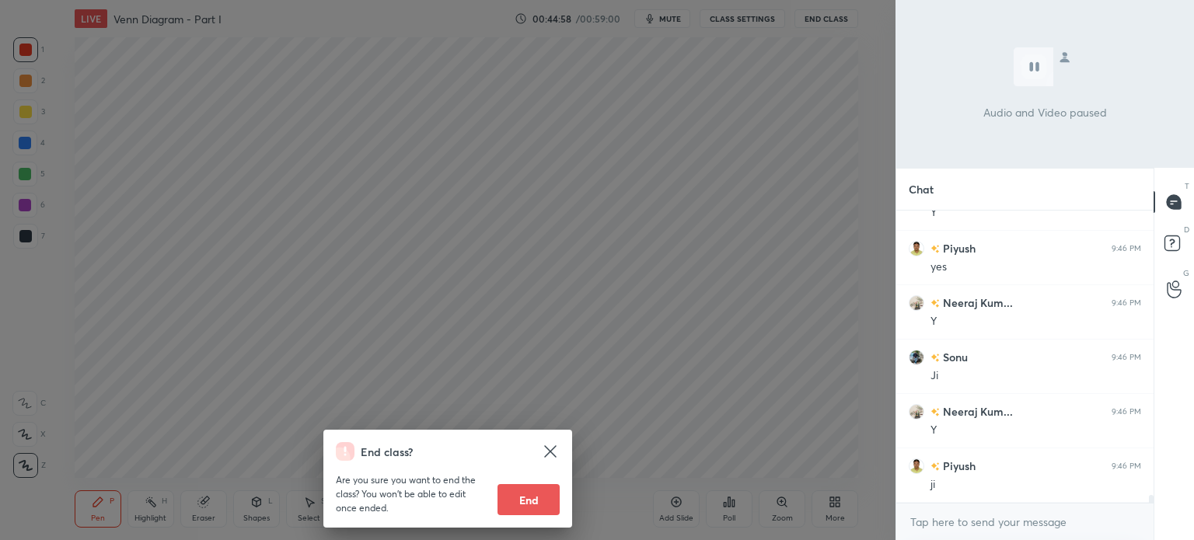
scroll to position [11081, 0]
click at [777, 142] on div "End class? Are you sure you want to end the class? You won’t be able to edit on…" at bounding box center [448, 270] width 896 height 540
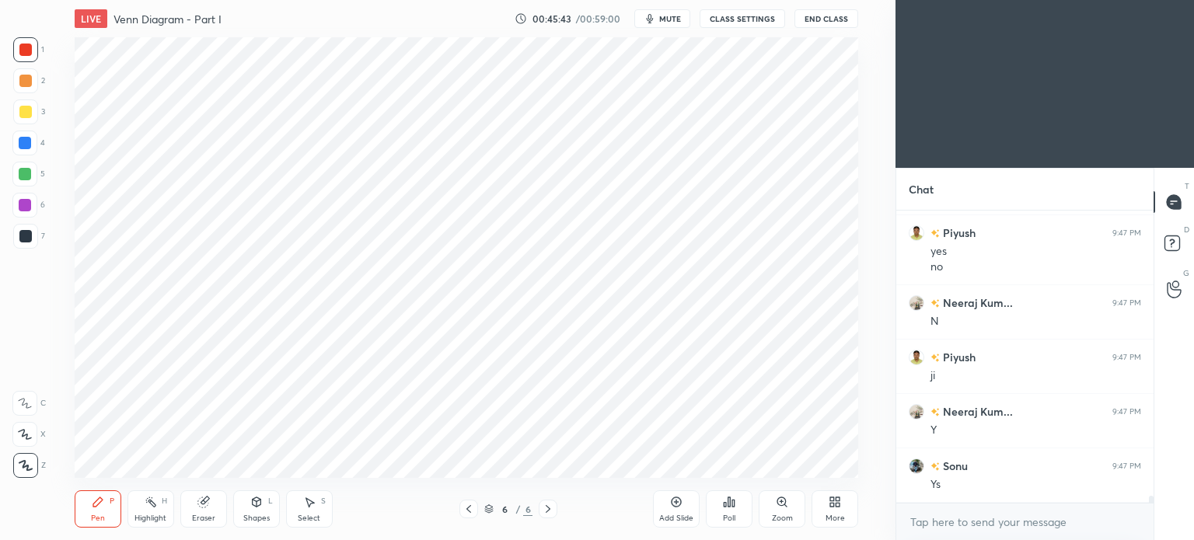
scroll to position [11478, 0]
click at [687, 503] on div "Add Slide" at bounding box center [676, 509] width 47 height 37
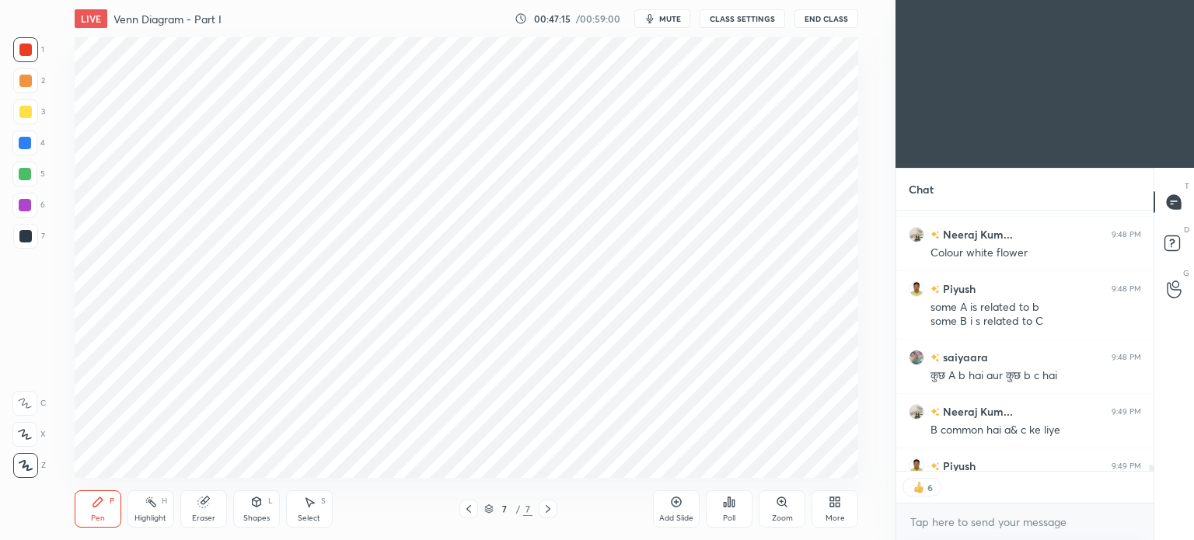
scroll to position [11850, 0]
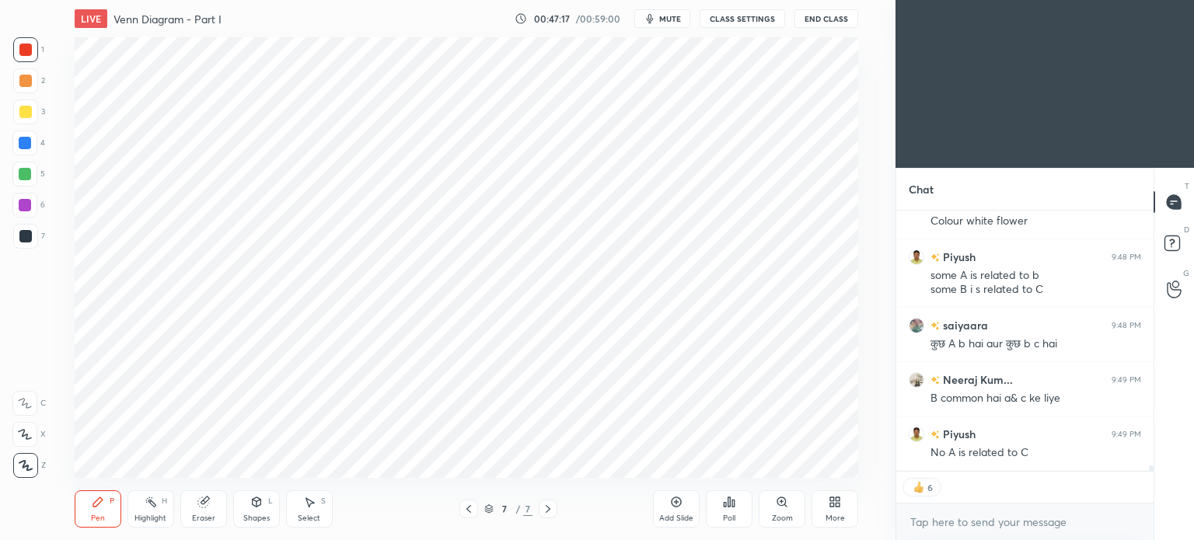
click at [145, 500] on circle at bounding box center [146, 501] width 2 height 2
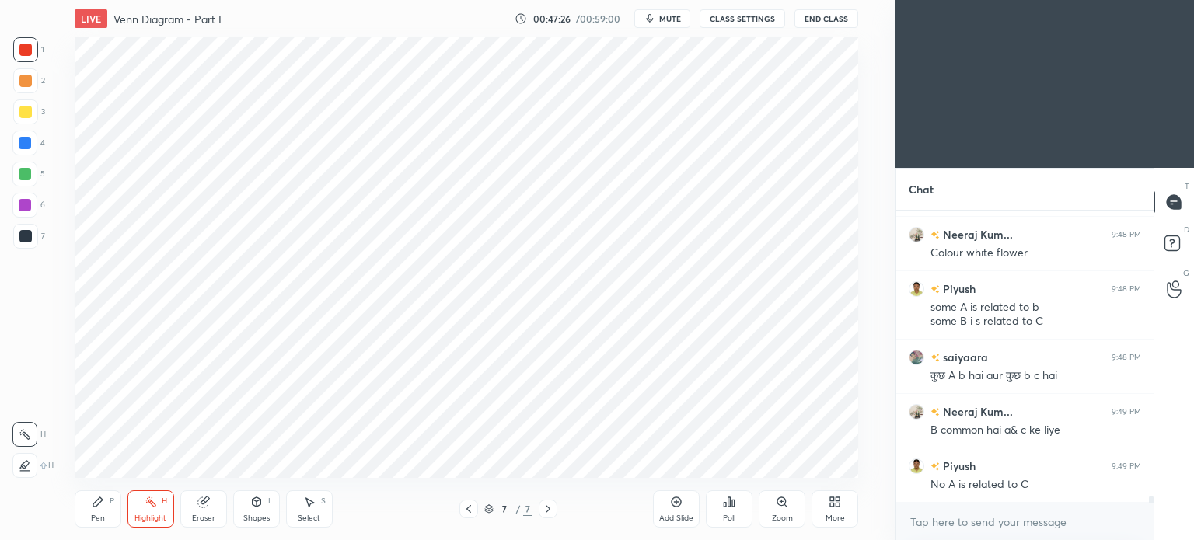
scroll to position [11873, 0]
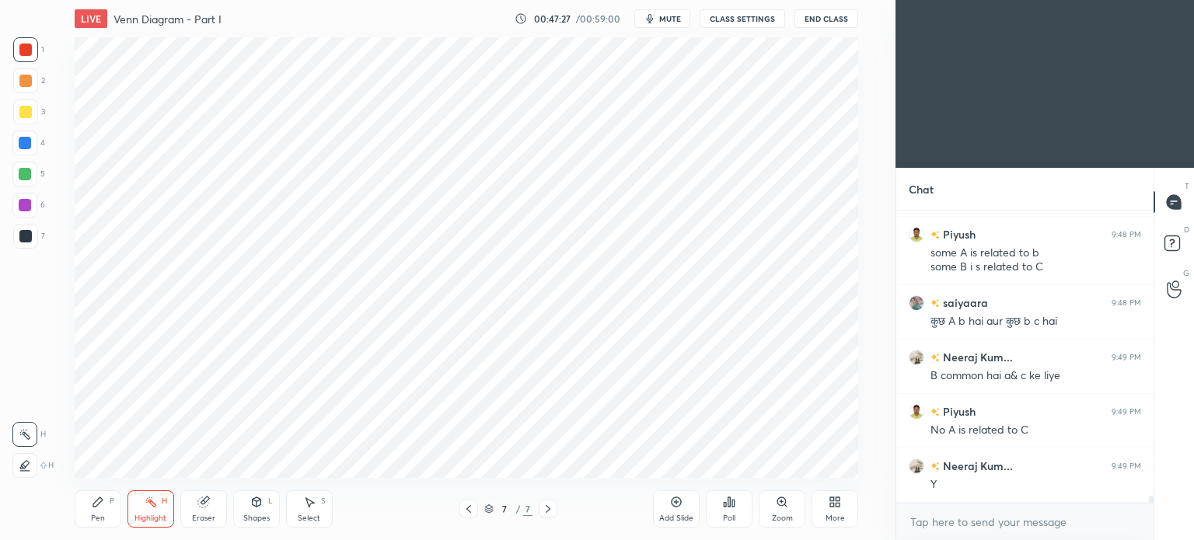
click at [99, 512] on div "Pen P" at bounding box center [98, 509] width 47 height 37
click at [157, 505] on div "Highlight H" at bounding box center [151, 509] width 47 height 37
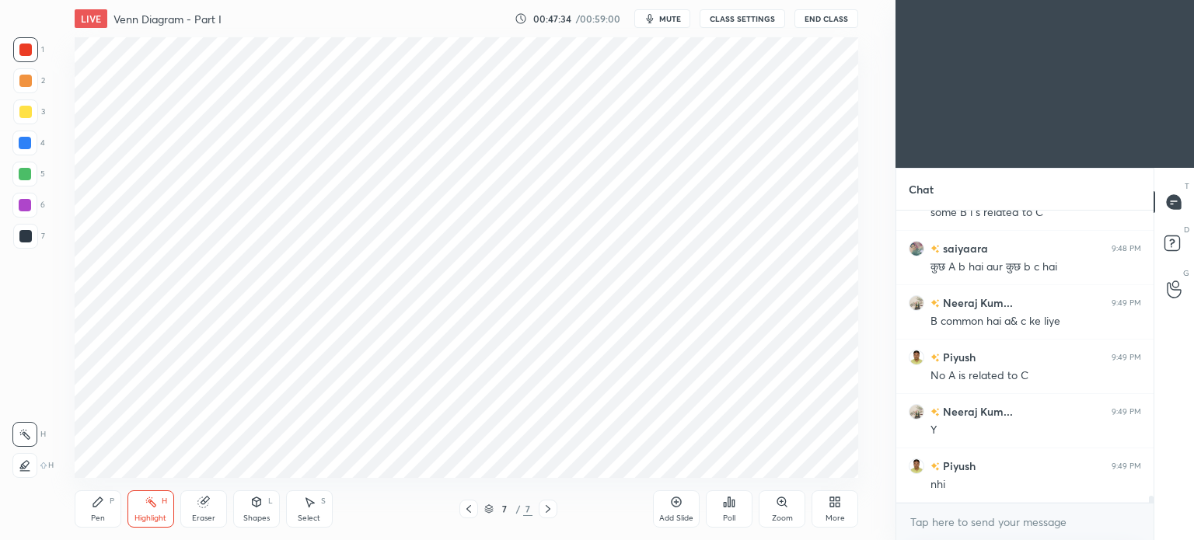
click at [93, 515] on div "Pen" at bounding box center [98, 519] width 14 height 8
click at [27, 140] on div at bounding box center [25, 143] width 12 height 12
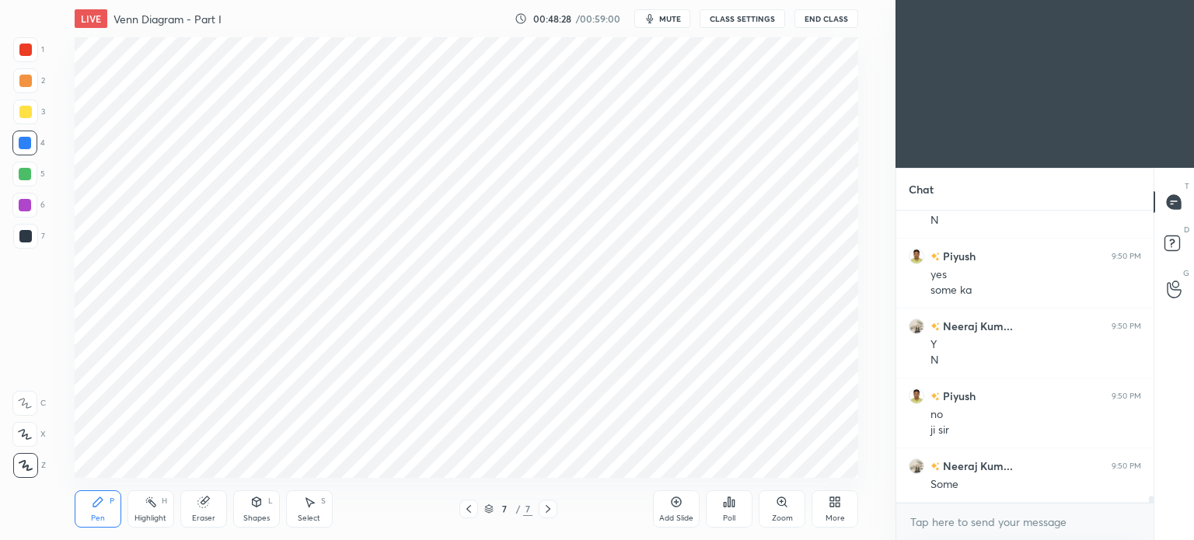
scroll to position [12262, 0]
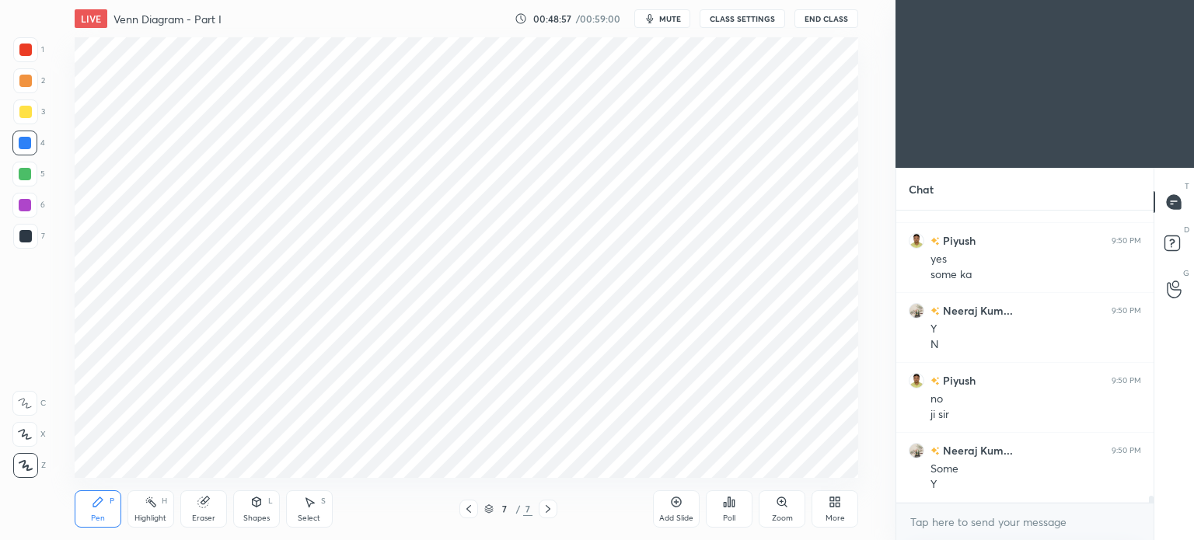
click at [824, 16] on button "End Class" at bounding box center [827, 18] width 64 height 19
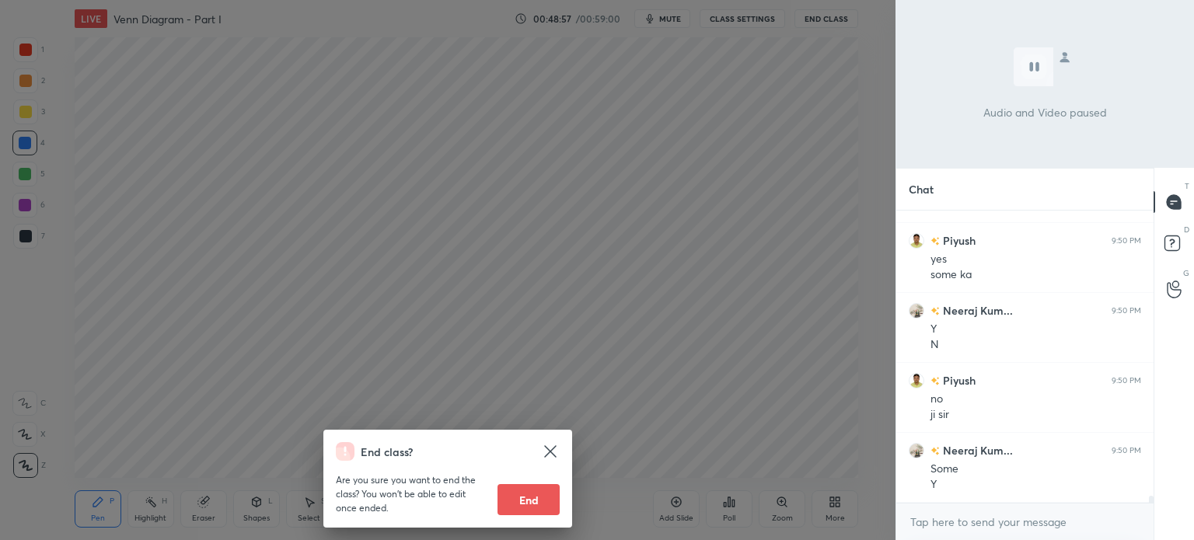
scroll to position [12316, 0]
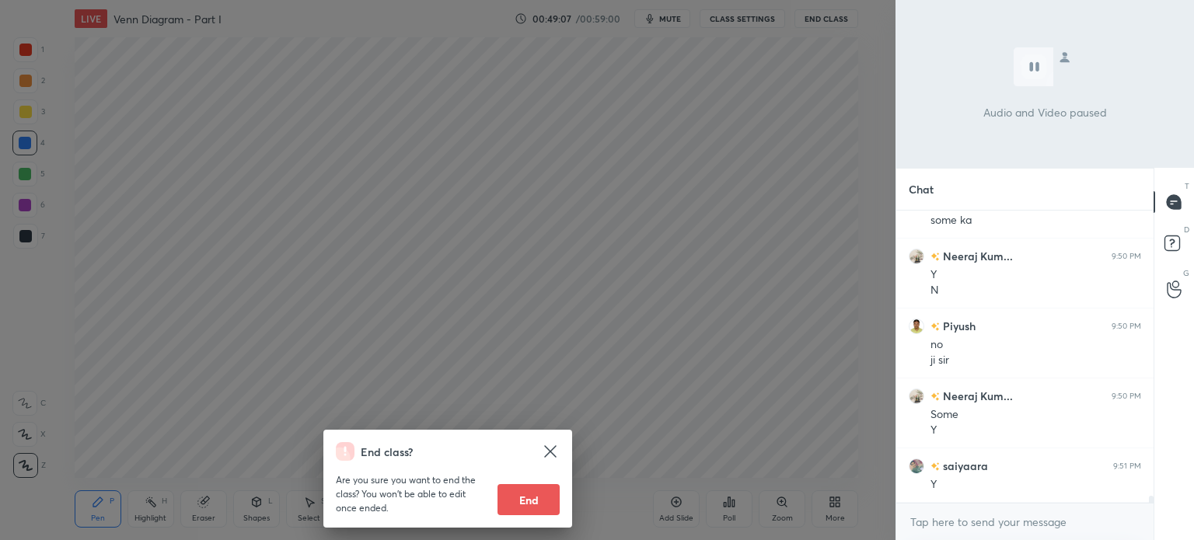
click at [740, 141] on div "End class? Are you sure you want to end the class? You won’t be able to edit on…" at bounding box center [448, 270] width 896 height 540
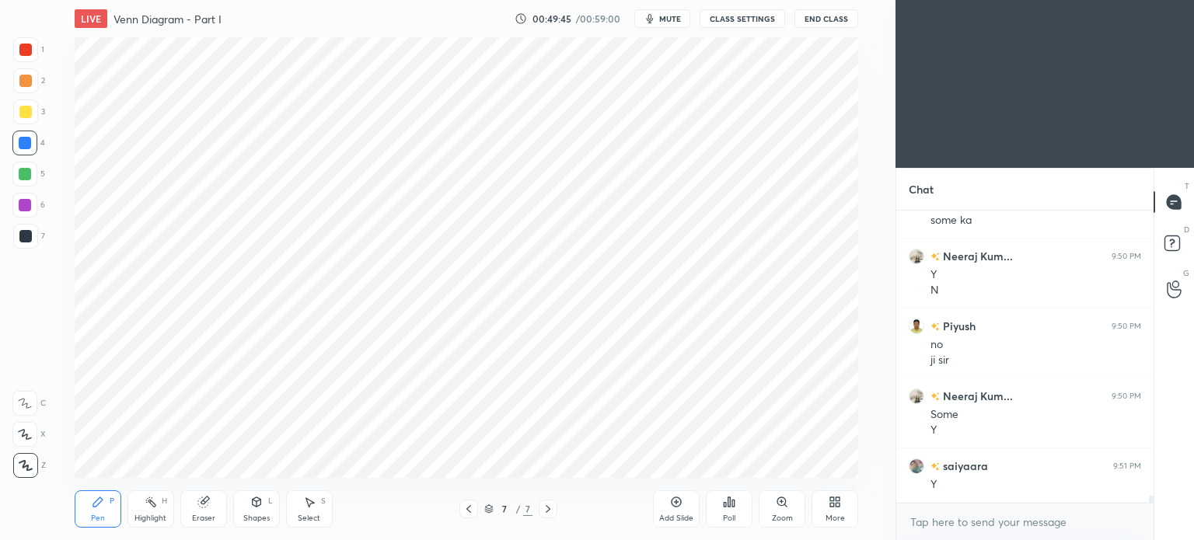
scroll to position [12371, 0]
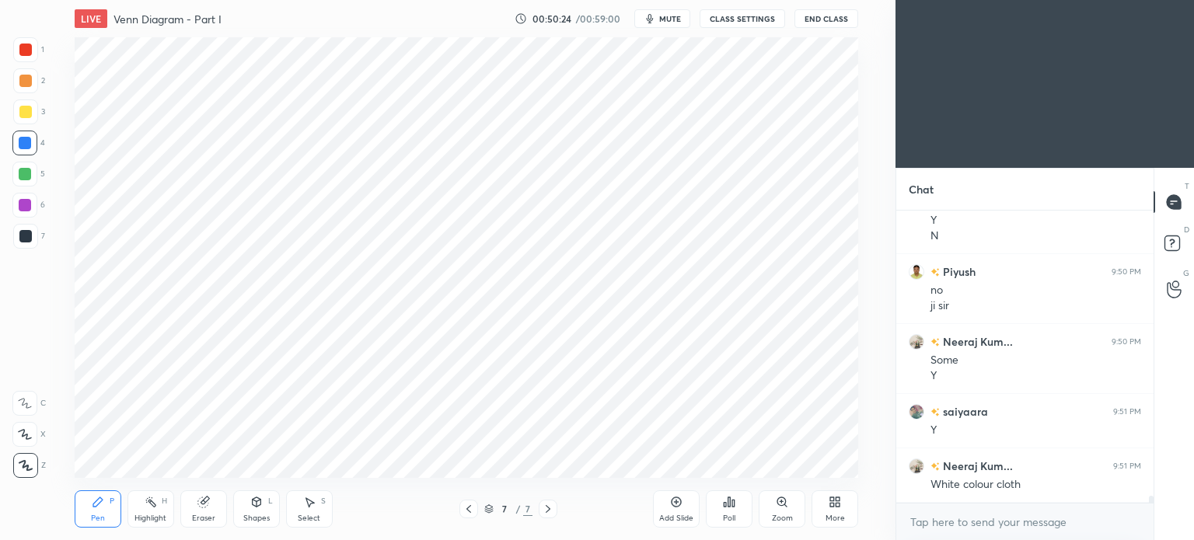
click at [20, 55] on div at bounding box center [25, 50] width 12 height 12
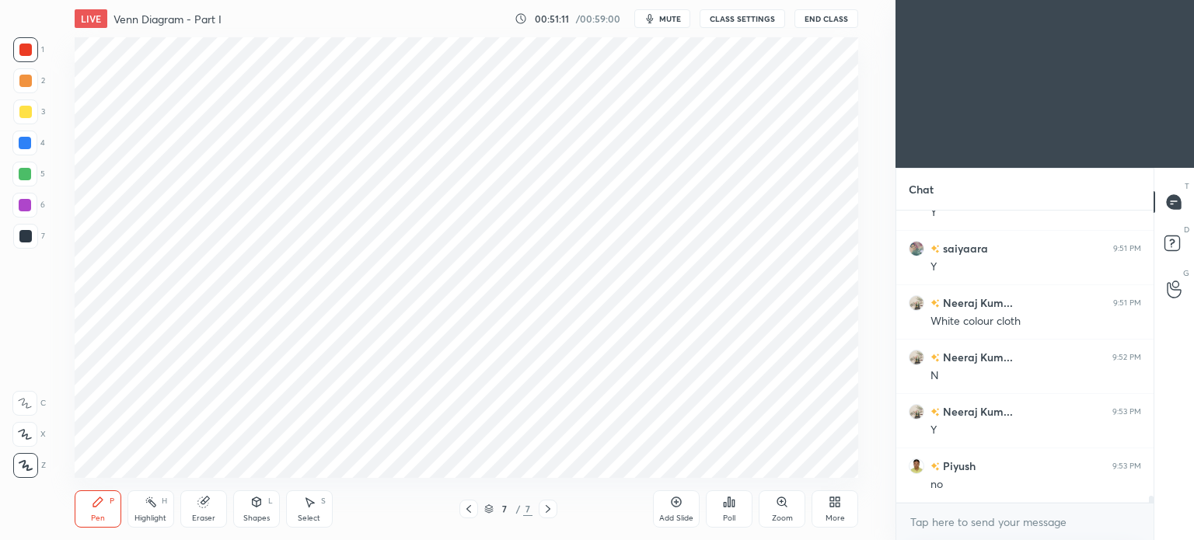
scroll to position [12588, 0]
click at [833, 22] on button "End Class" at bounding box center [827, 18] width 64 height 19
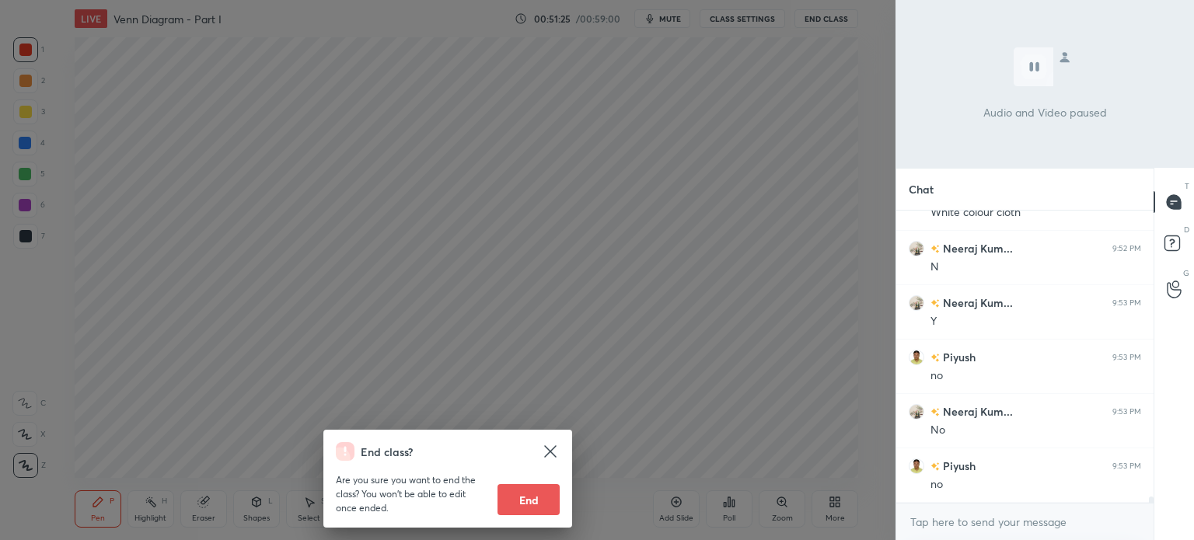
scroll to position [12697, 0]
click at [836, 205] on div "End class? Are you sure you want to end the class? You won’t be able to edit on…" at bounding box center [448, 270] width 896 height 540
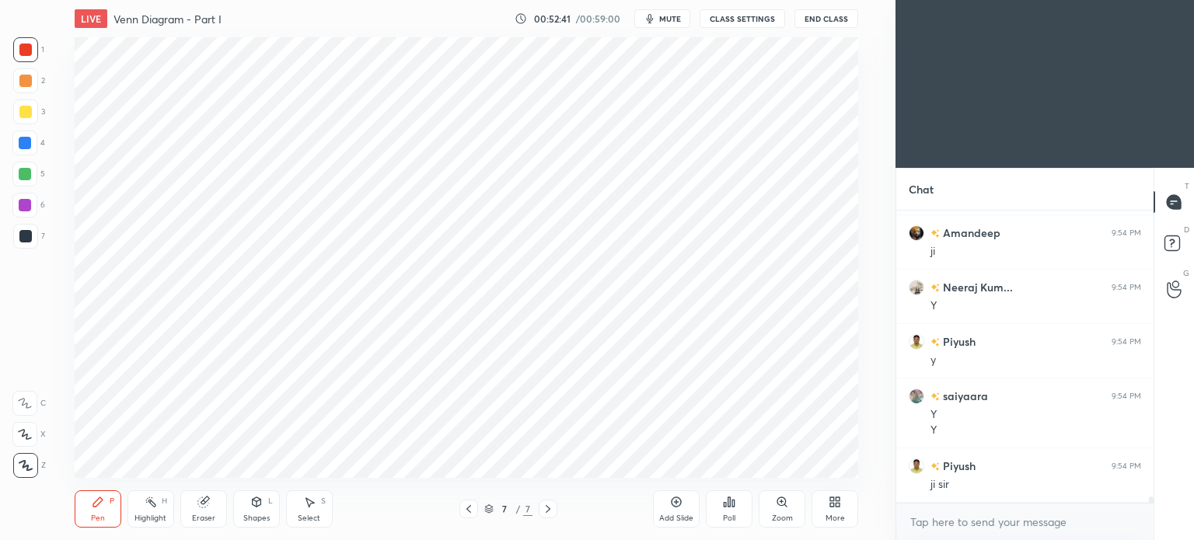
scroll to position [13148, 0]
click at [30, 144] on div at bounding box center [25, 143] width 12 height 12
click at [37, 145] on div at bounding box center [24, 143] width 25 height 25
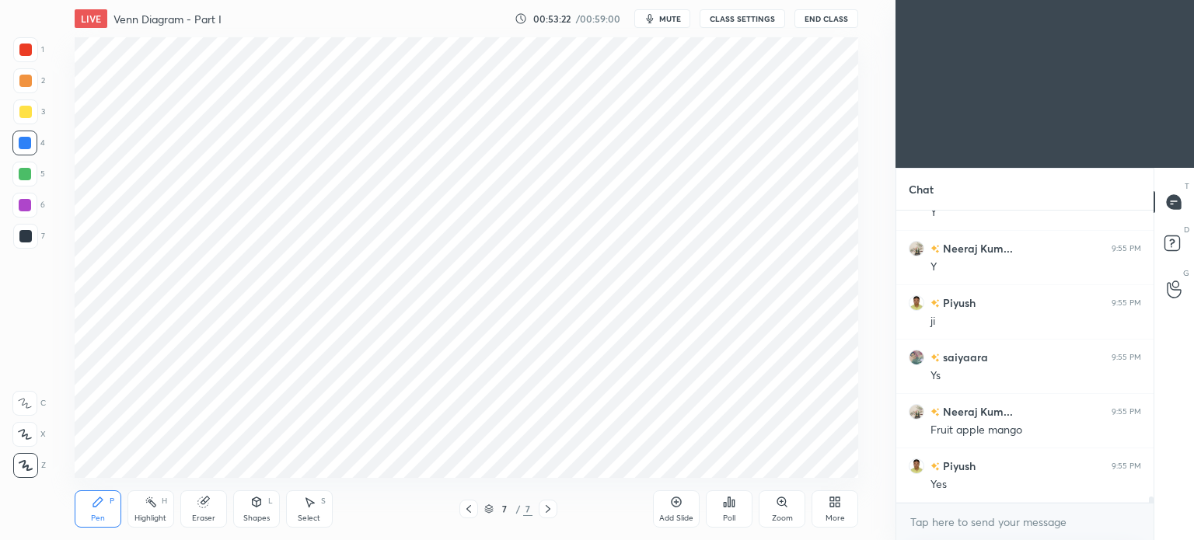
scroll to position [13475, 0]
click at [25, 237] on div at bounding box center [25, 236] width 12 height 12
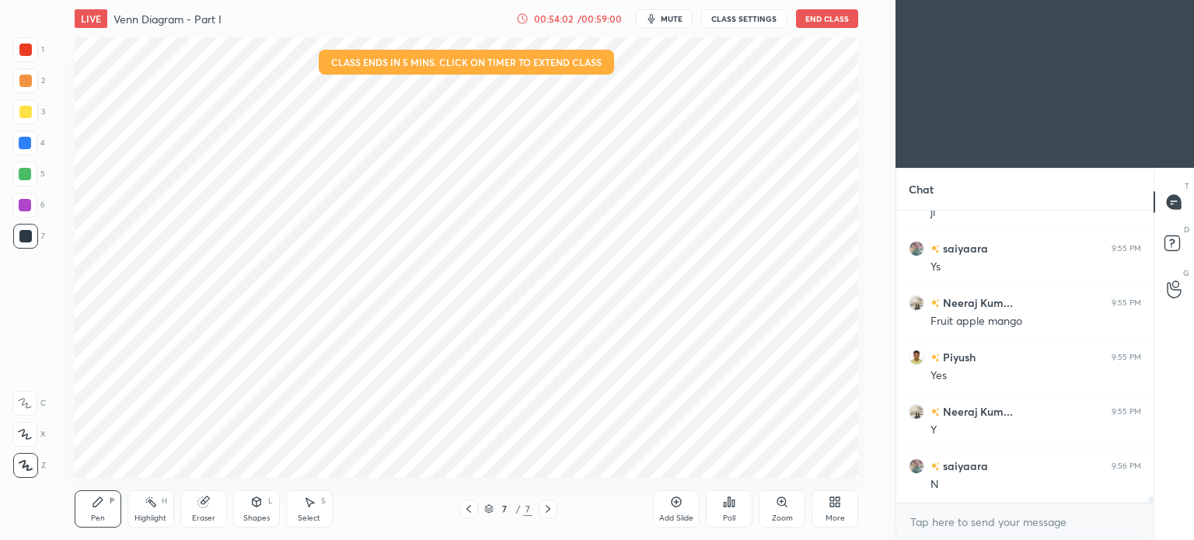
scroll to position [13584, 0]
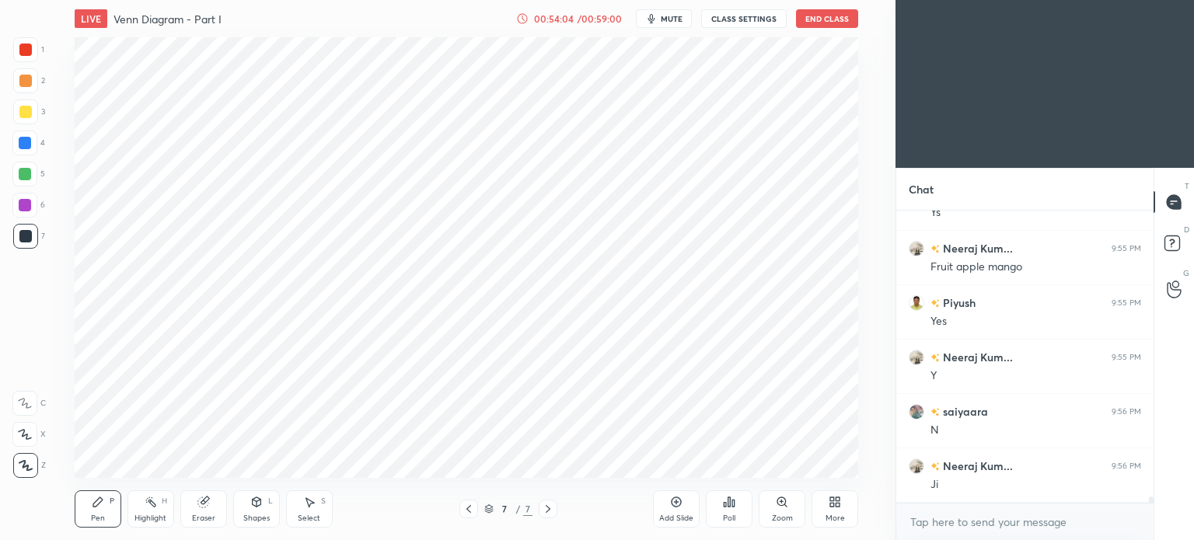
click at [22, 143] on div at bounding box center [25, 143] width 12 height 12
click at [23, 144] on div at bounding box center [25, 143] width 12 height 12
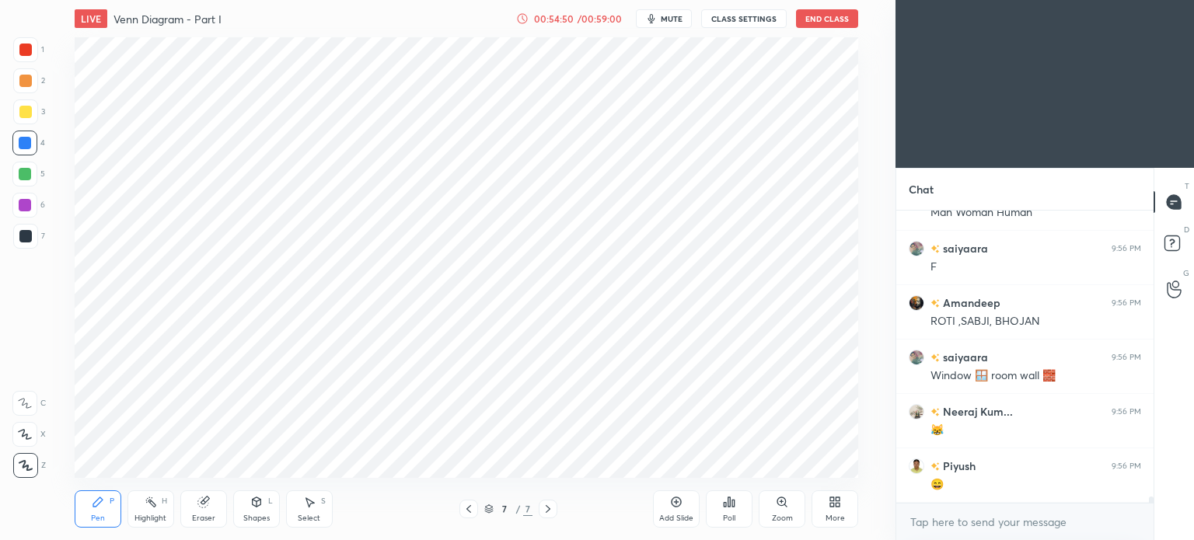
scroll to position [13965, 0]
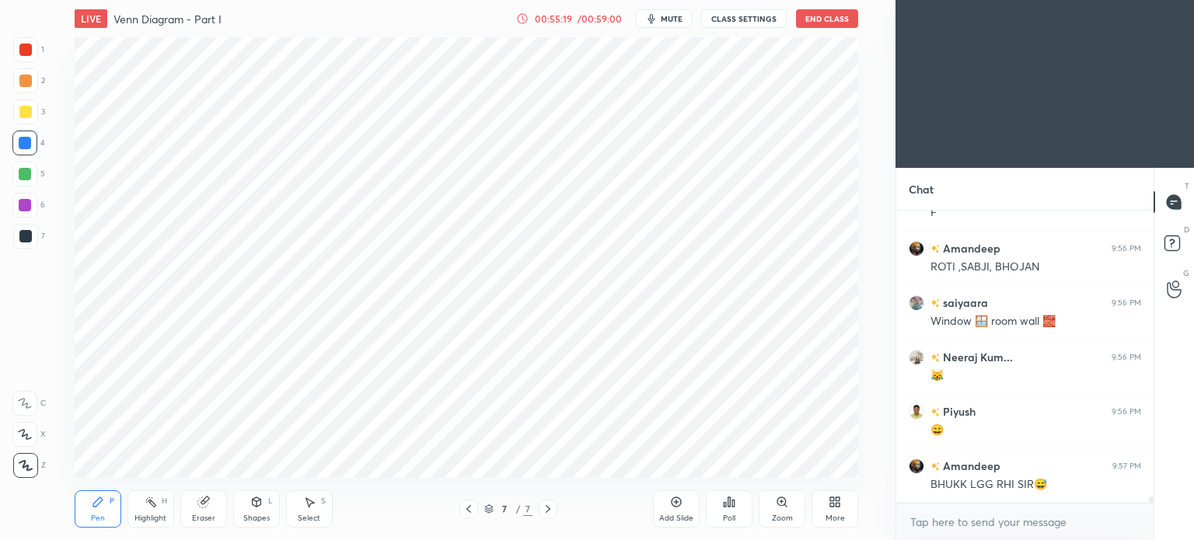
click at [23, 236] on div at bounding box center [25, 236] width 12 height 12
click at [23, 239] on div at bounding box center [25, 236] width 12 height 12
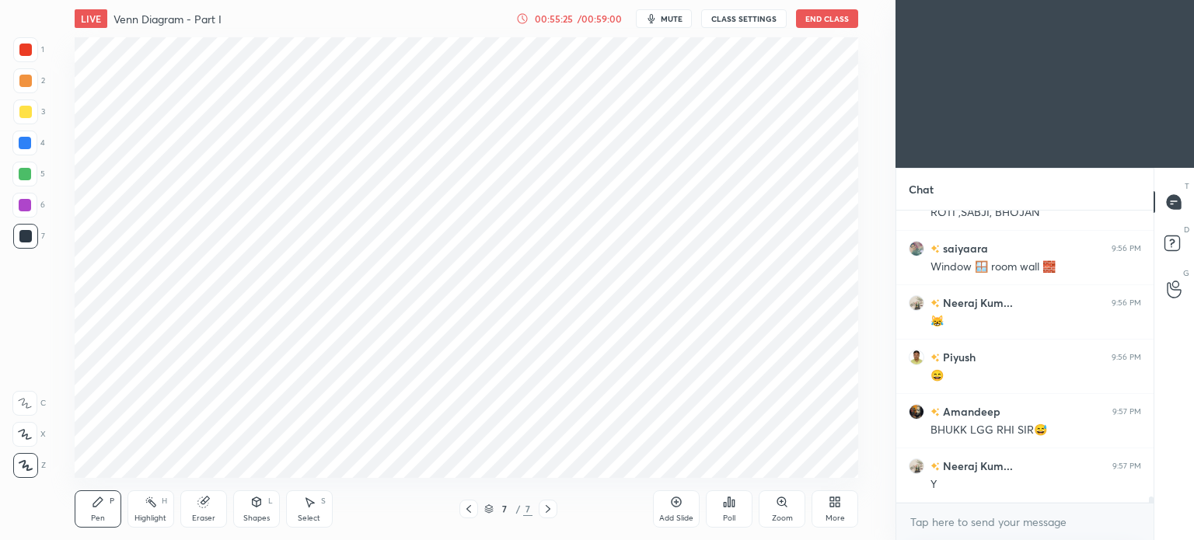
scroll to position [14074, 0]
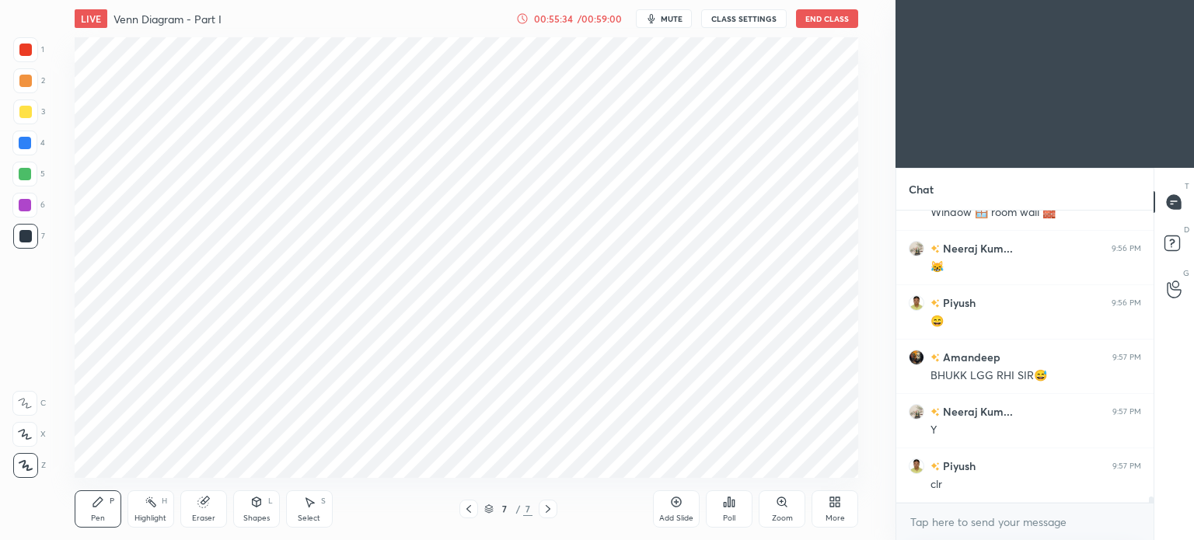
click at [675, 503] on icon at bounding box center [676, 502] width 5 height 5
click at [23, 51] on div at bounding box center [25, 50] width 12 height 12
click at [25, 48] on div at bounding box center [25, 50] width 12 height 12
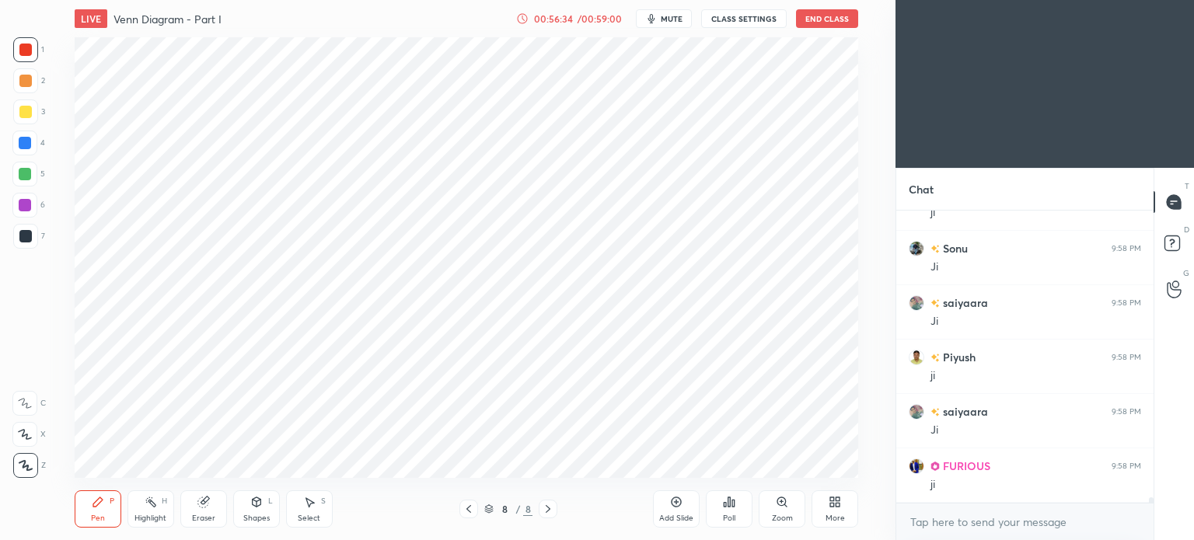
scroll to position [14618, 0]
click at [28, 110] on div at bounding box center [25, 112] width 12 height 12
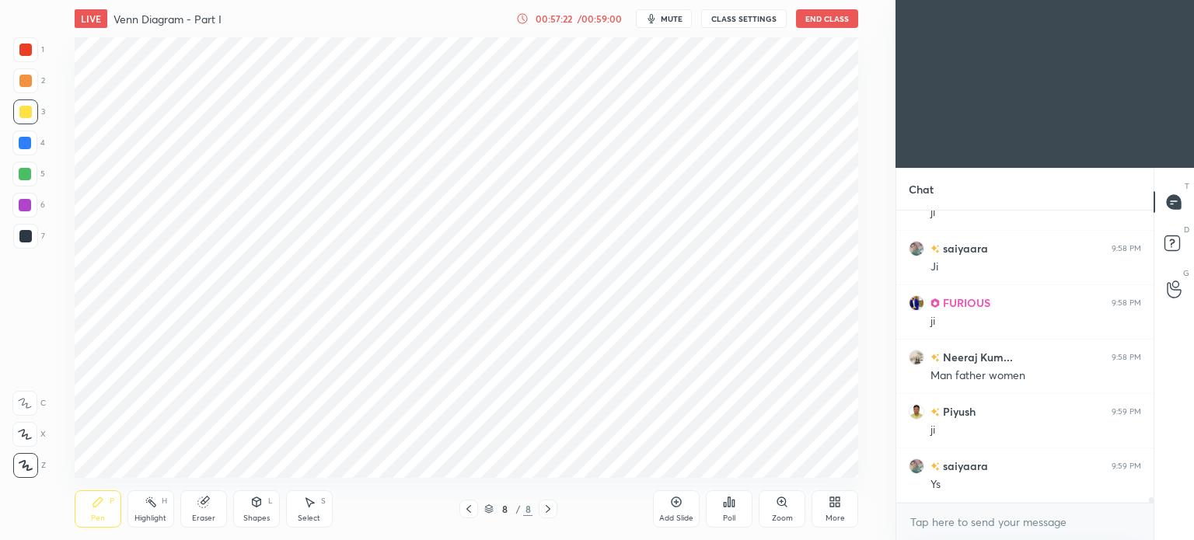
click at [25, 47] on div at bounding box center [25, 50] width 12 height 12
click at [27, 50] on div at bounding box center [25, 50] width 12 height 12
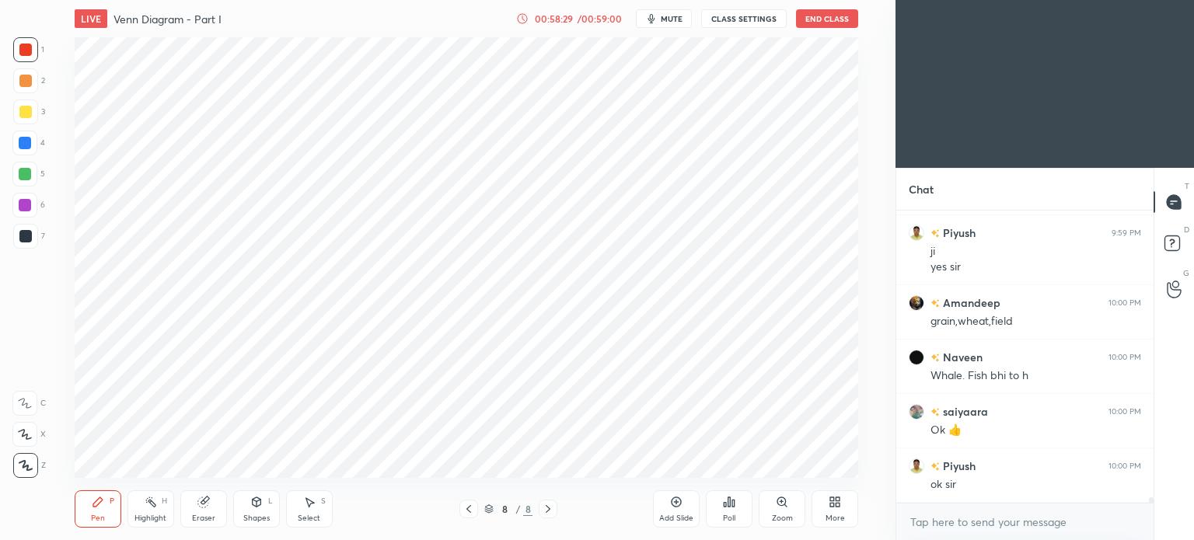
scroll to position [15069, 0]
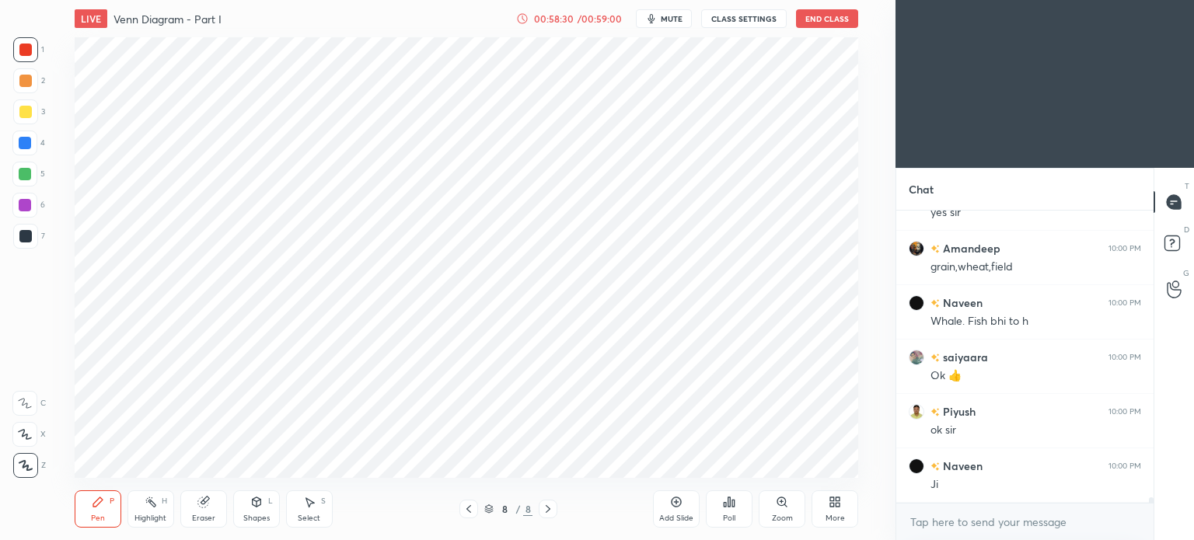
click at [740, 512] on div "Poll" at bounding box center [729, 509] width 47 height 37
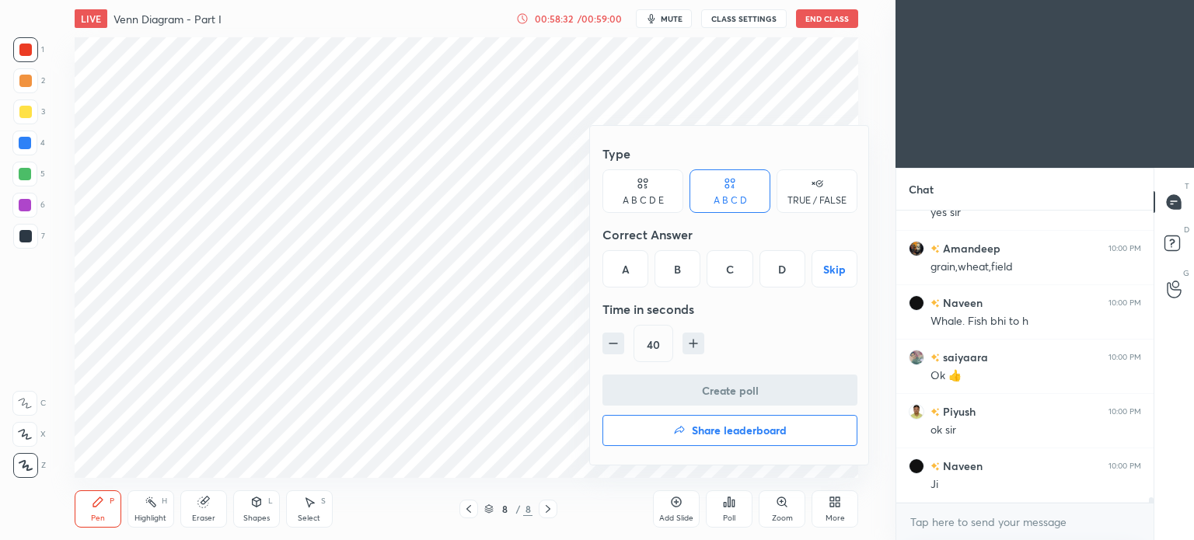
scroll to position [15123, 0]
click at [757, 436] on h4 "Share leaderboard" at bounding box center [739, 430] width 95 height 11
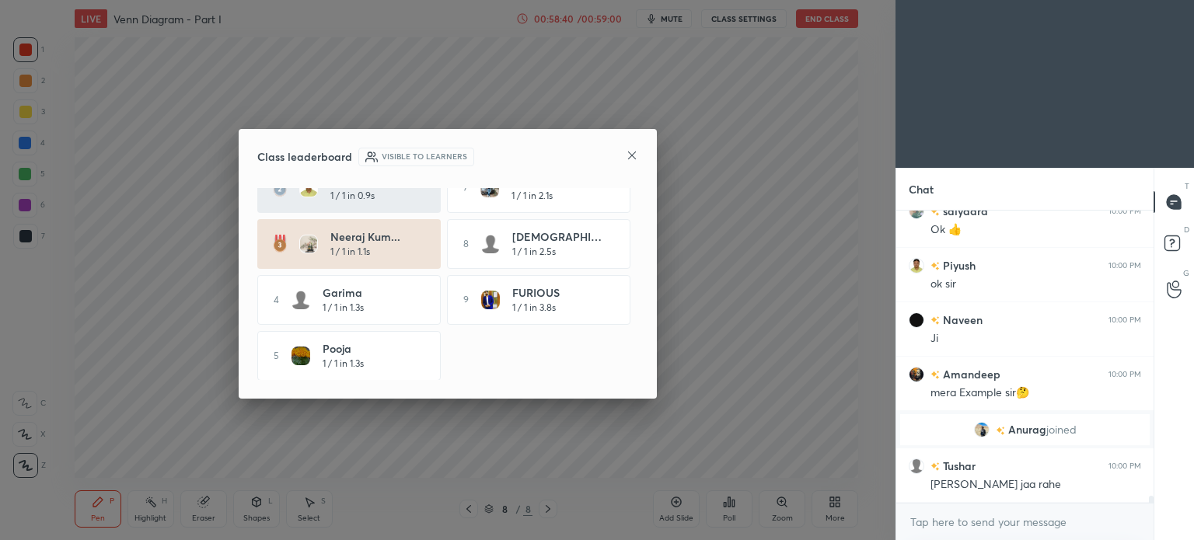
scroll to position [11705, 0]
click at [634, 155] on icon at bounding box center [632, 155] width 12 height 12
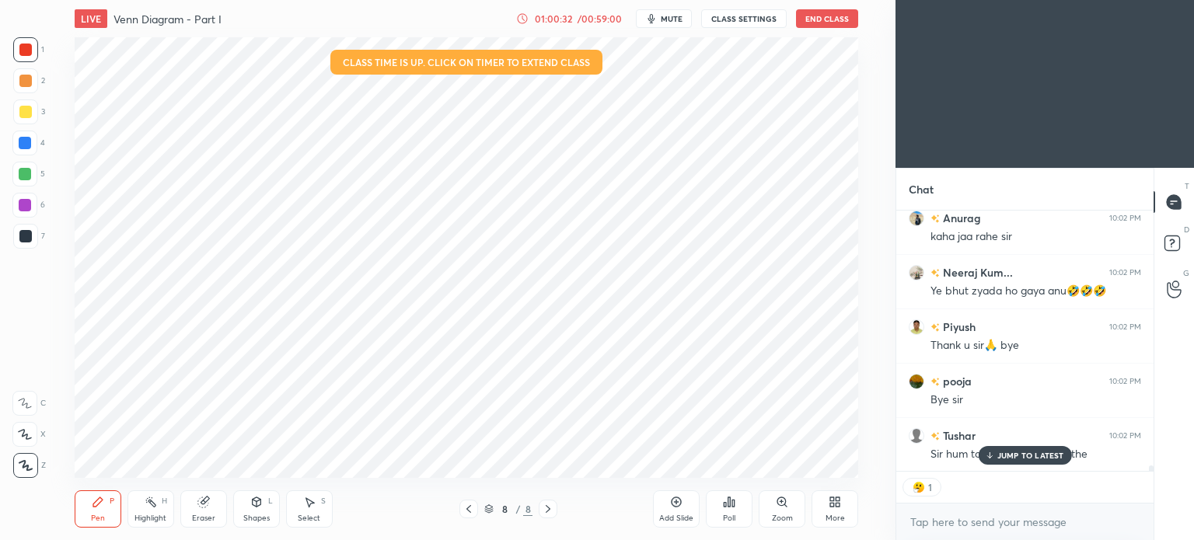
scroll to position [13024, 0]
click at [1027, 460] on p "JUMP TO LATEST" at bounding box center [1031, 455] width 67 height 9
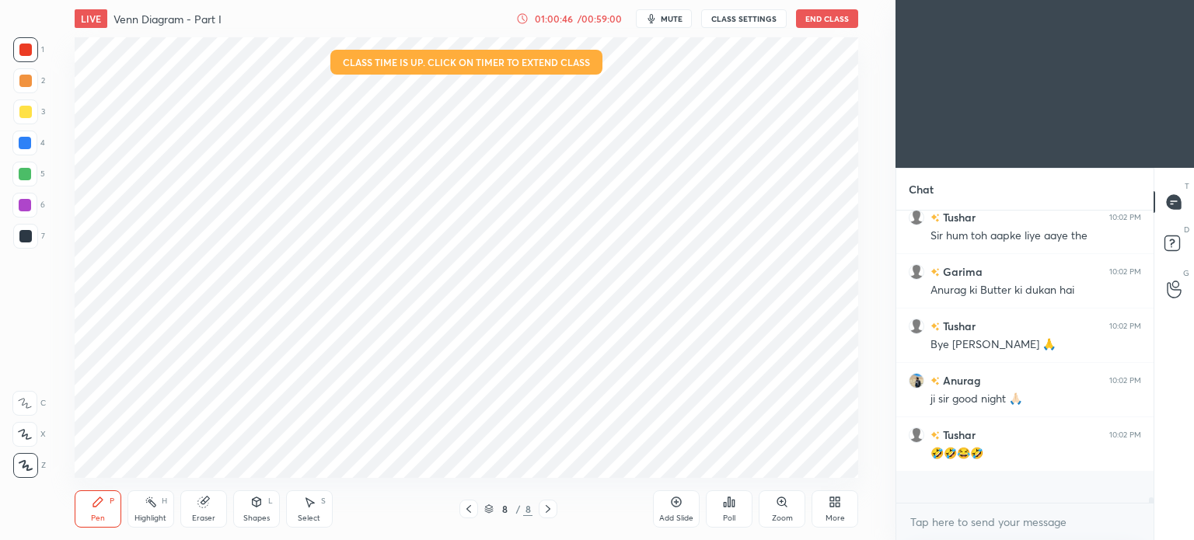
scroll to position [288, 253]
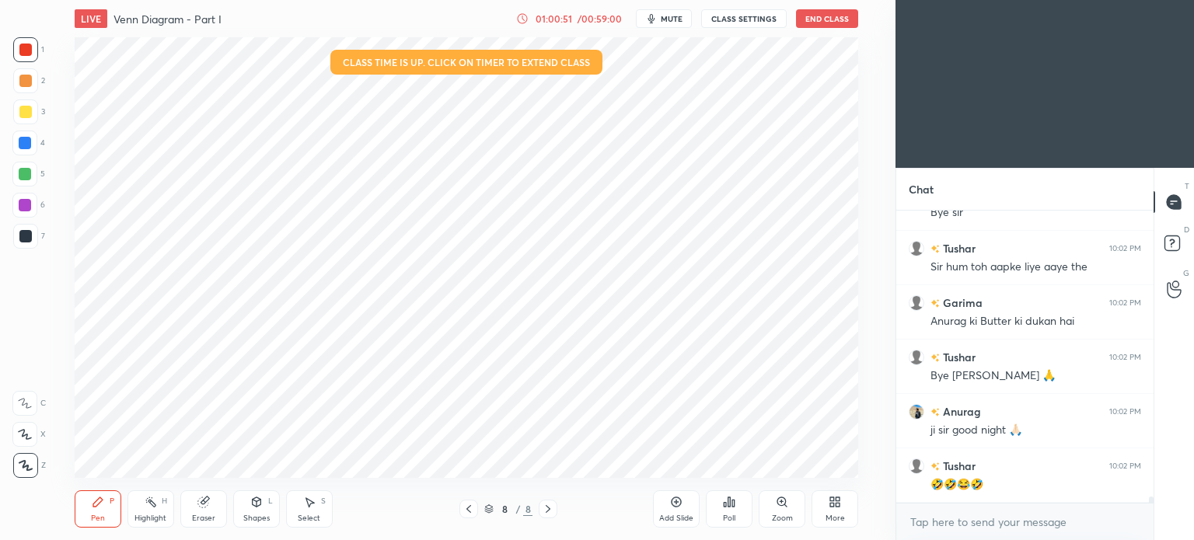
click at [834, 22] on button "End Class" at bounding box center [827, 18] width 62 height 19
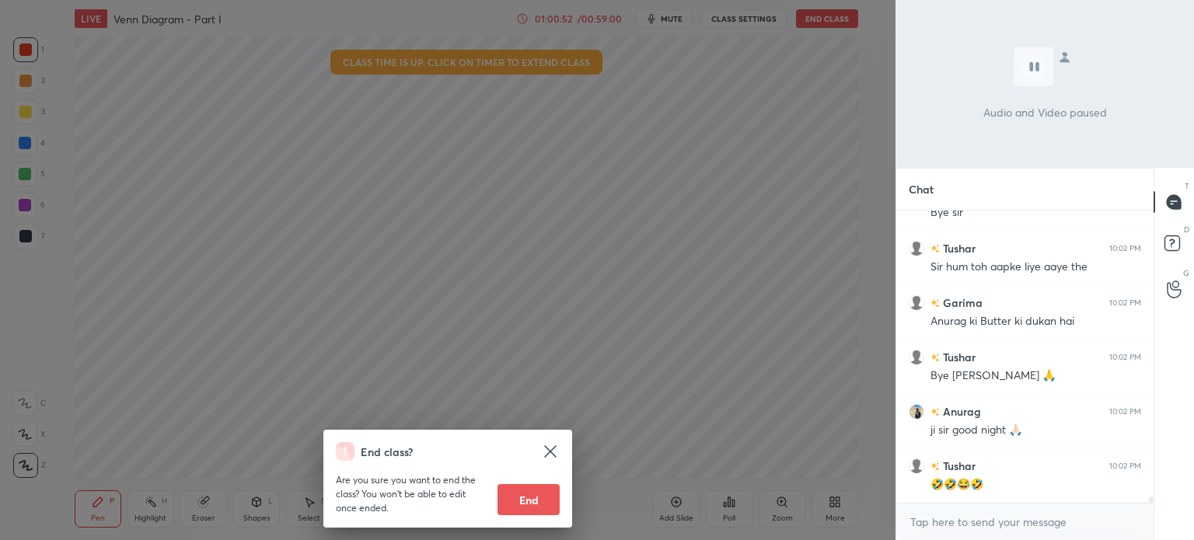
click at [520, 492] on button "End" at bounding box center [529, 499] width 62 height 31
type textarea "x"
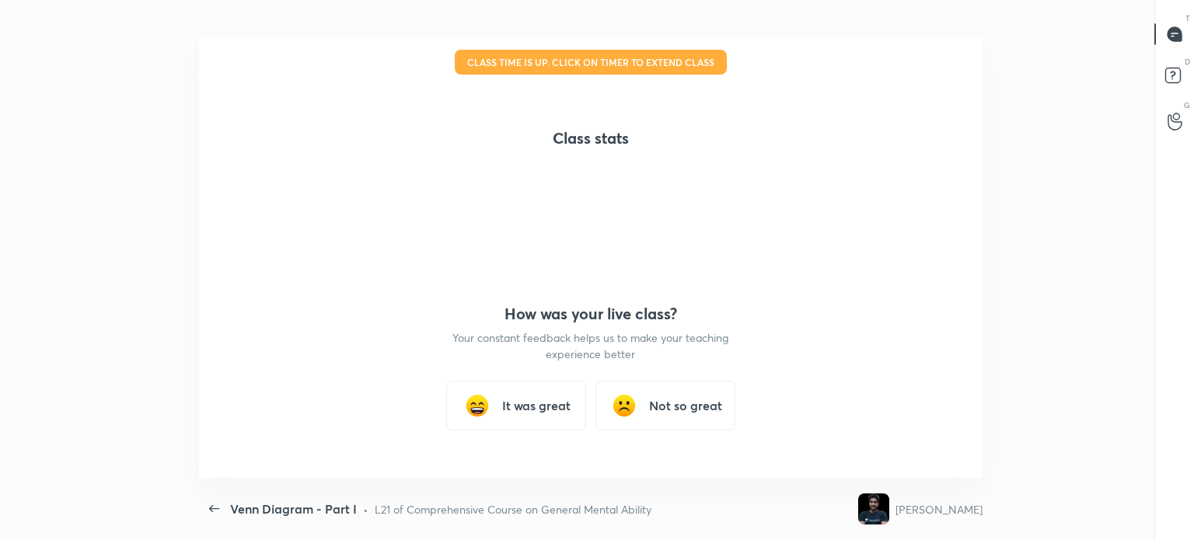
scroll to position [0, 0]
